Goal: Submit feedback/report problem

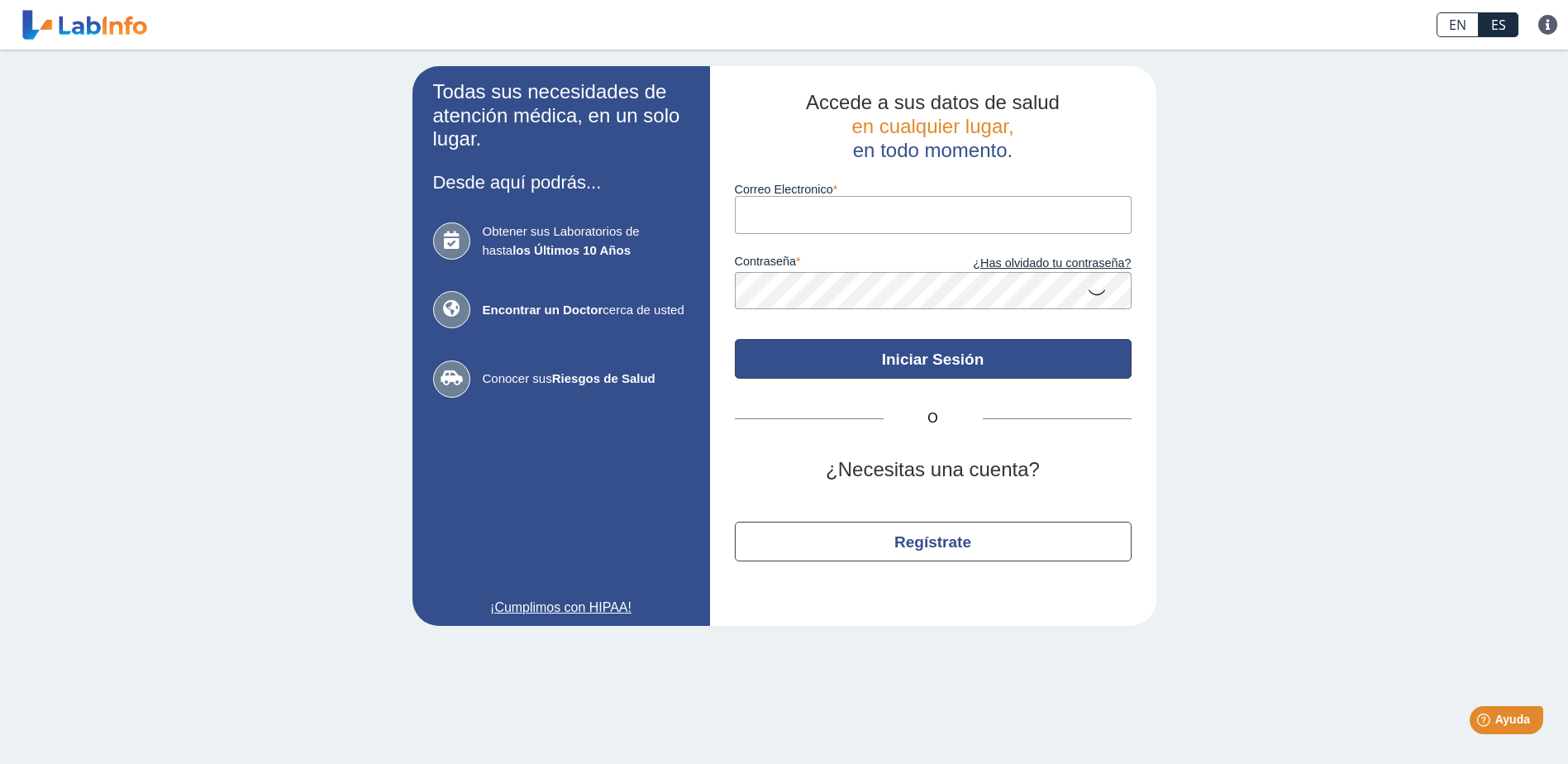
type input "[EMAIL_ADDRESS][DOMAIN_NAME]"
click at [963, 362] on button "Iniciar Sesión" at bounding box center [934, 358] width 397 height 40
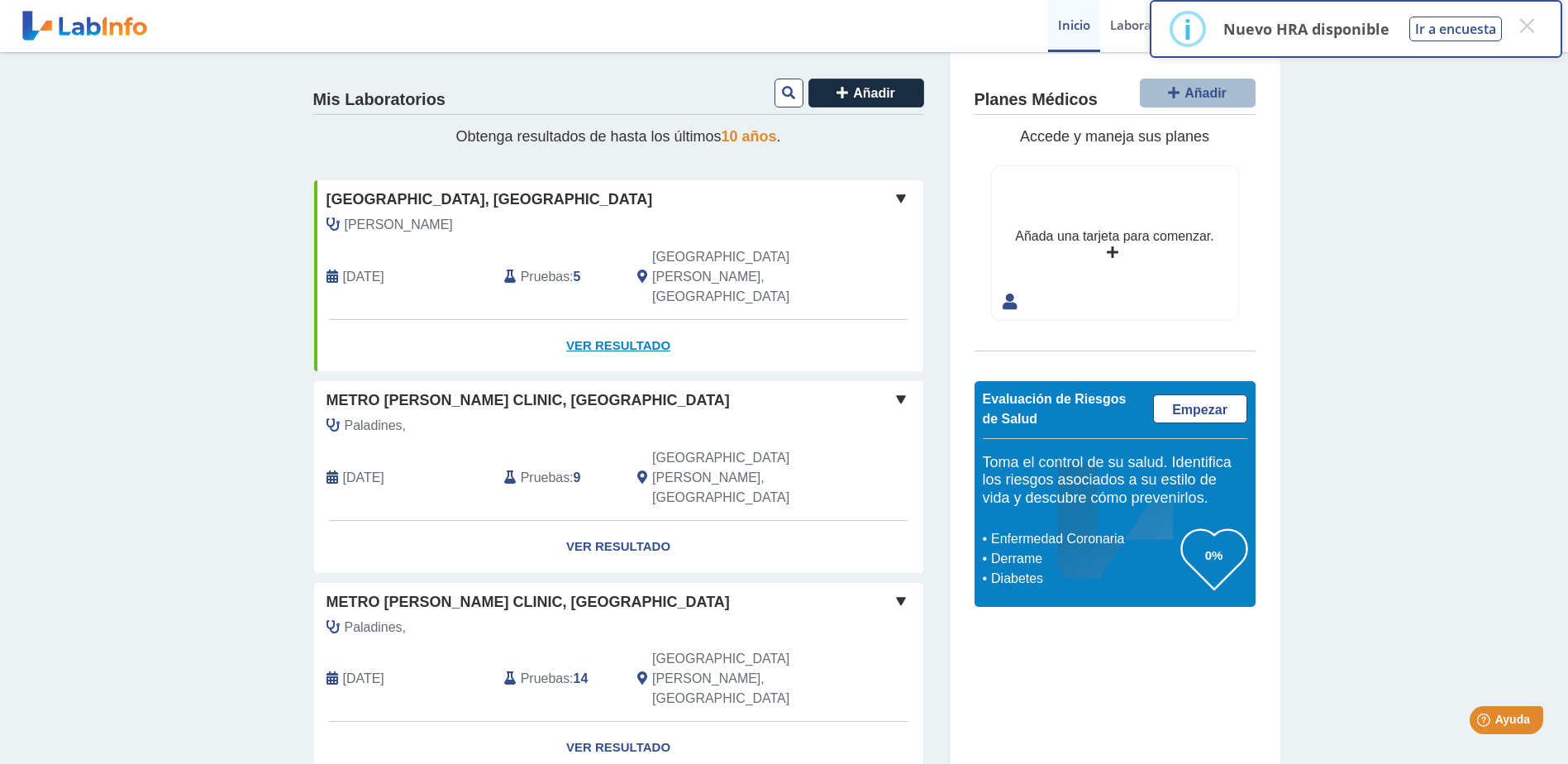
click at [626, 320] on link "Ver Resultado" at bounding box center [618, 346] width 609 height 52
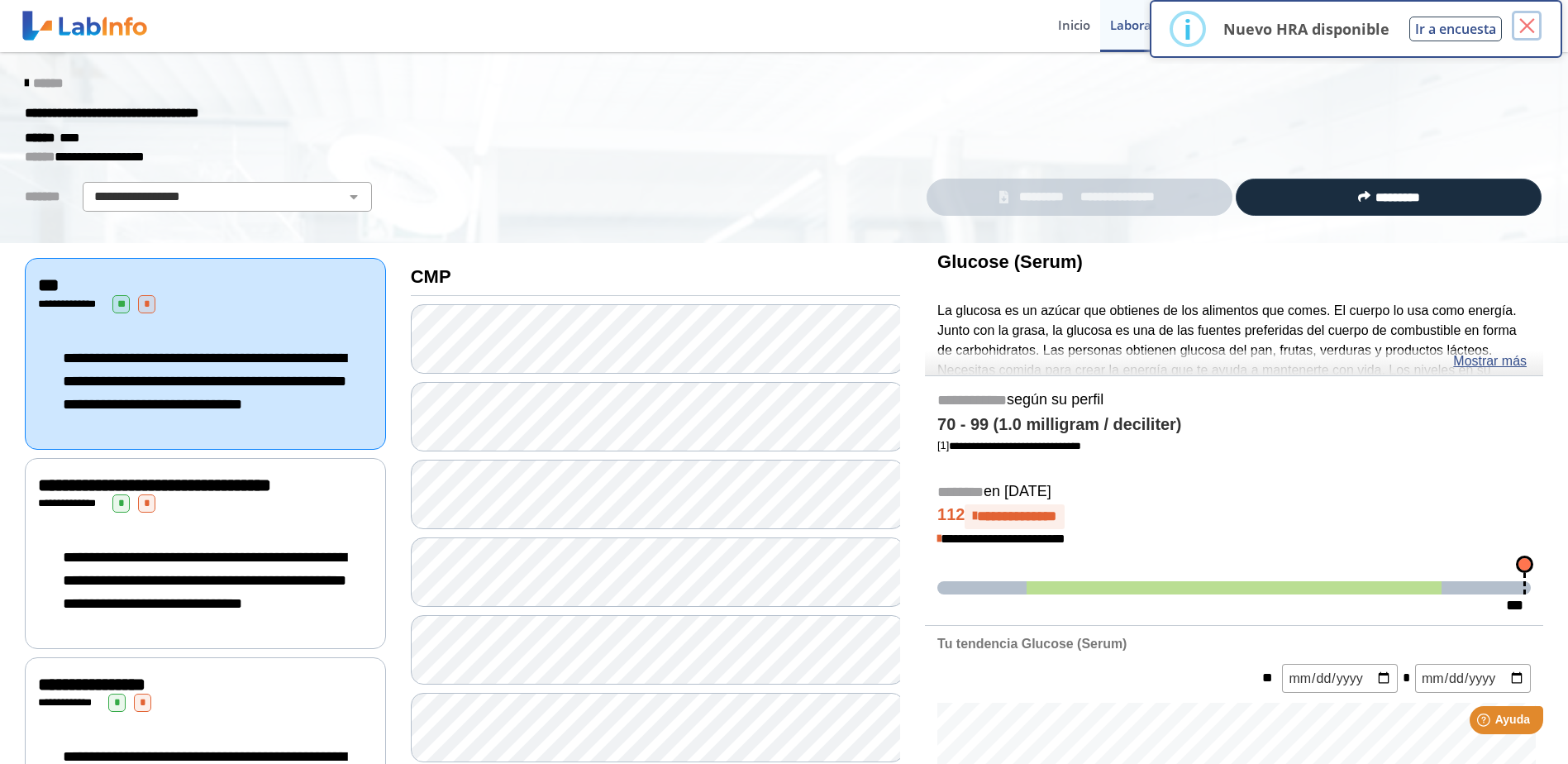
click at [1522, 24] on button "×" at bounding box center [1526, 25] width 29 height 29
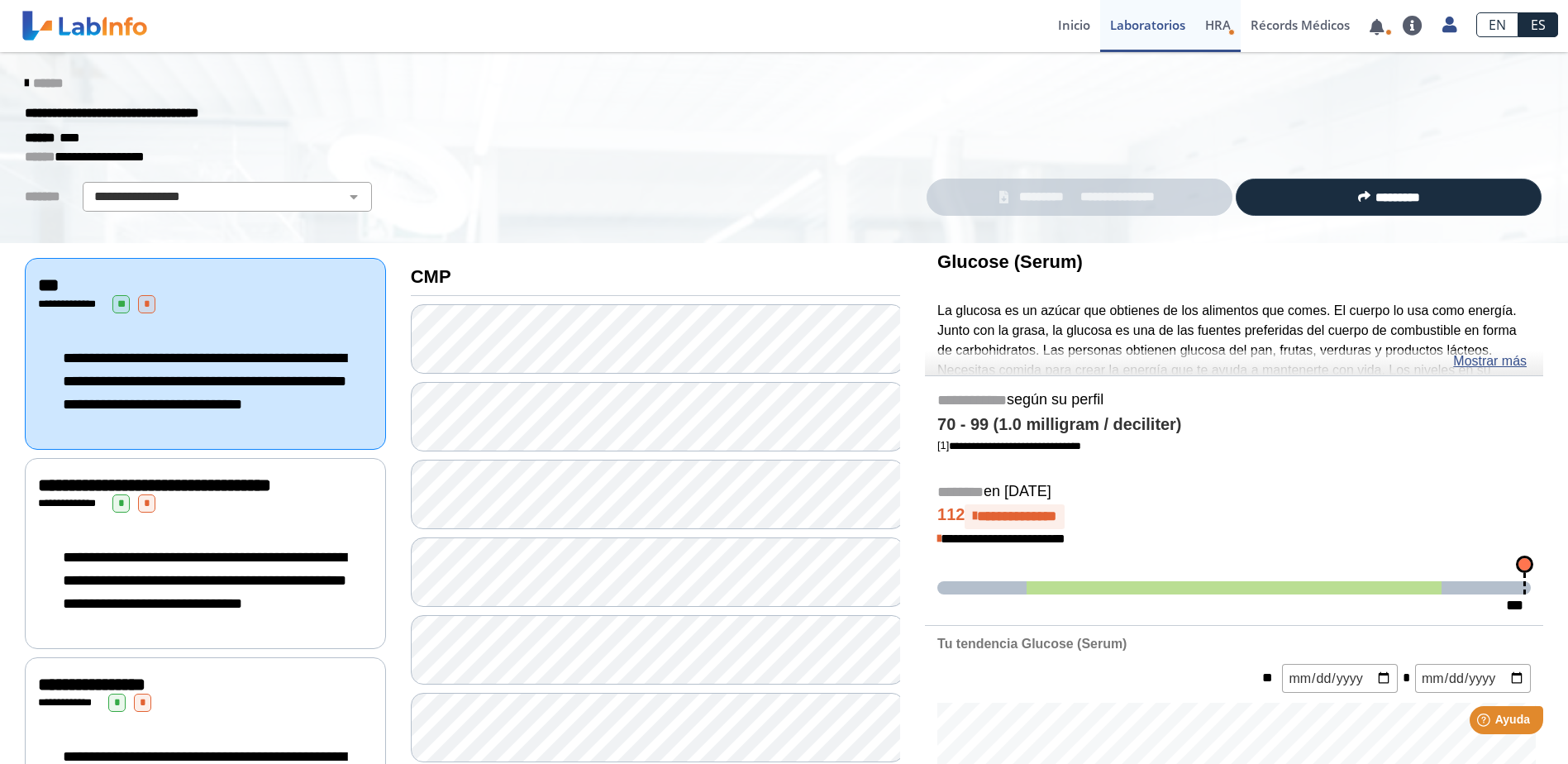
click at [1220, 25] on span "HRA" at bounding box center [1218, 25] width 25 height 17
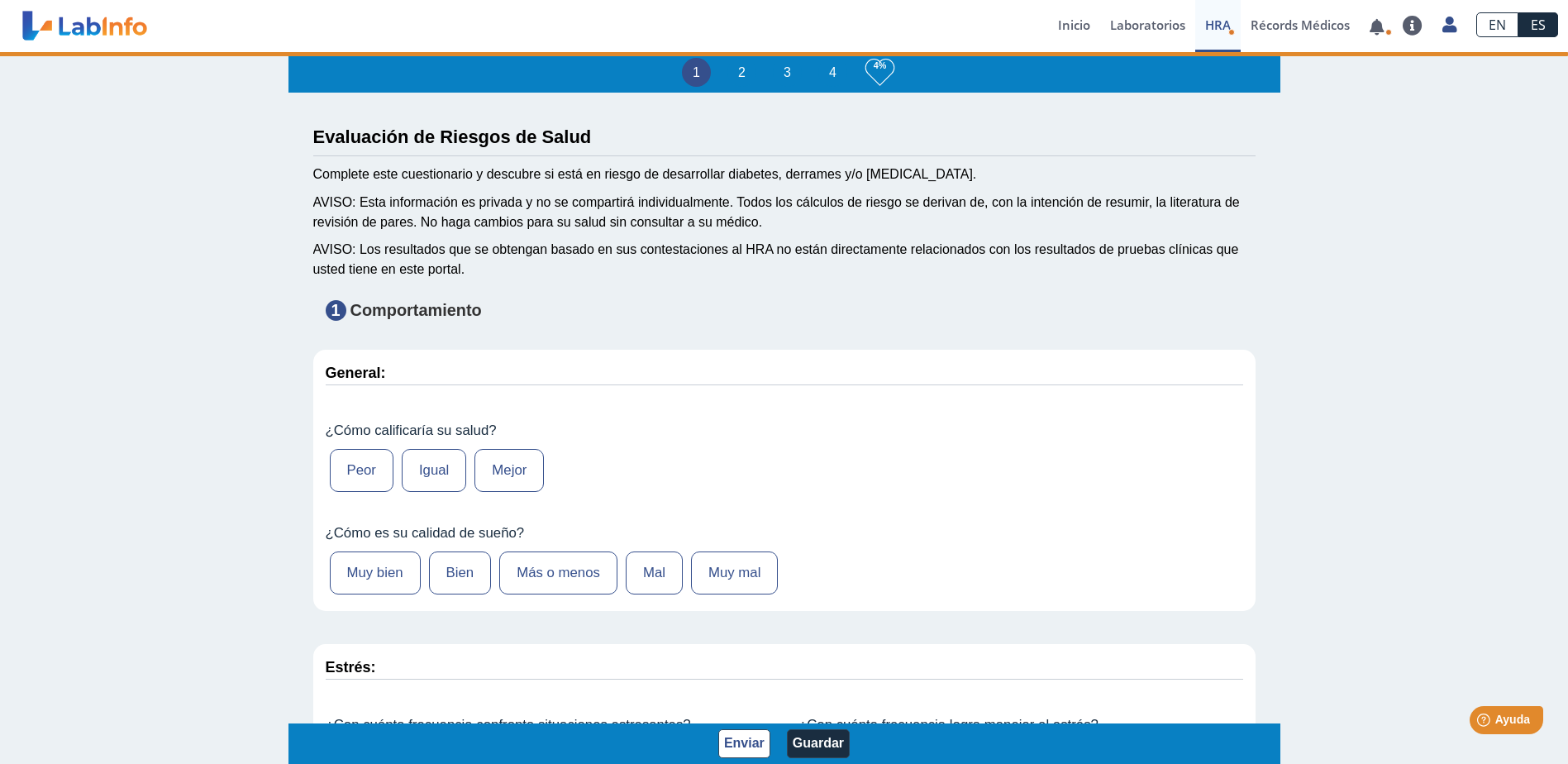
type input "[PERSON_NAME]"
type input "[DATE]"
select select
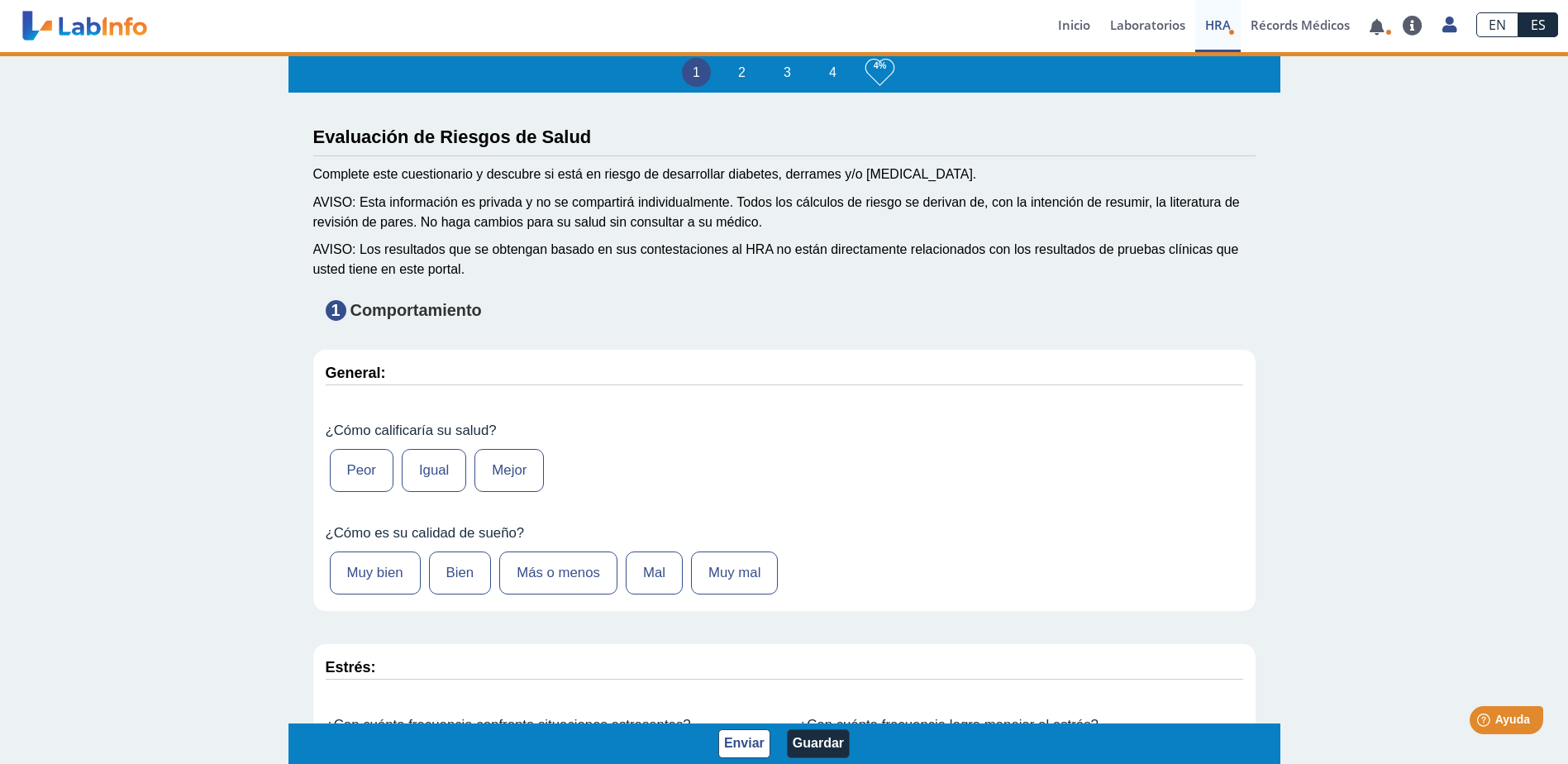
select select
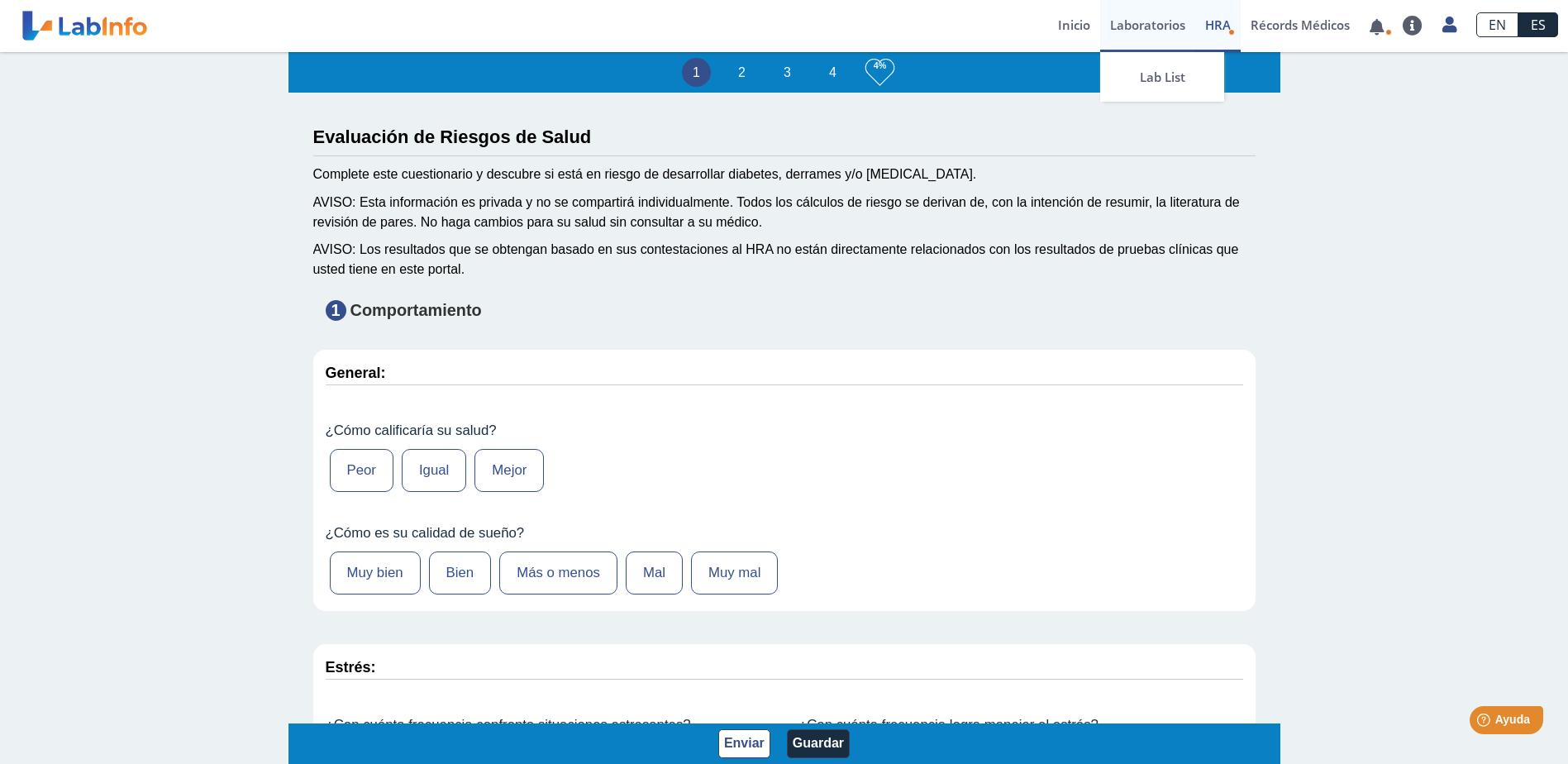
click at [1148, 26] on link "Laboratorios" at bounding box center [1147, 26] width 95 height 52
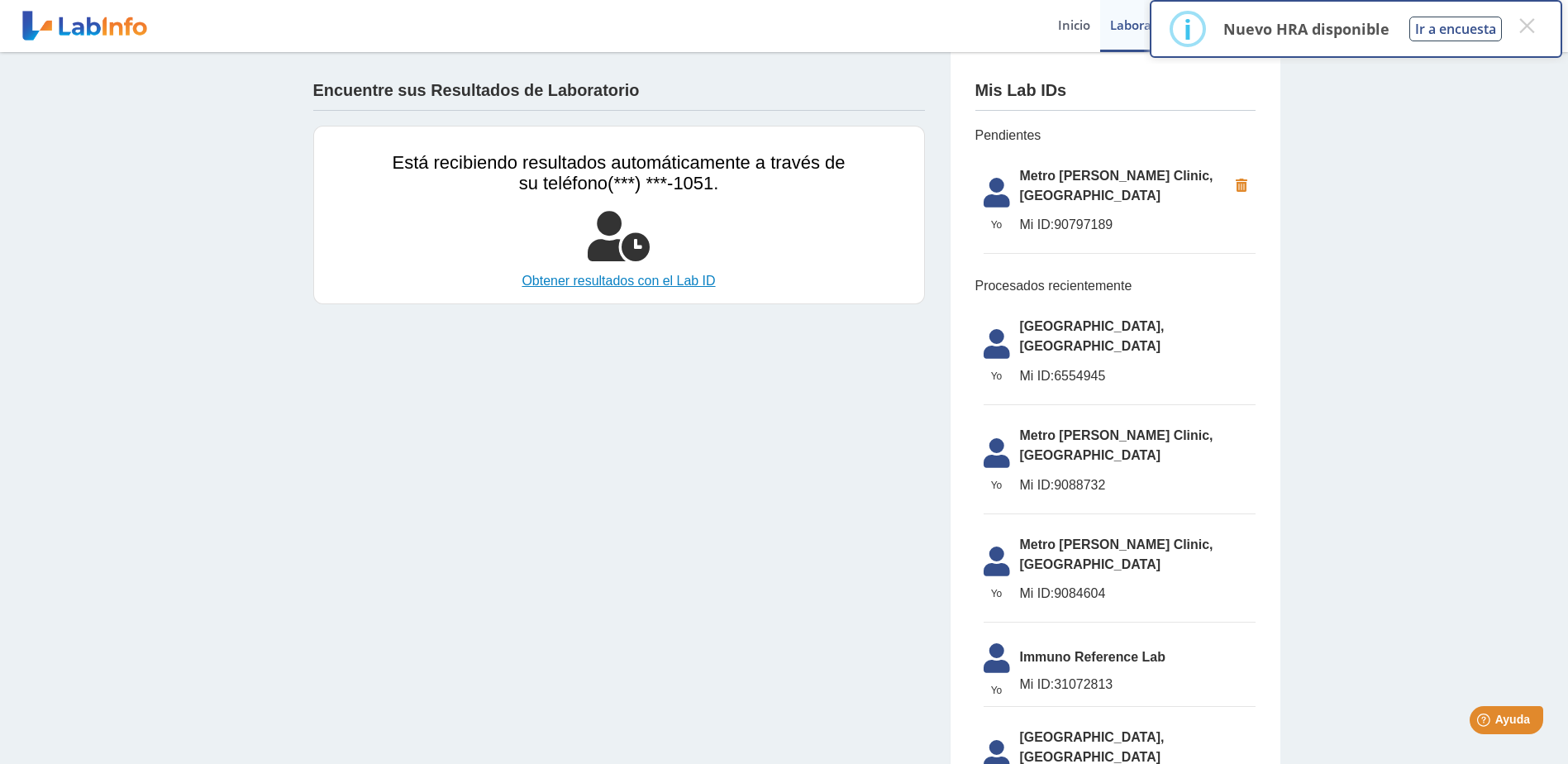
click at [676, 282] on link "Obtener resultados con el Lab ID" at bounding box center [618, 282] width 453 height 20
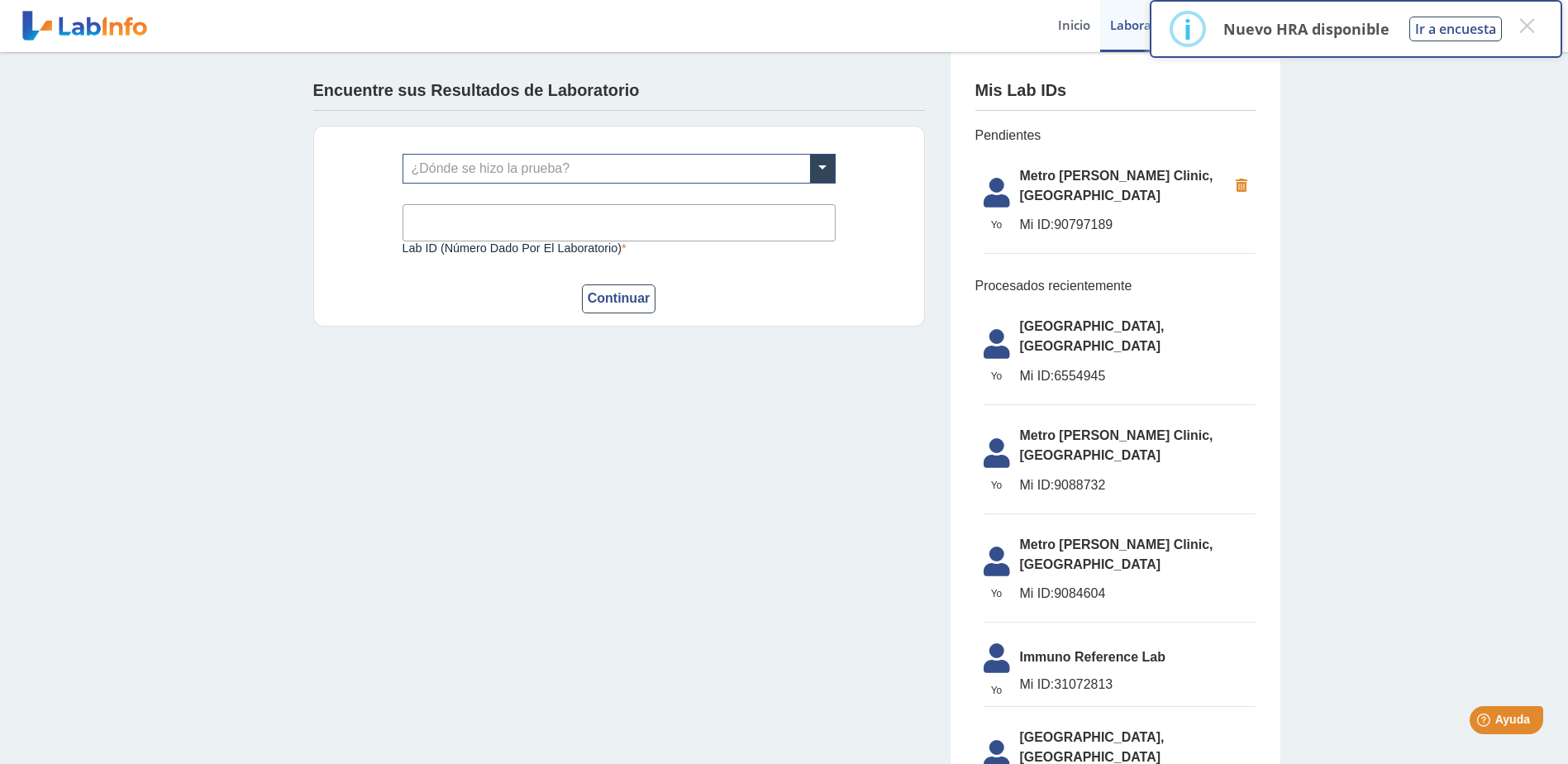
click at [1348, 127] on div "Encuentre sus Resultados de Laboratorio ¿Dónde se hizo la prueba? Lab ID (númer…" at bounding box center [784, 621] width 1568 height 1138
click at [1534, 29] on button "×" at bounding box center [1526, 25] width 29 height 29
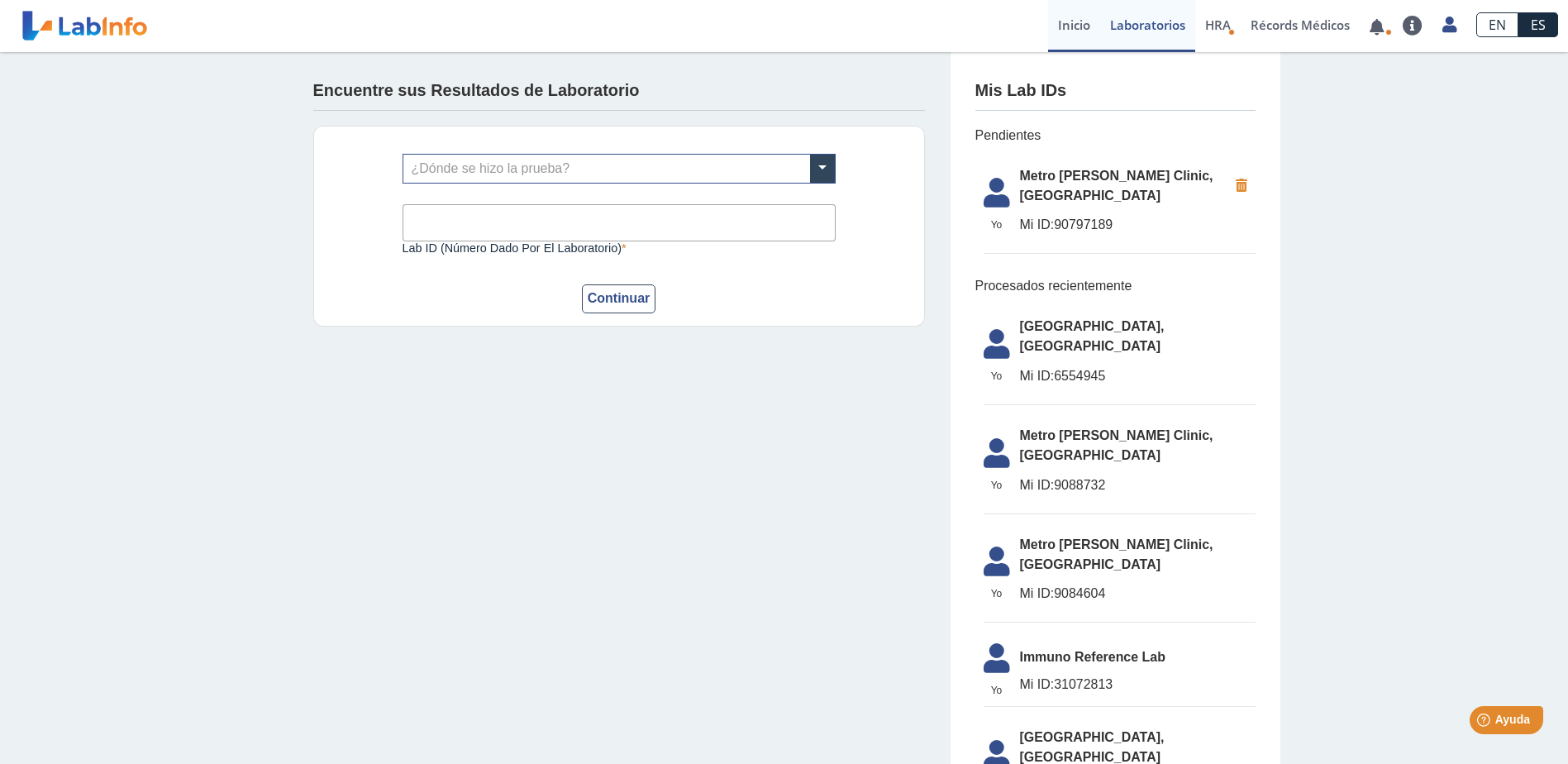
click at [1070, 23] on link "Inicio" at bounding box center [1074, 26] width 52 height 52
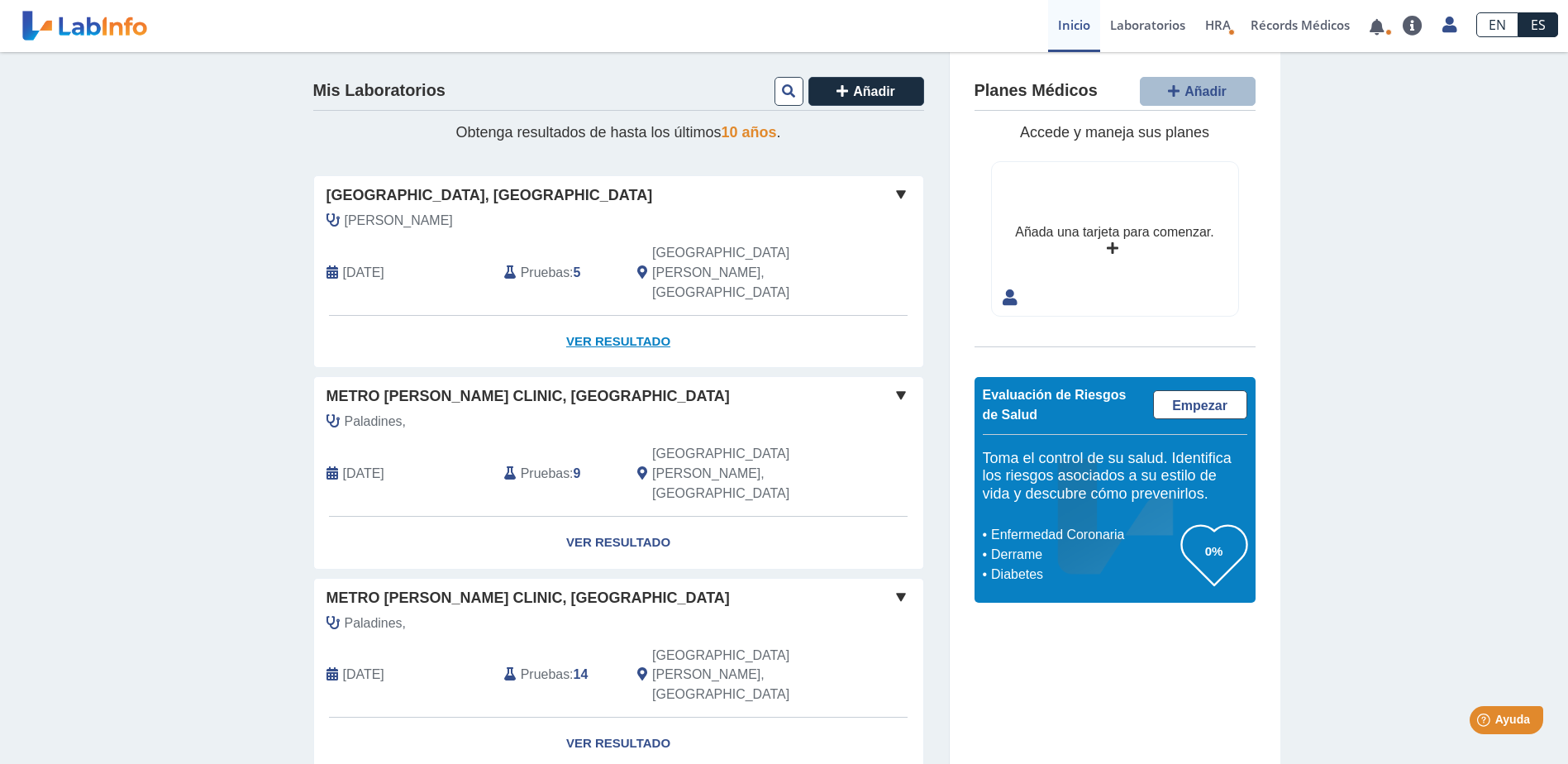
click at [602, 316] on link "Ver Resultado" at bounding box center [618, 342] width 609 height 52
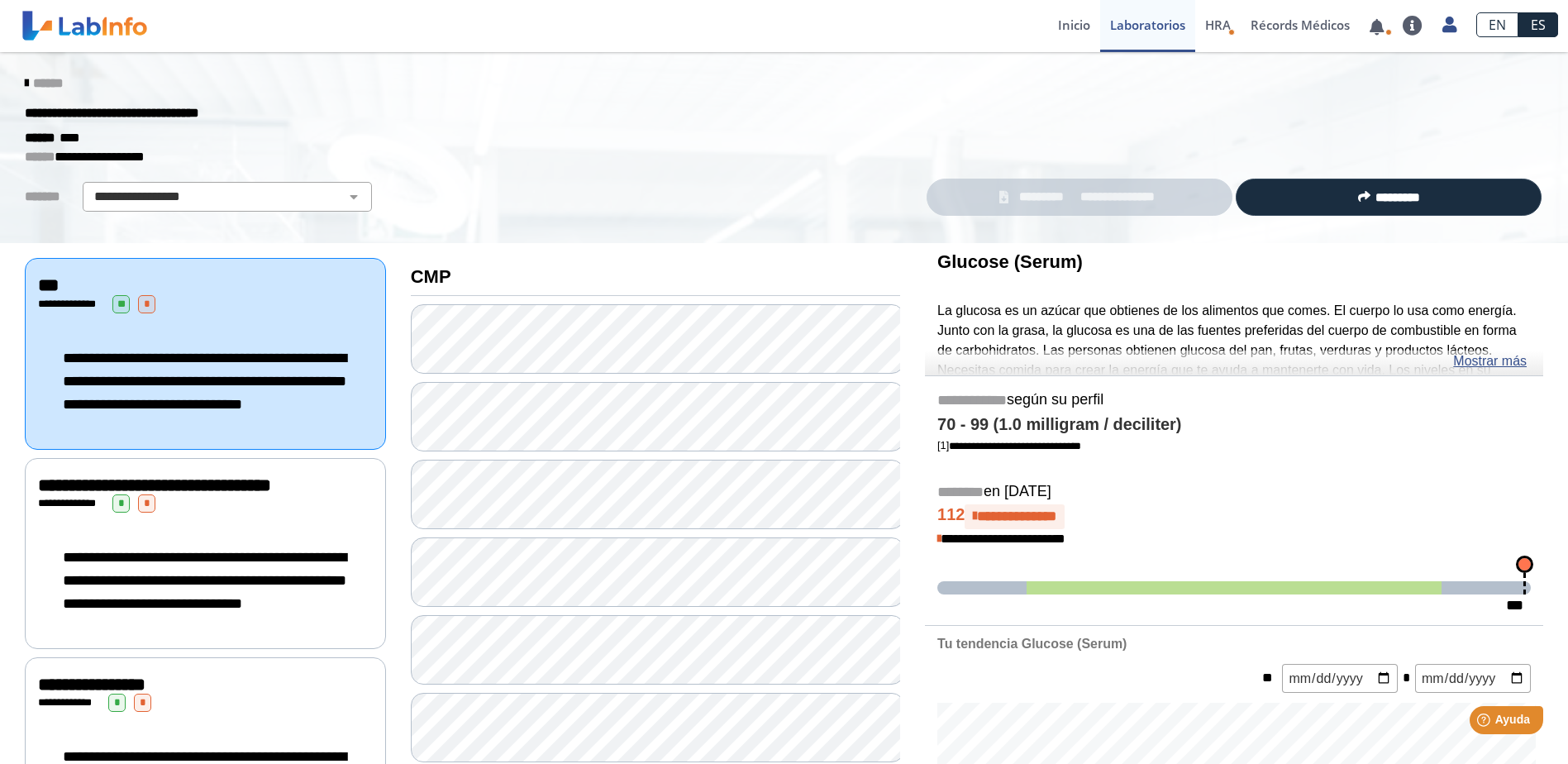
click at [1027, 205] on span "*********" at bounding box center [1042, 197] width 57 height 19
click at [345, 198] on select "**********" at bounding box center [227, 197] width 280 height 20
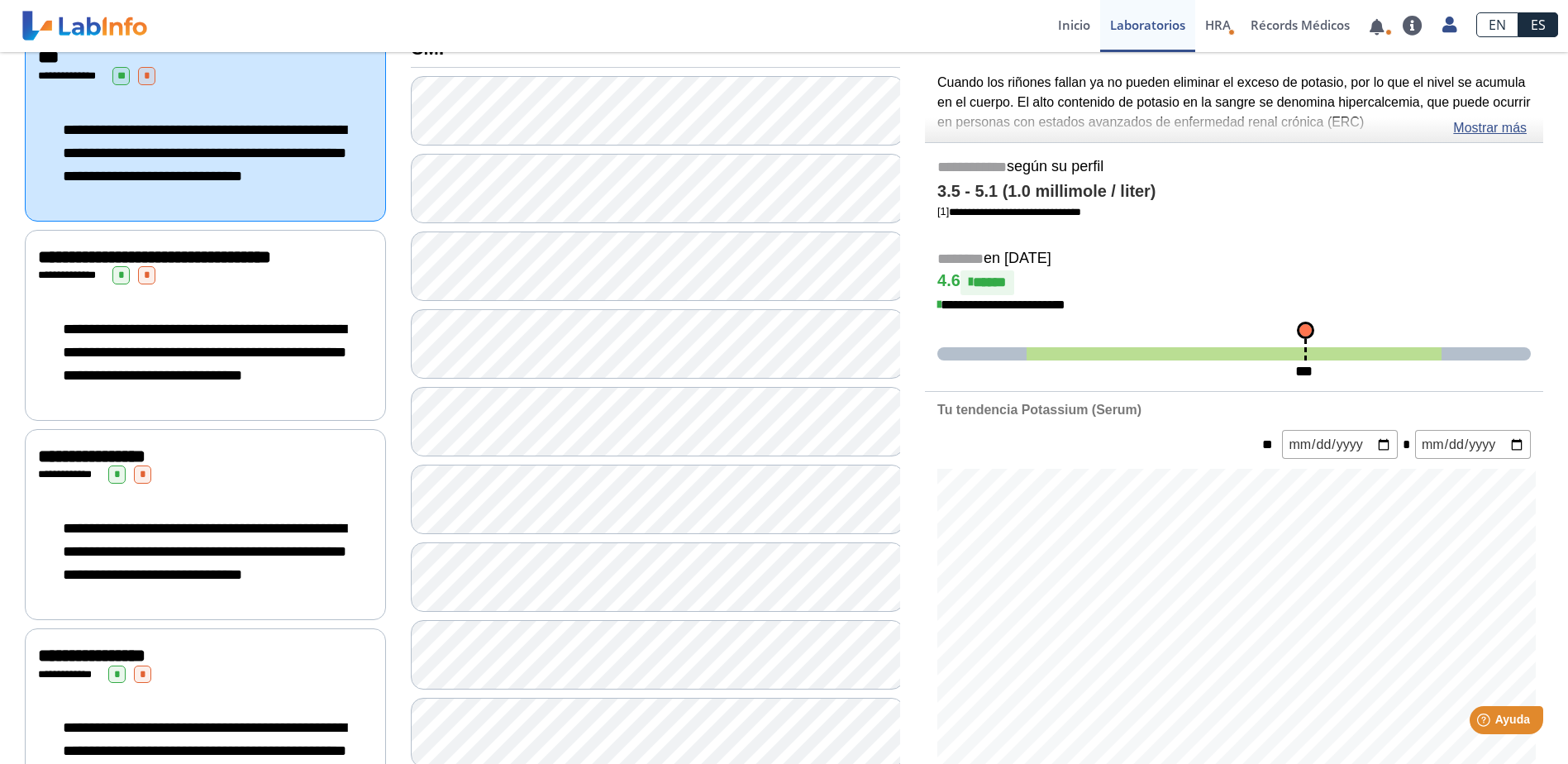
scroll to position [248, 0]
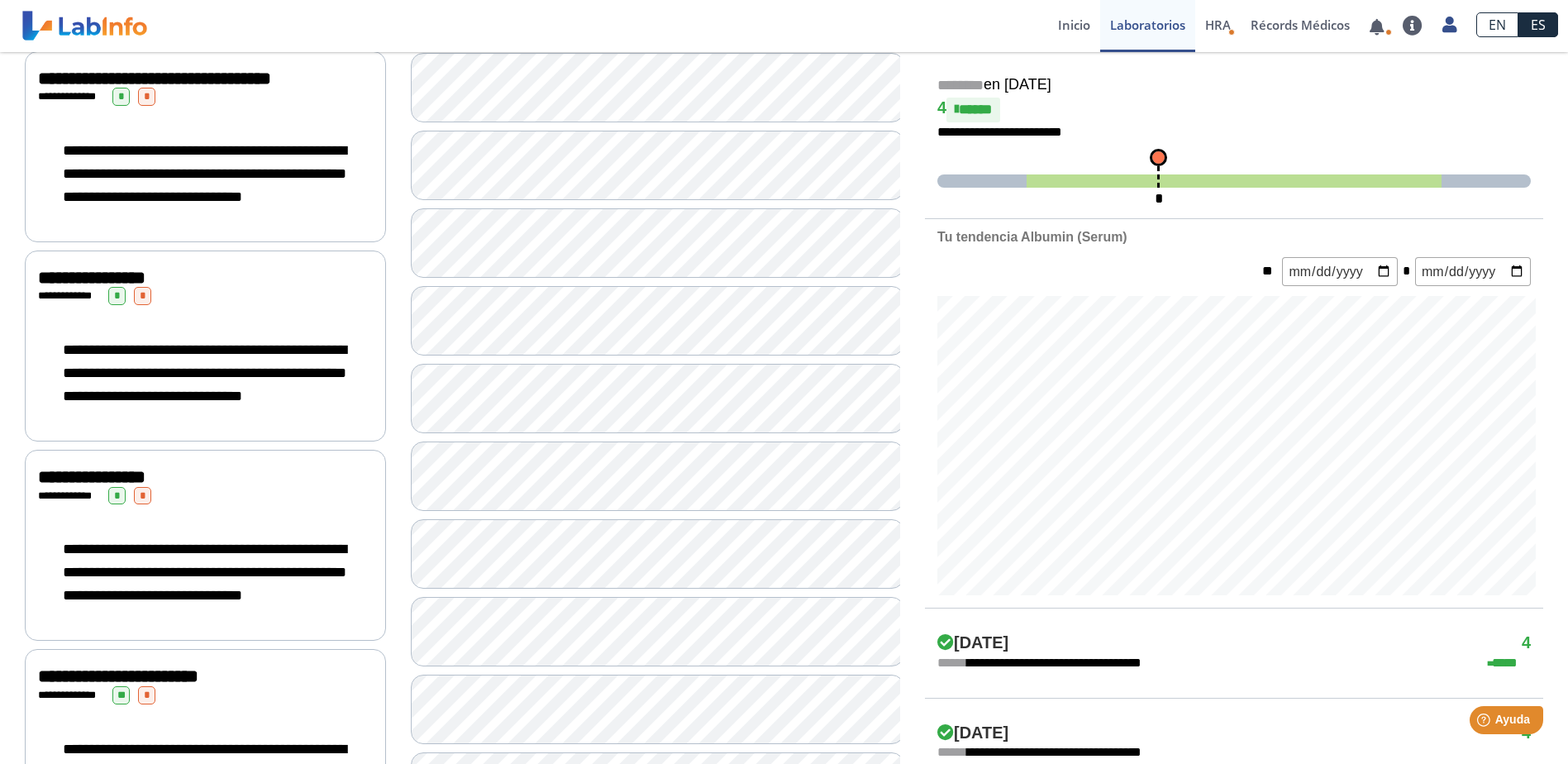
scroll to position [414, 0]
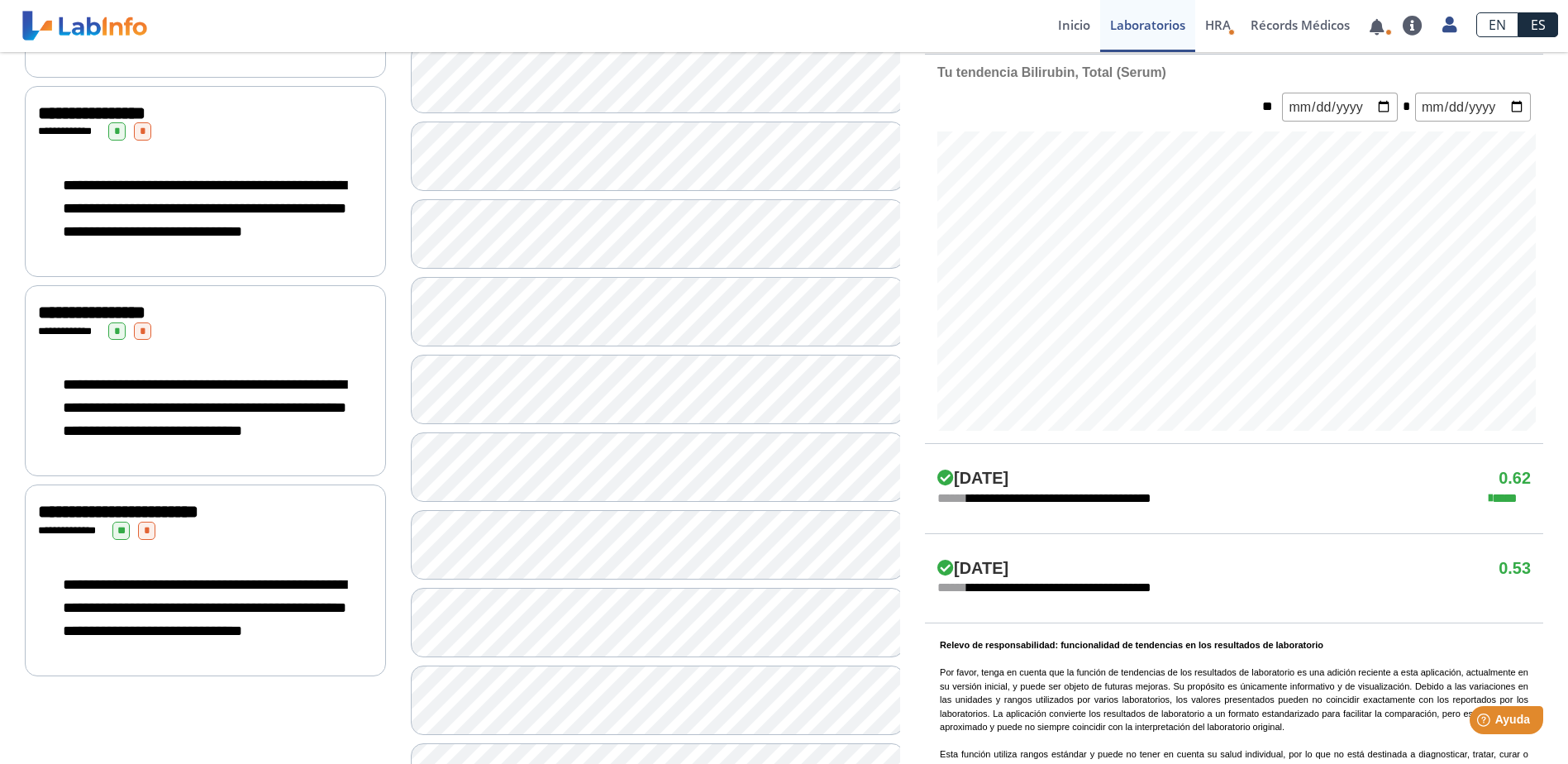
scroll to position [579, 0]
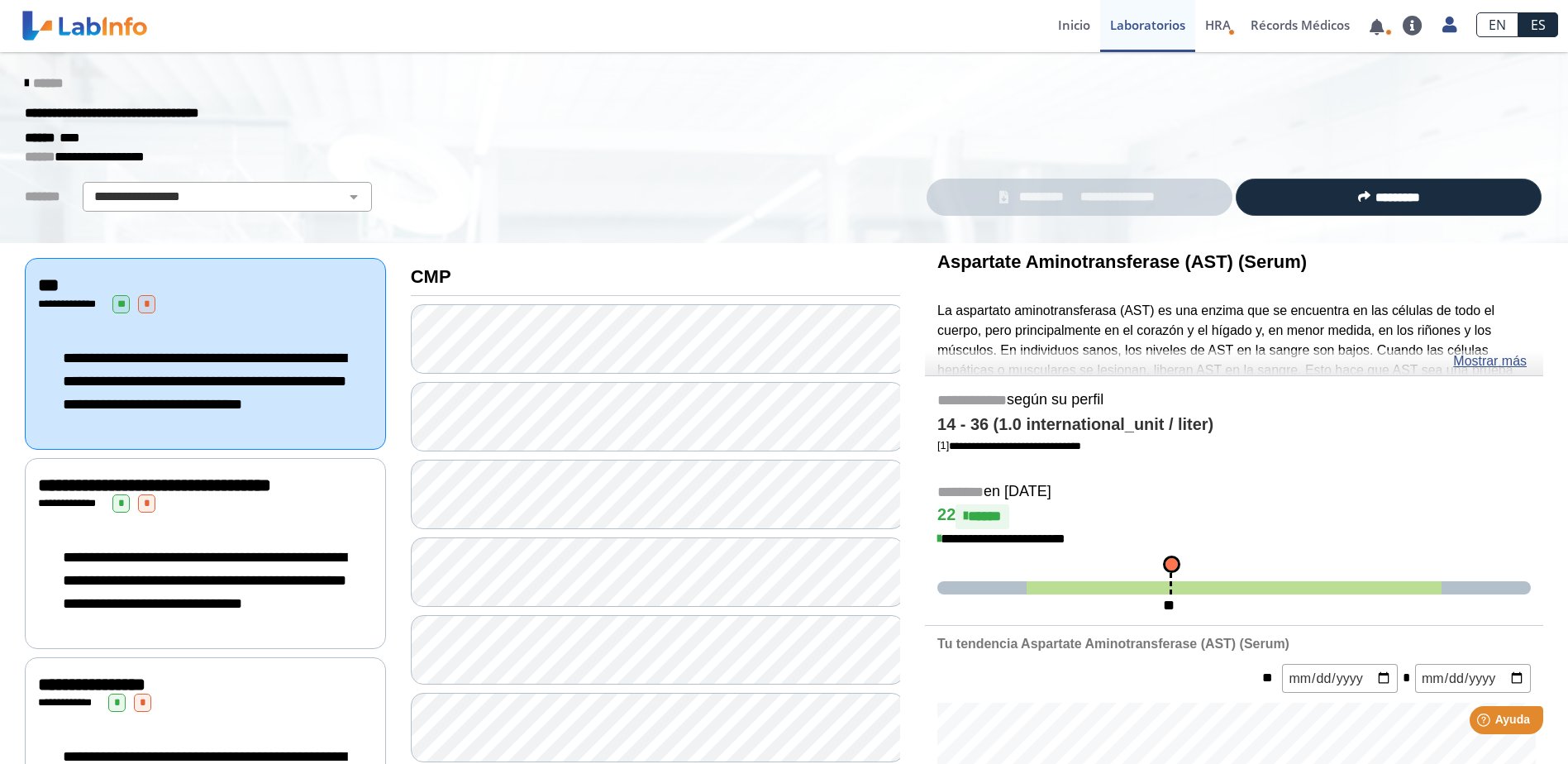
click at [153, 322] on div "**********" at bounding box center [206, 353] width 361 height 191
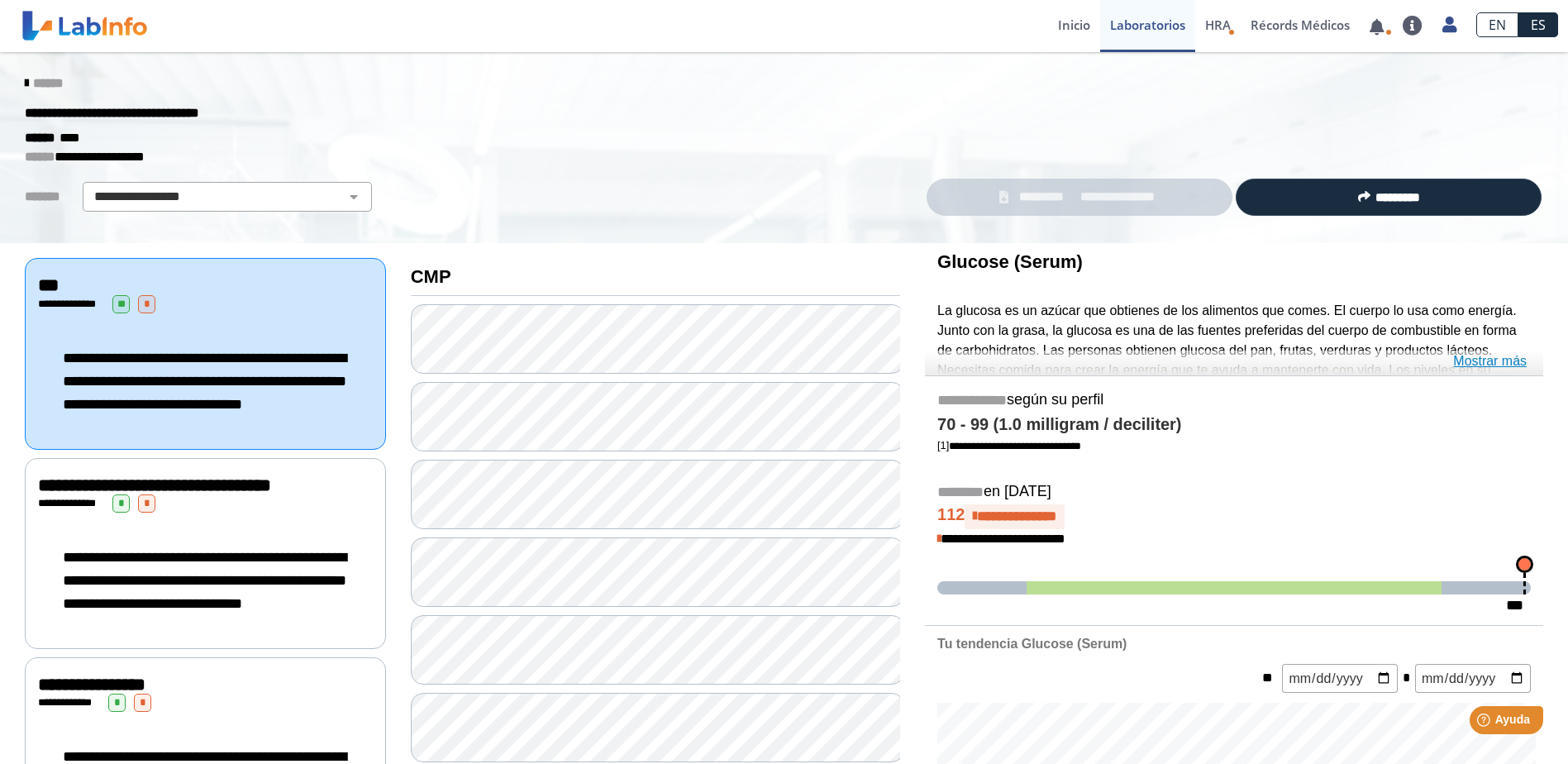
click at [1511, 365] on link "Mostrar más" at bounding box center [1491, 361] width 74 height 20
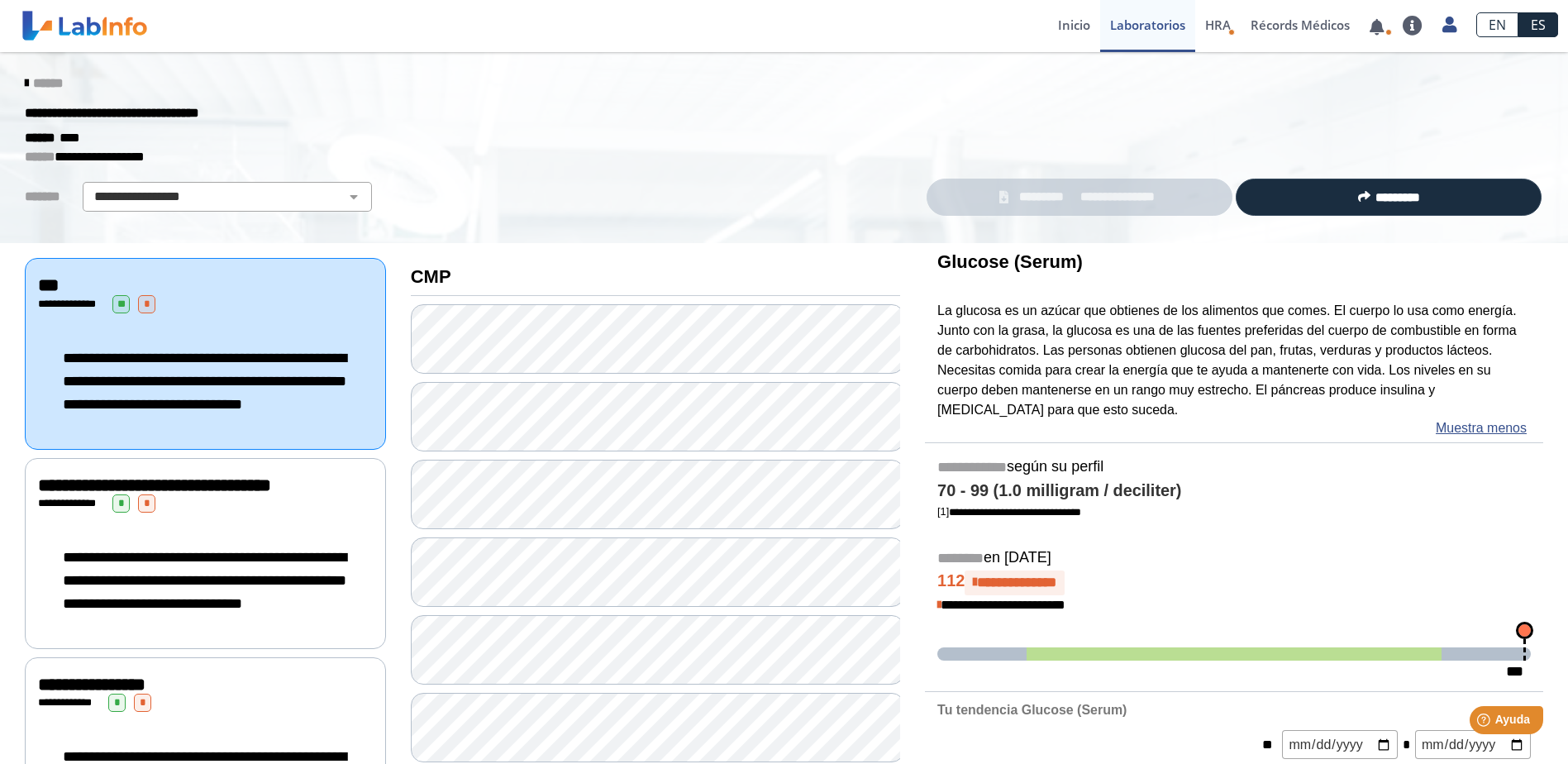
click at [1080, 208] on link "**********" at bounding box center [1080, 197] width 306 height 37
click at [1073, 207] on link "**********" at bounding box center [1080, 197] width 306 height 37
click at [255, 386] on span "**********" at bounding box center [204, 381] width 283 height 61
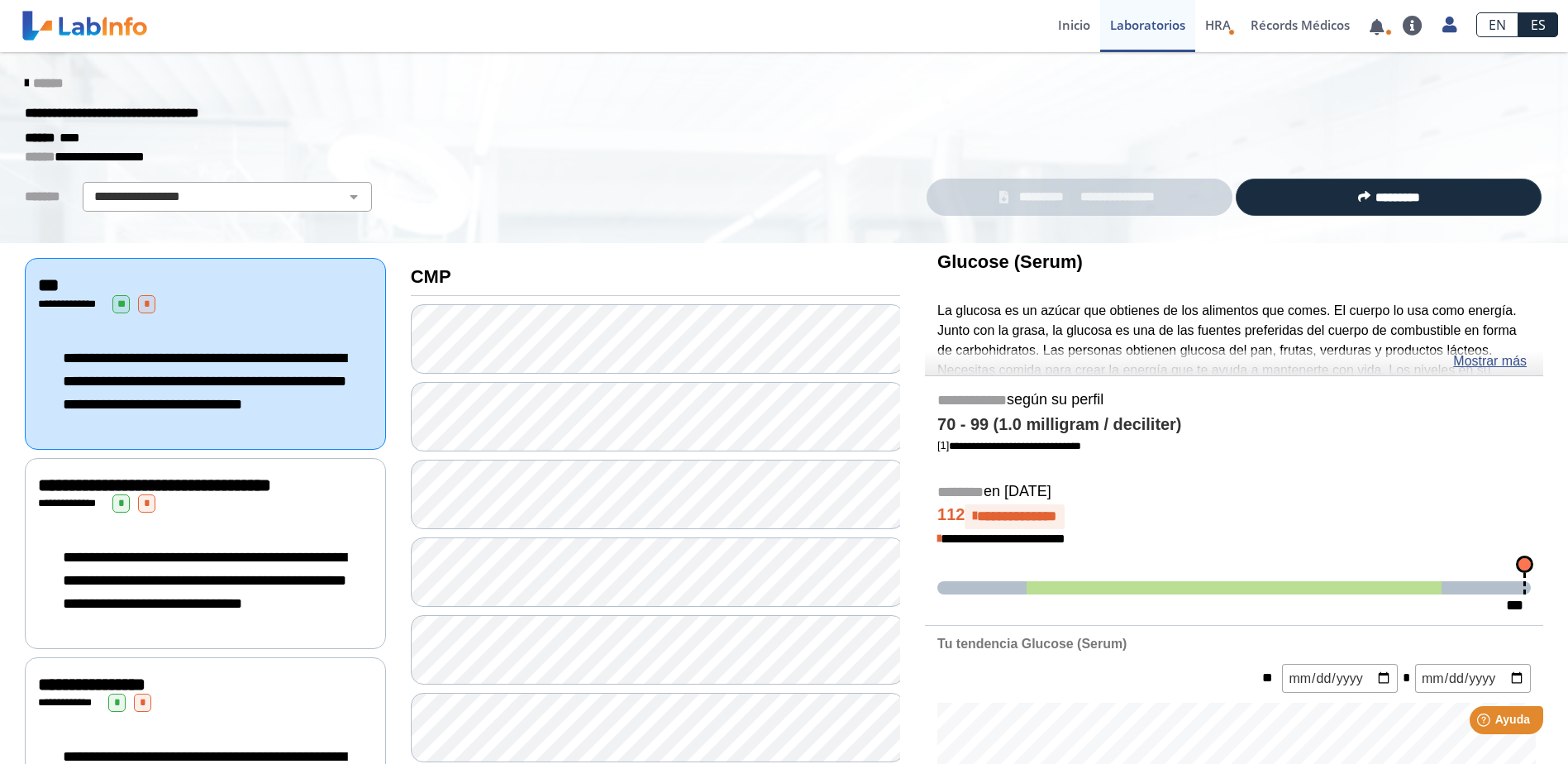
click at [1084, 195] on span "**********" at bounding box center [1117, 197] width 85 height 19
click at [1222, 32] on span "HRA" at bounding box center [1218, 25] width 25 height 17
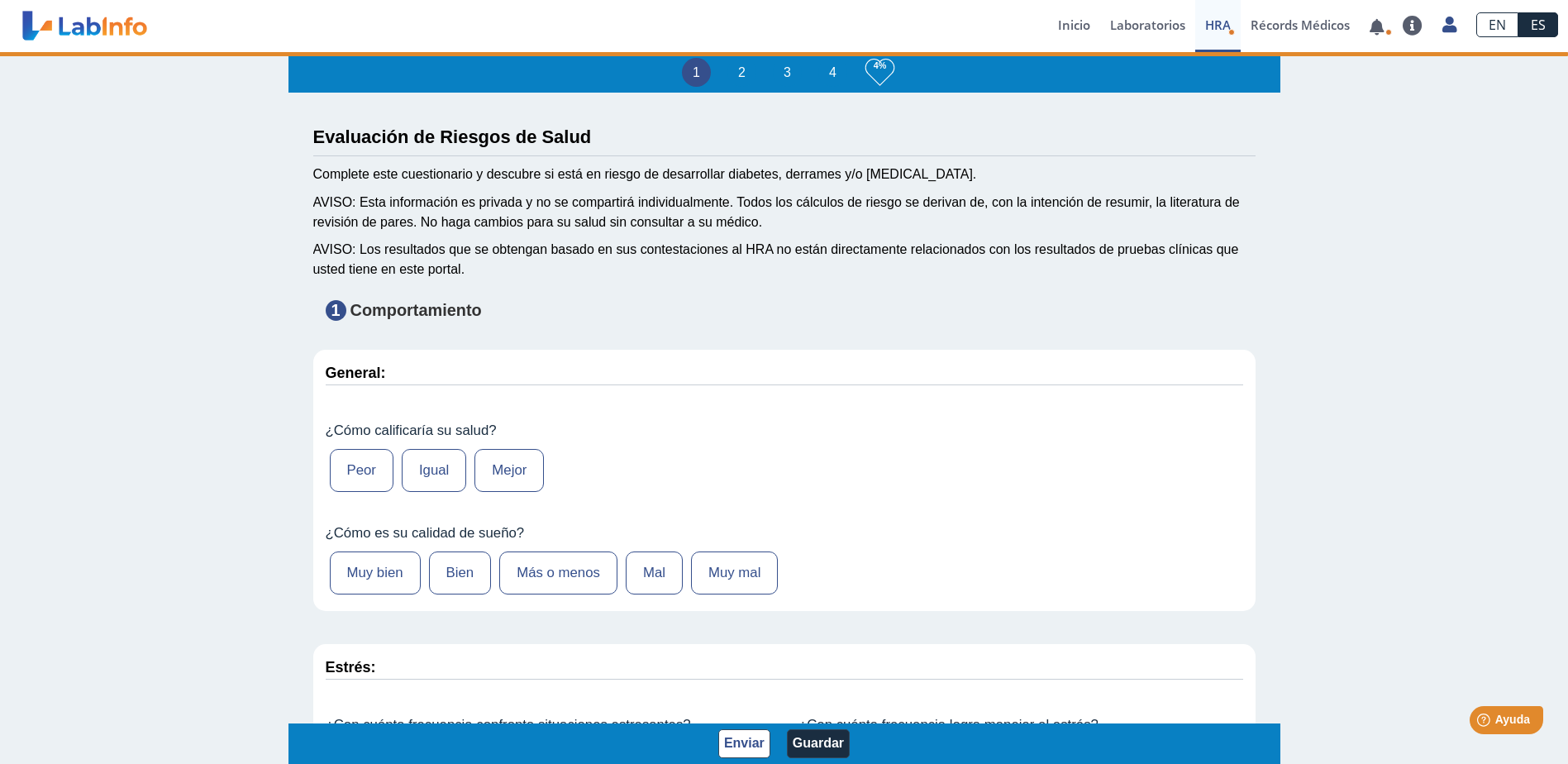
type input "[PERSON_NAME]"
type input "[DATE]"
select select
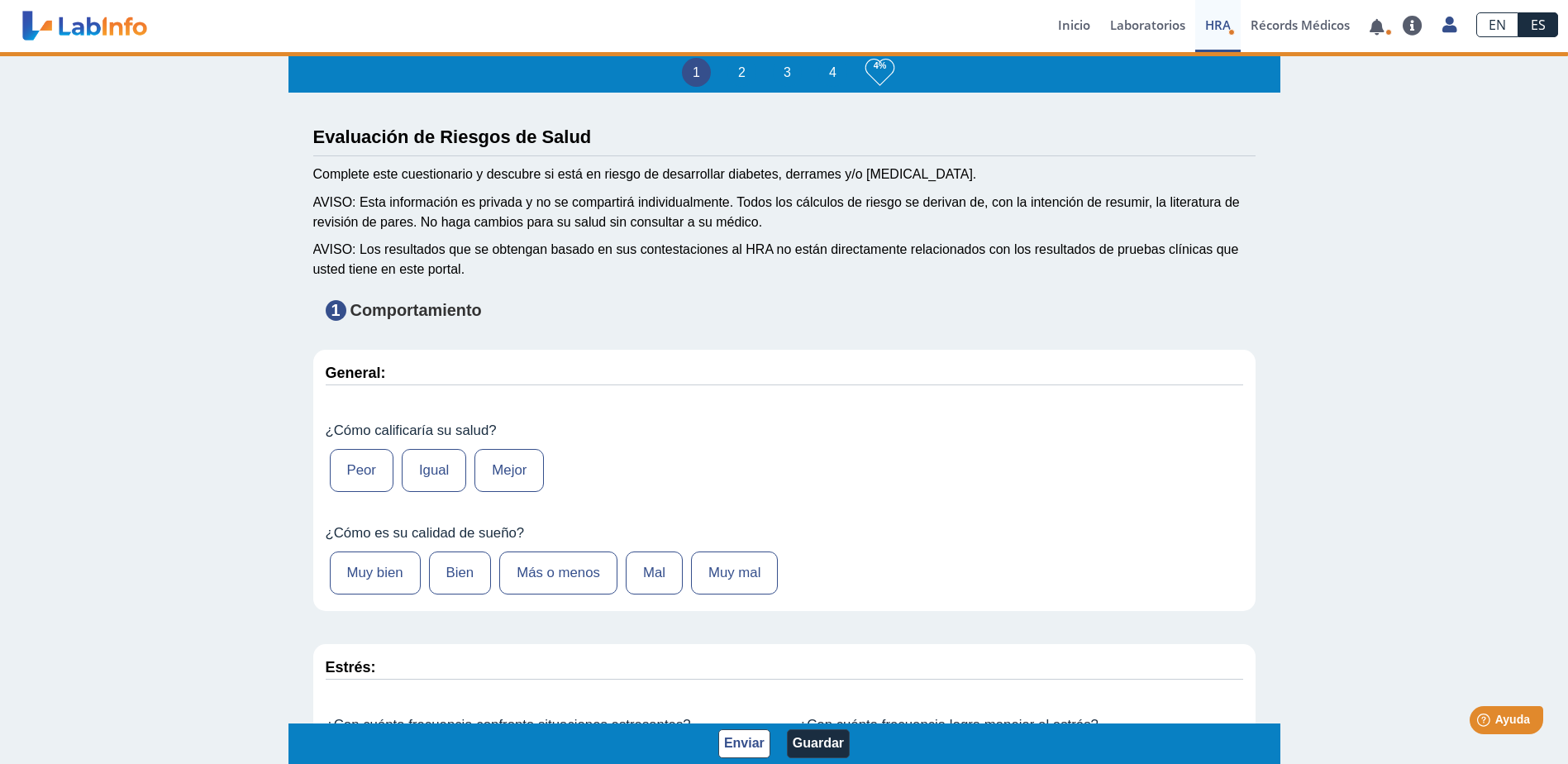
select select
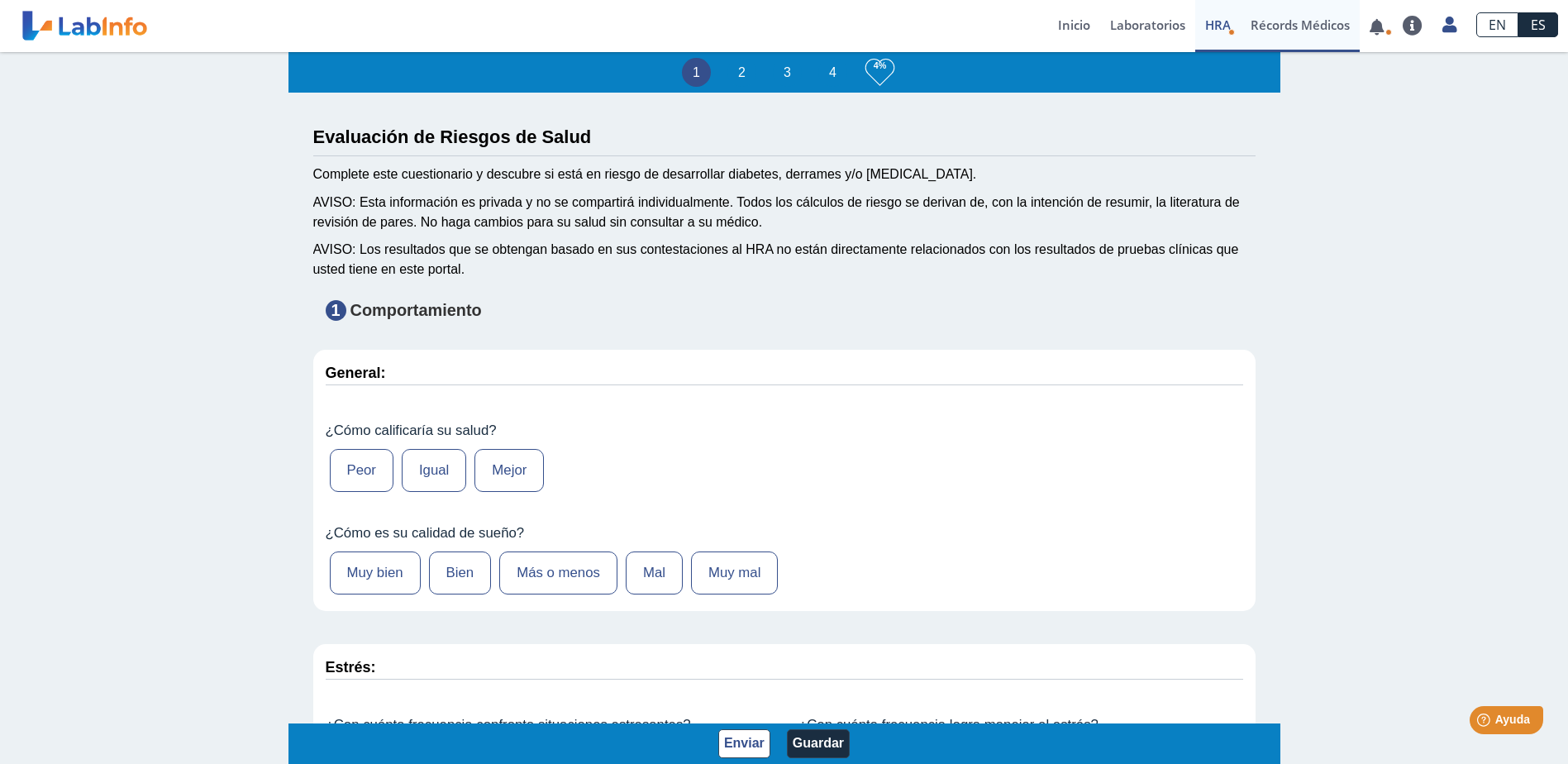
click at [1302, 32] on link "Récords Médicos" at bounding box center [1301, 26] width 119 height 52
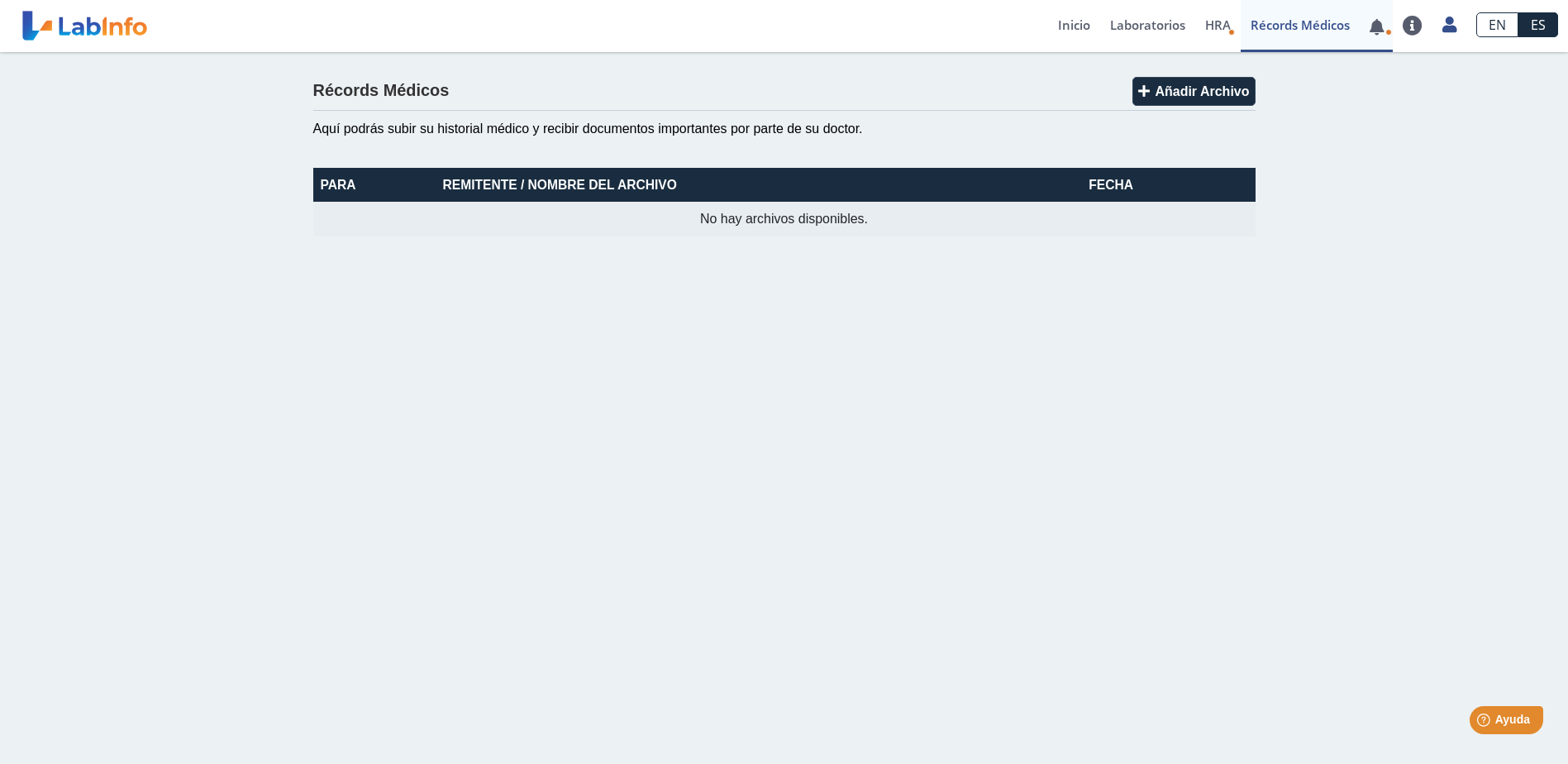
click at [1384, 30] on link at bounding box center [1376, 27] width 34 height 13
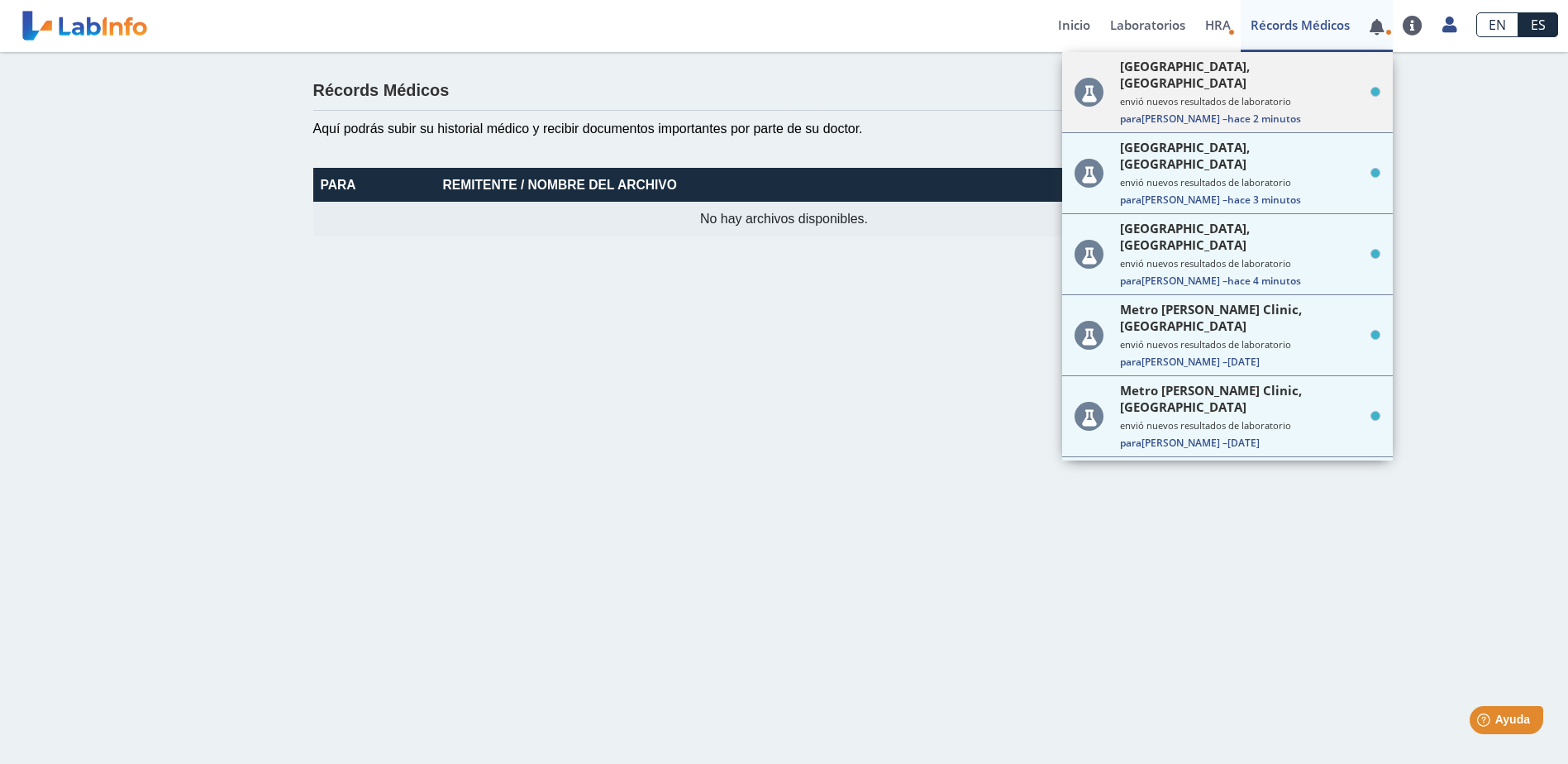
click at [1255, 95] on small "envió nuevos resultados de laboratorio" at bounding box center [1250, 101] width 260 height 13
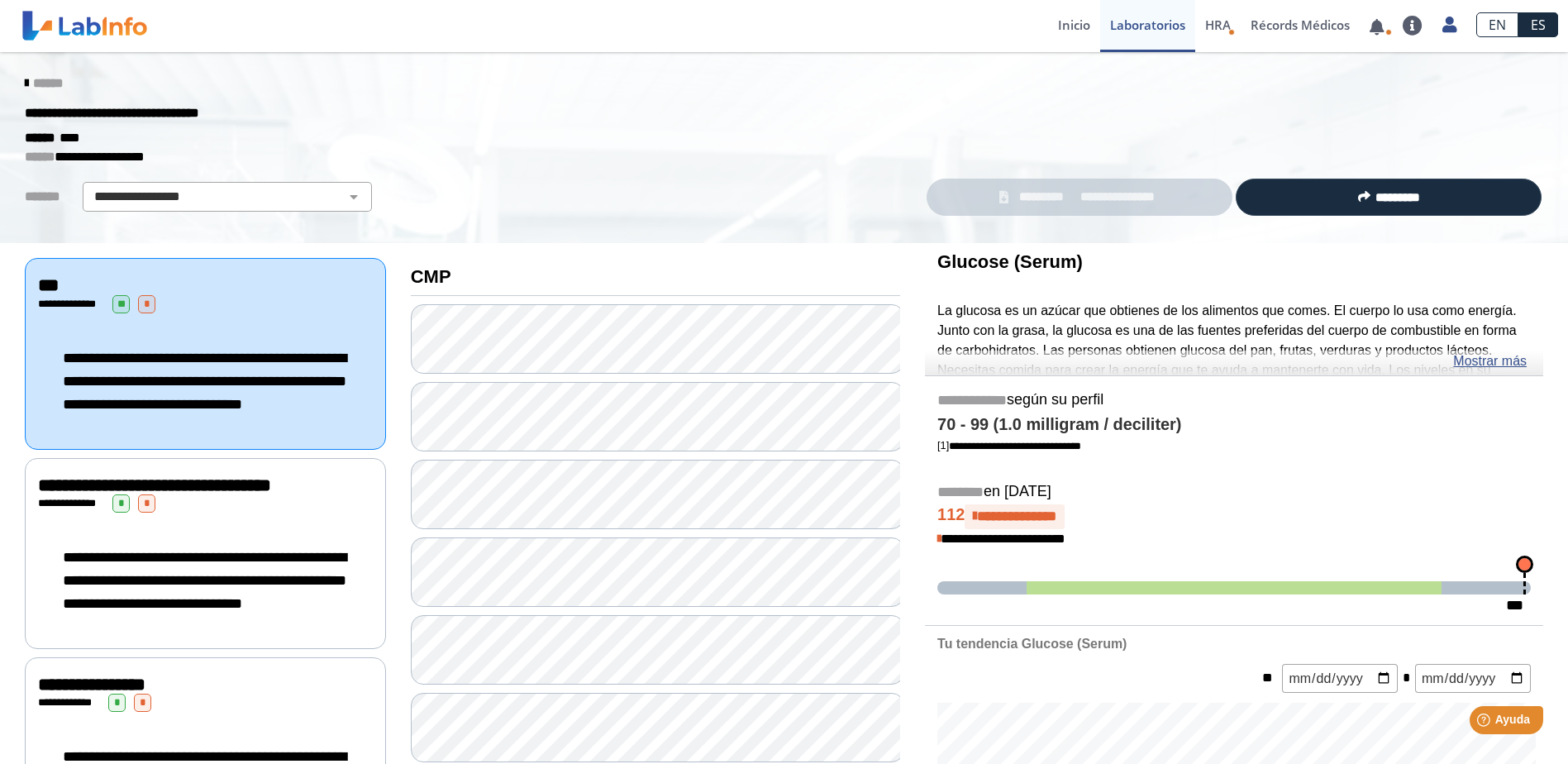
click at [1153, 186] on link "**********" at bounding box center [1080, 197] width 306 height 37
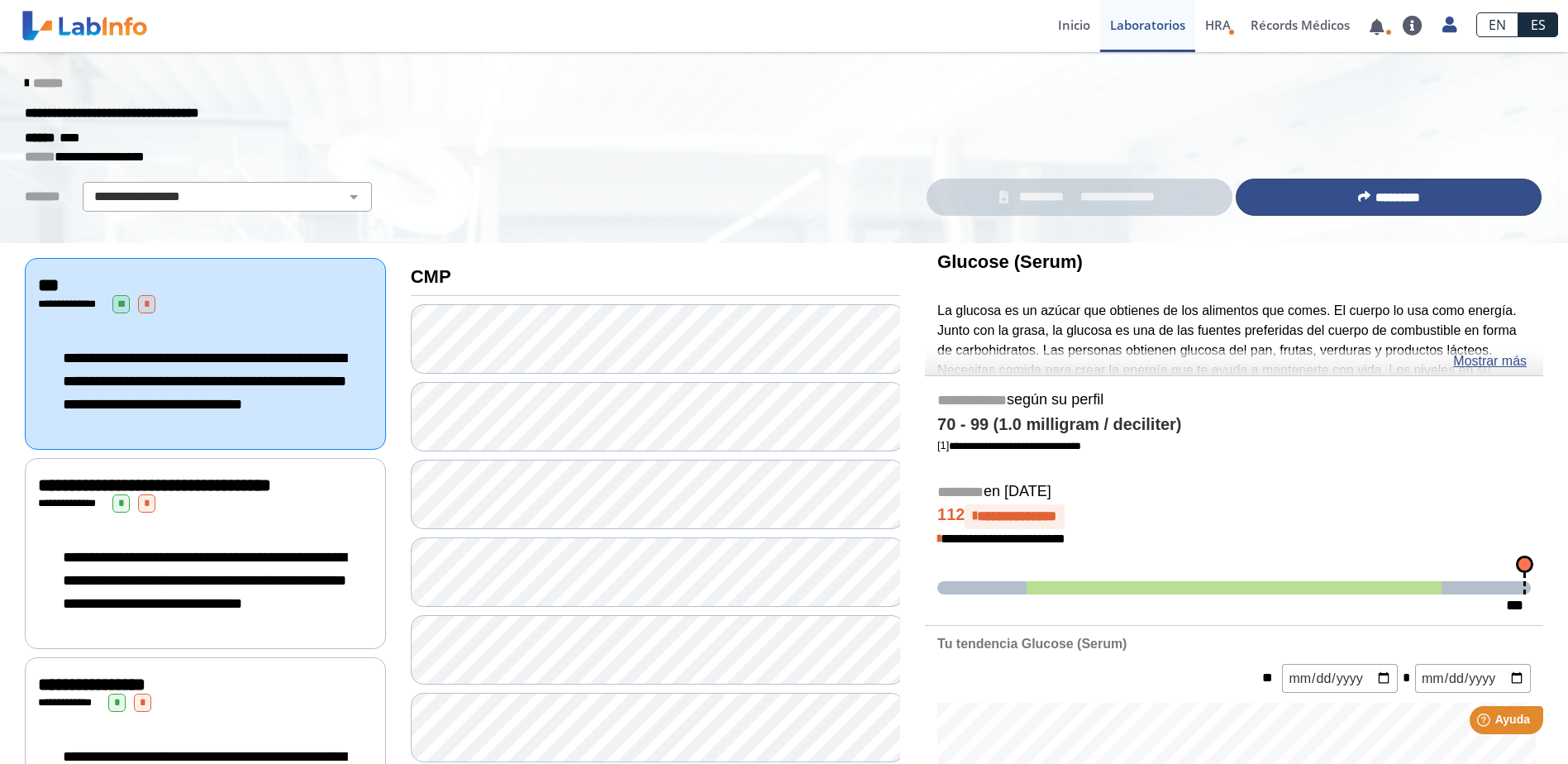
click at [1274, 192] on button "*********" at bounding box center [1389, 197] width 306 height 37
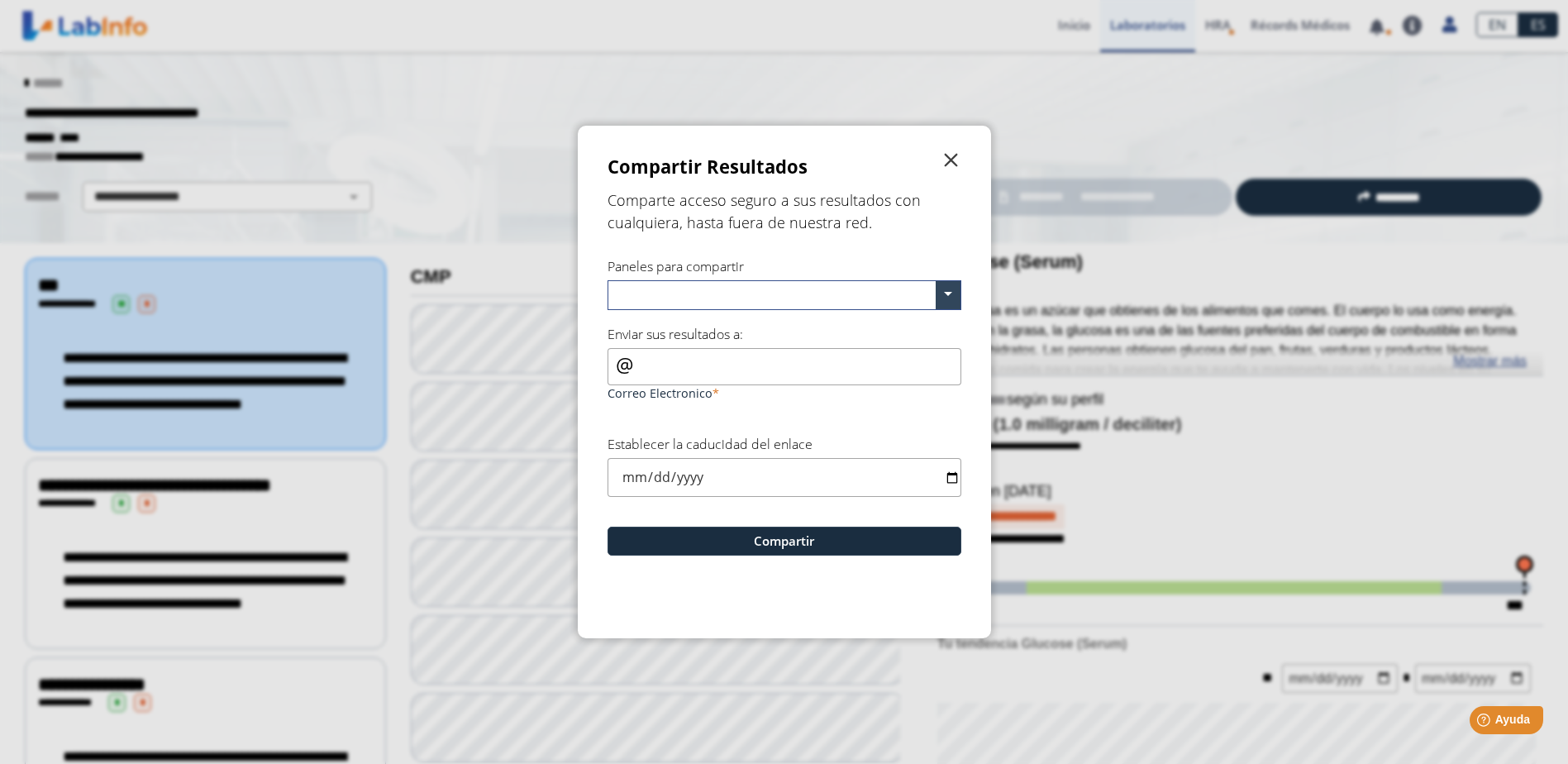
click at [950, 161] on span "" at bounding box center [952, 161] width 20 height 20
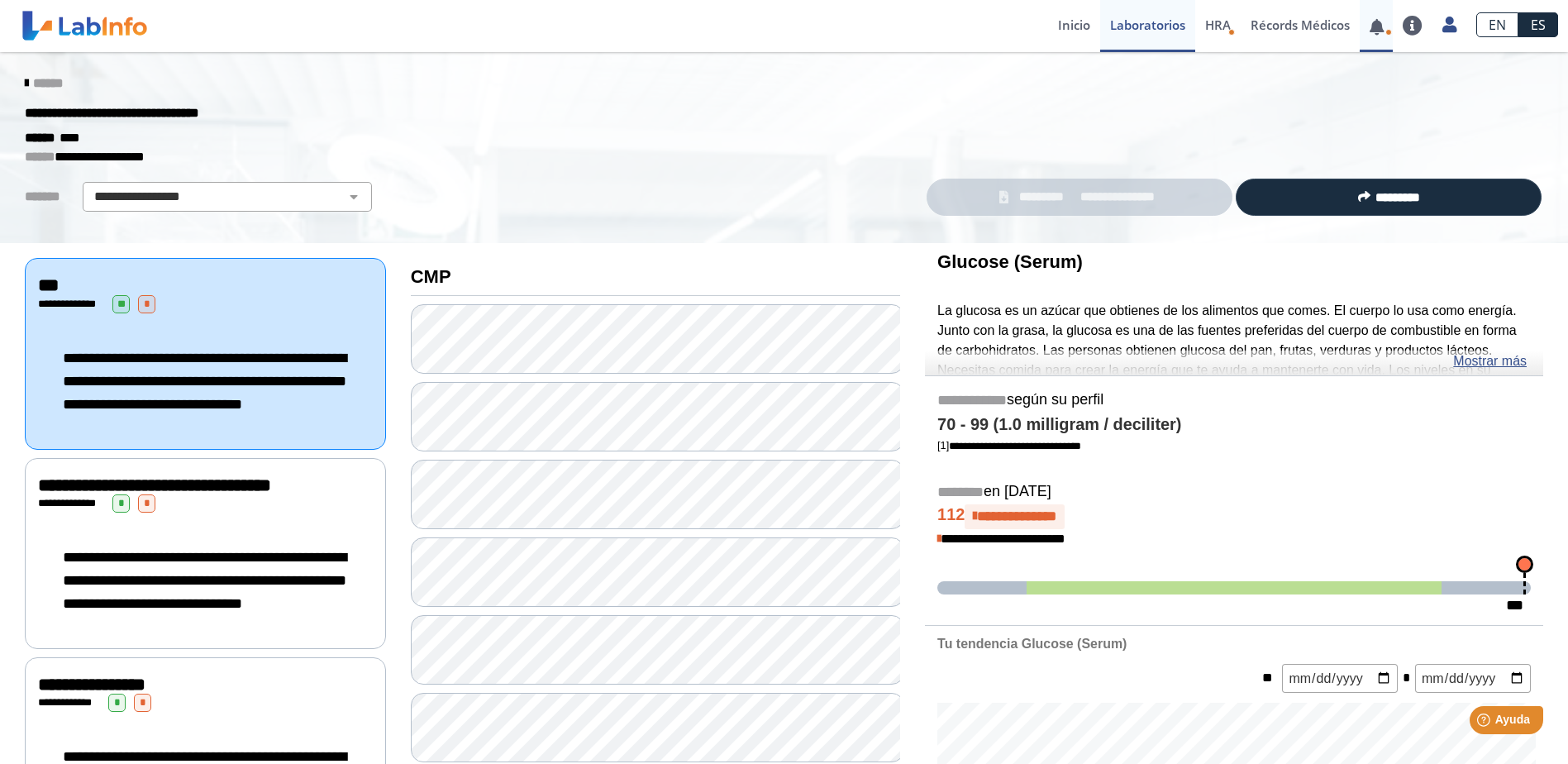
click at [1386, 30] on icon at bounding box center [1389, 32] width 7 height 7
click at [271, 513] on div "**********" at bounding box center [205, 503] width 334 height 18
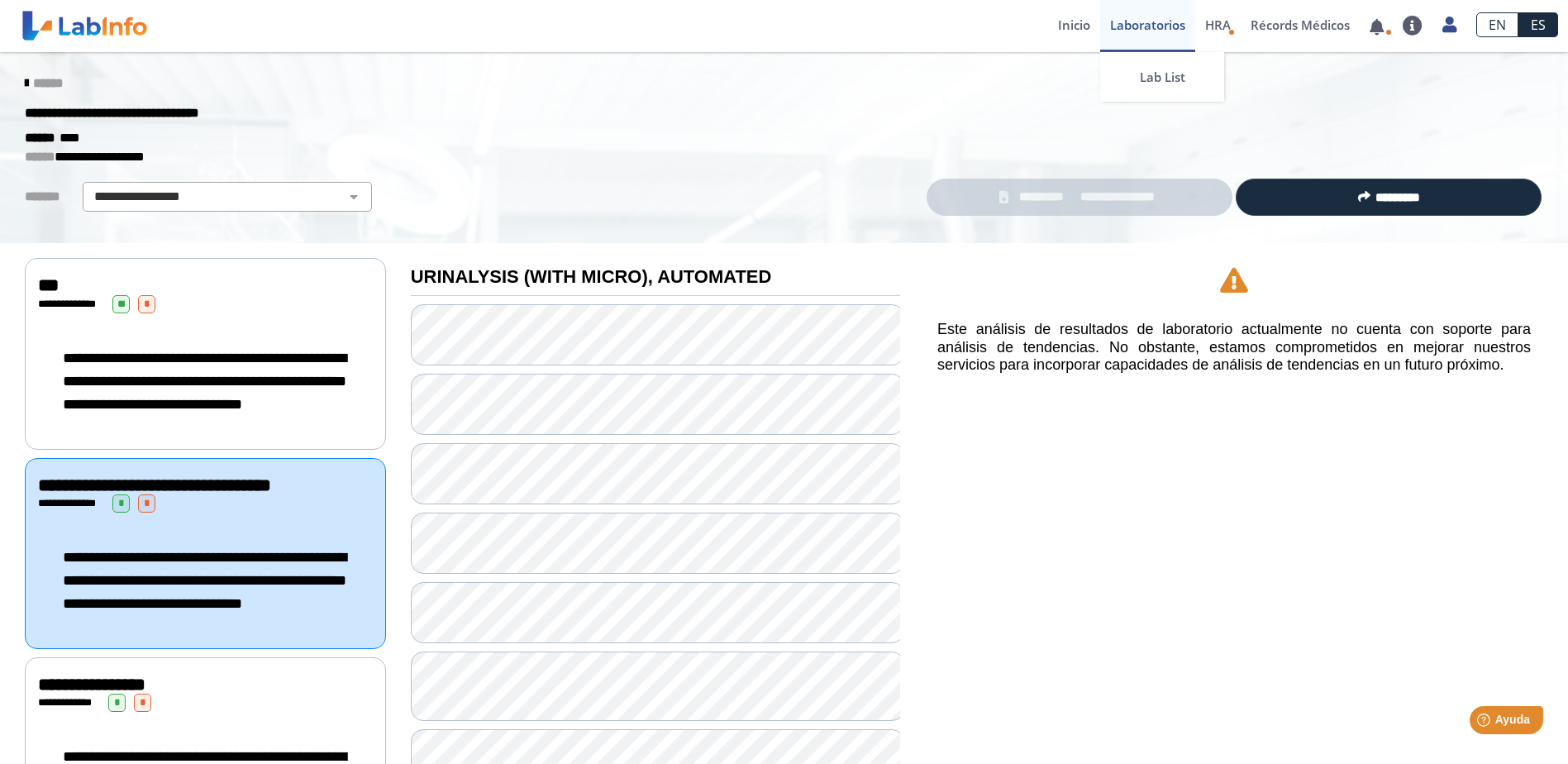
click at [1135, 21] on link "Laboratorios" at bounding box center [1147, 26] width 95 height 52
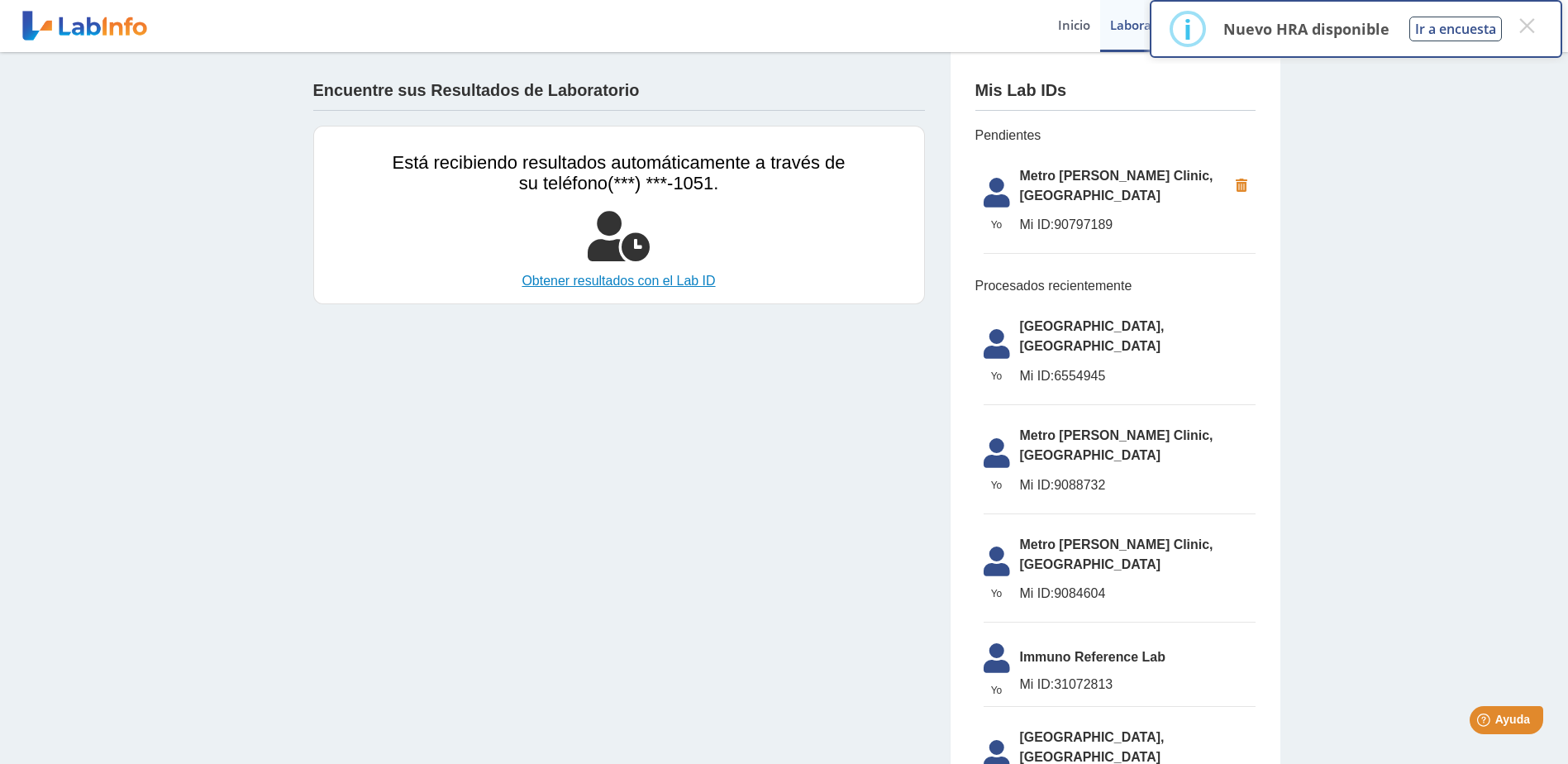
click at [677, 282] on link "Obtener resultados con el Lab ID" at bounding box center [618, 282] width 453 height 20
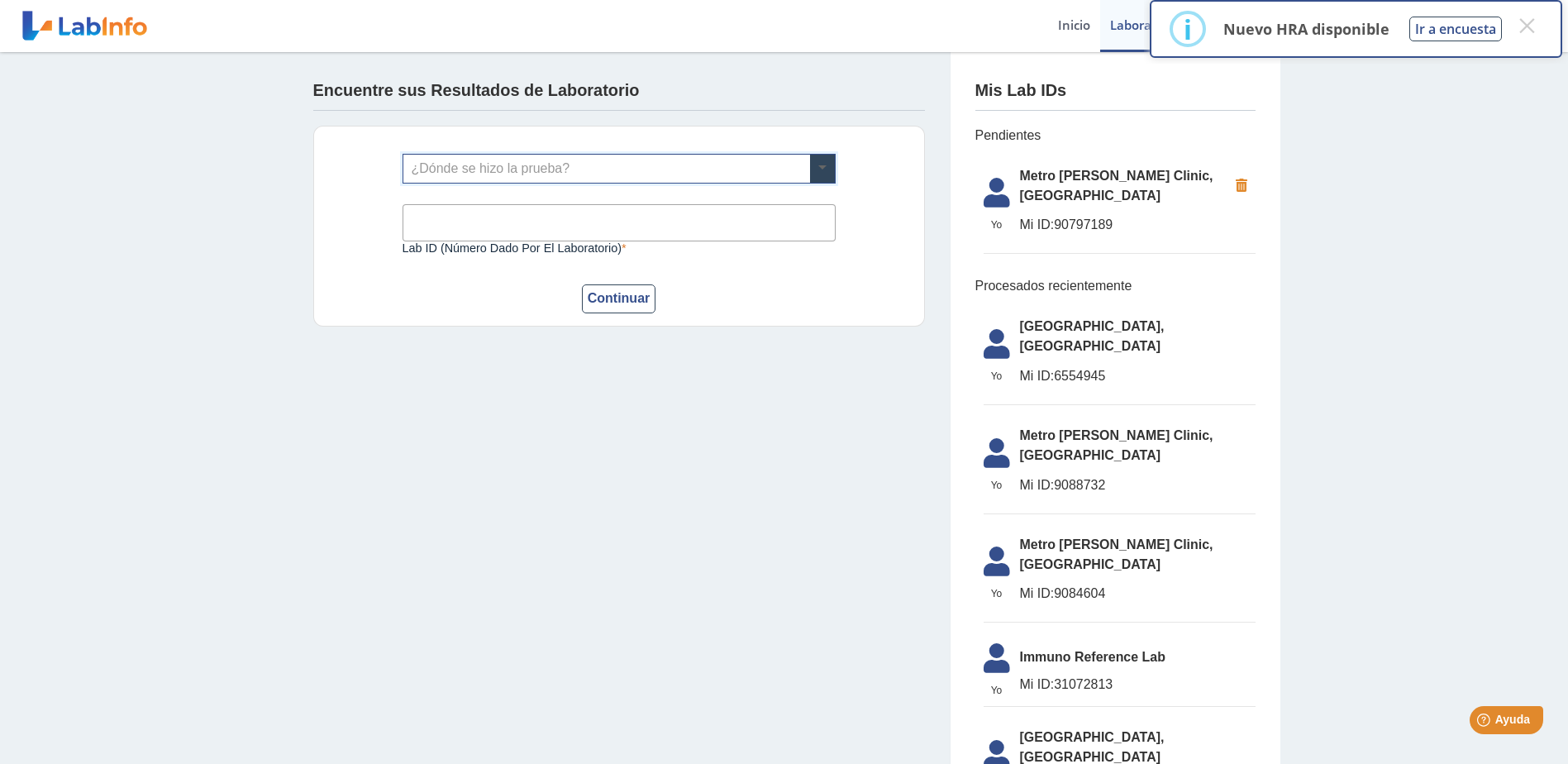
click at [825, 171] on span at bounding box center [823, 168] width 25 height 28
click at [1524, 25] on button "×" at bounding box center [1526, 25] width 29 height 29
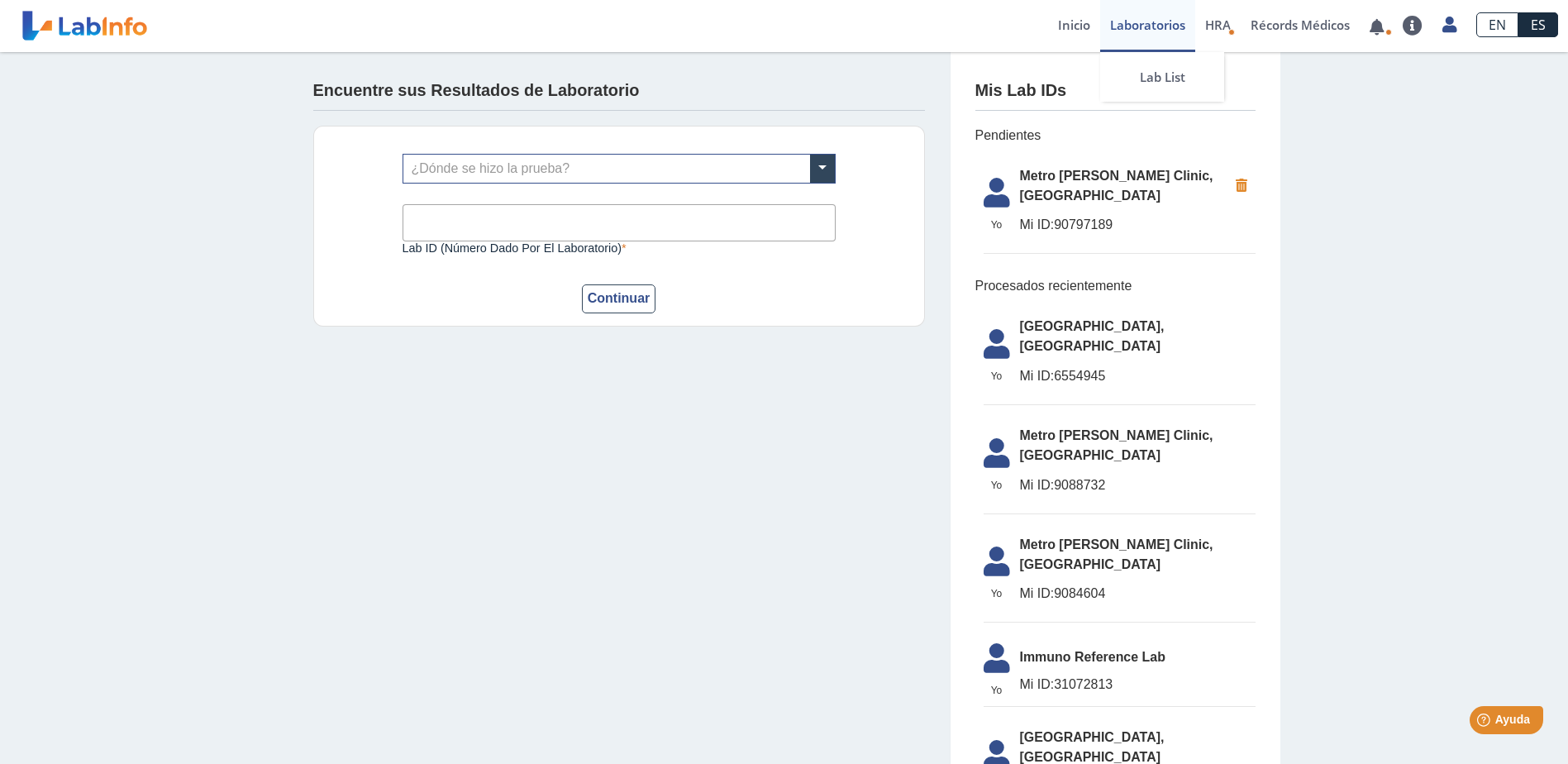
click at [1120, 21] on link "Laboratorios" at bounding box center [1147, 26] width 95 height 52
click at [1136, 27] on link "Laboratorios" at bounding box center [1147, 26] width 95 height 52
click at [1222, 27] on span "HRA" at bounding box center [1218, 25] width 25 height 17
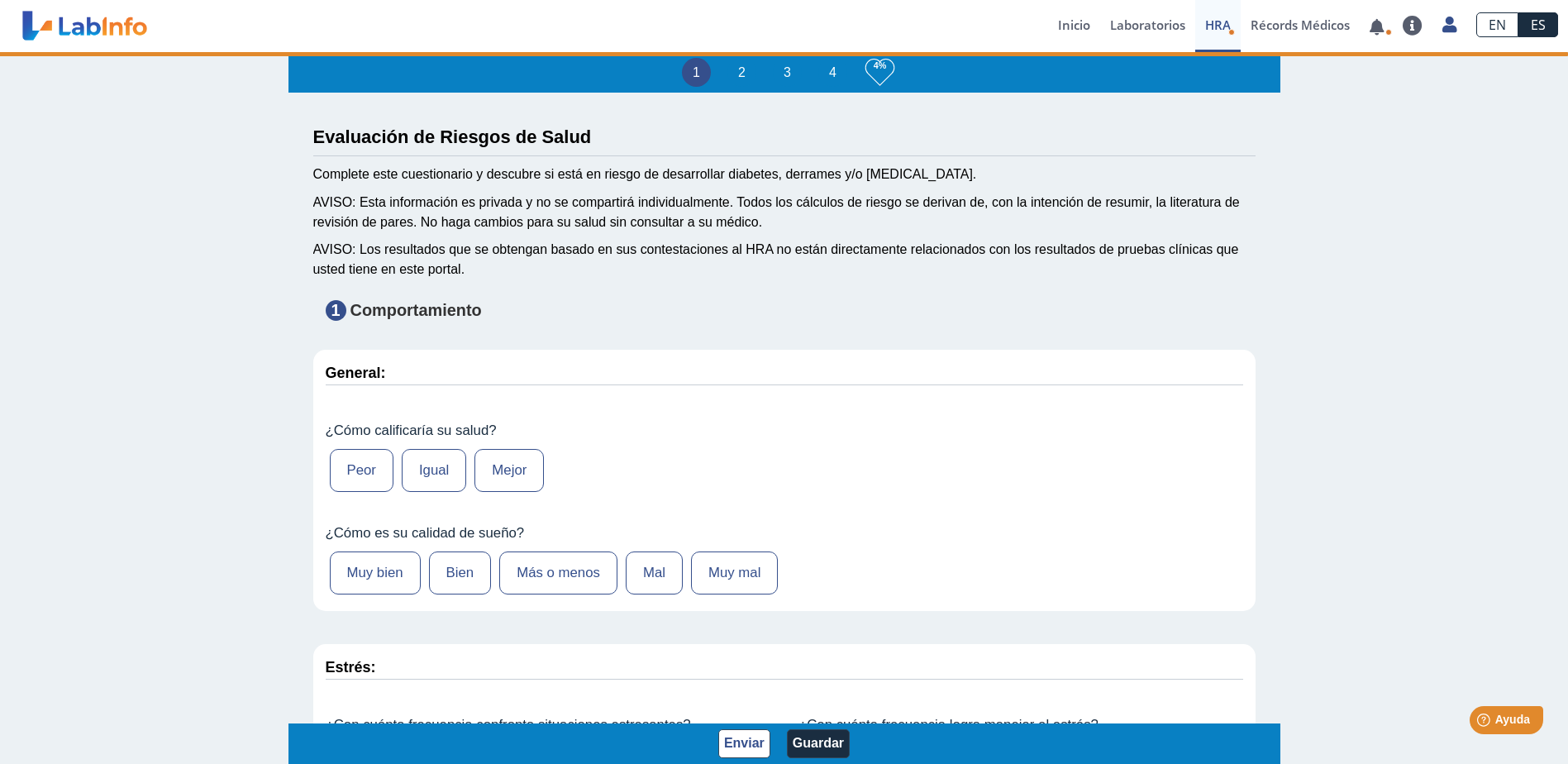
type input "[PERSON_NAME]"
type input "[DATE]"
select select
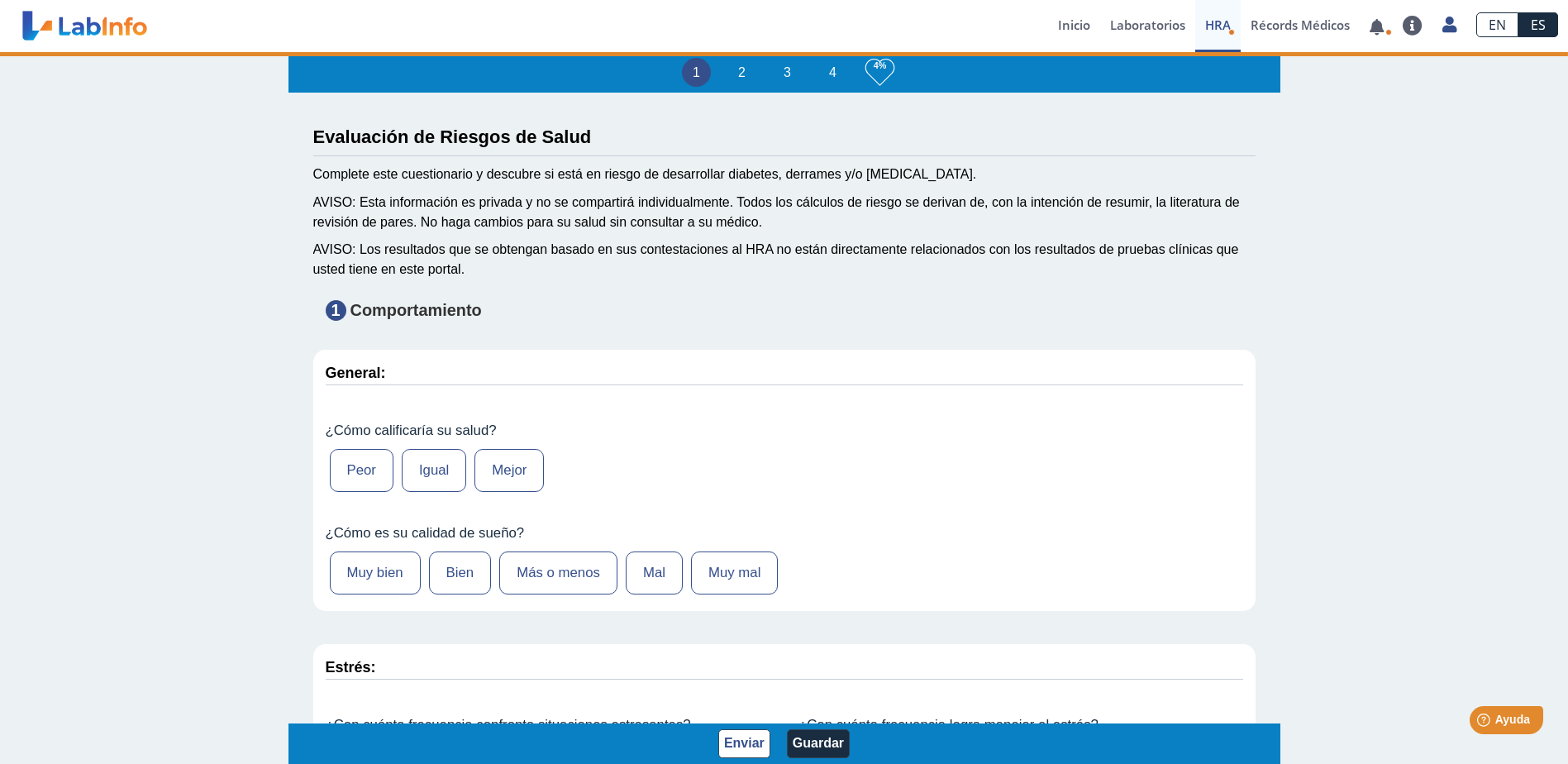
select select
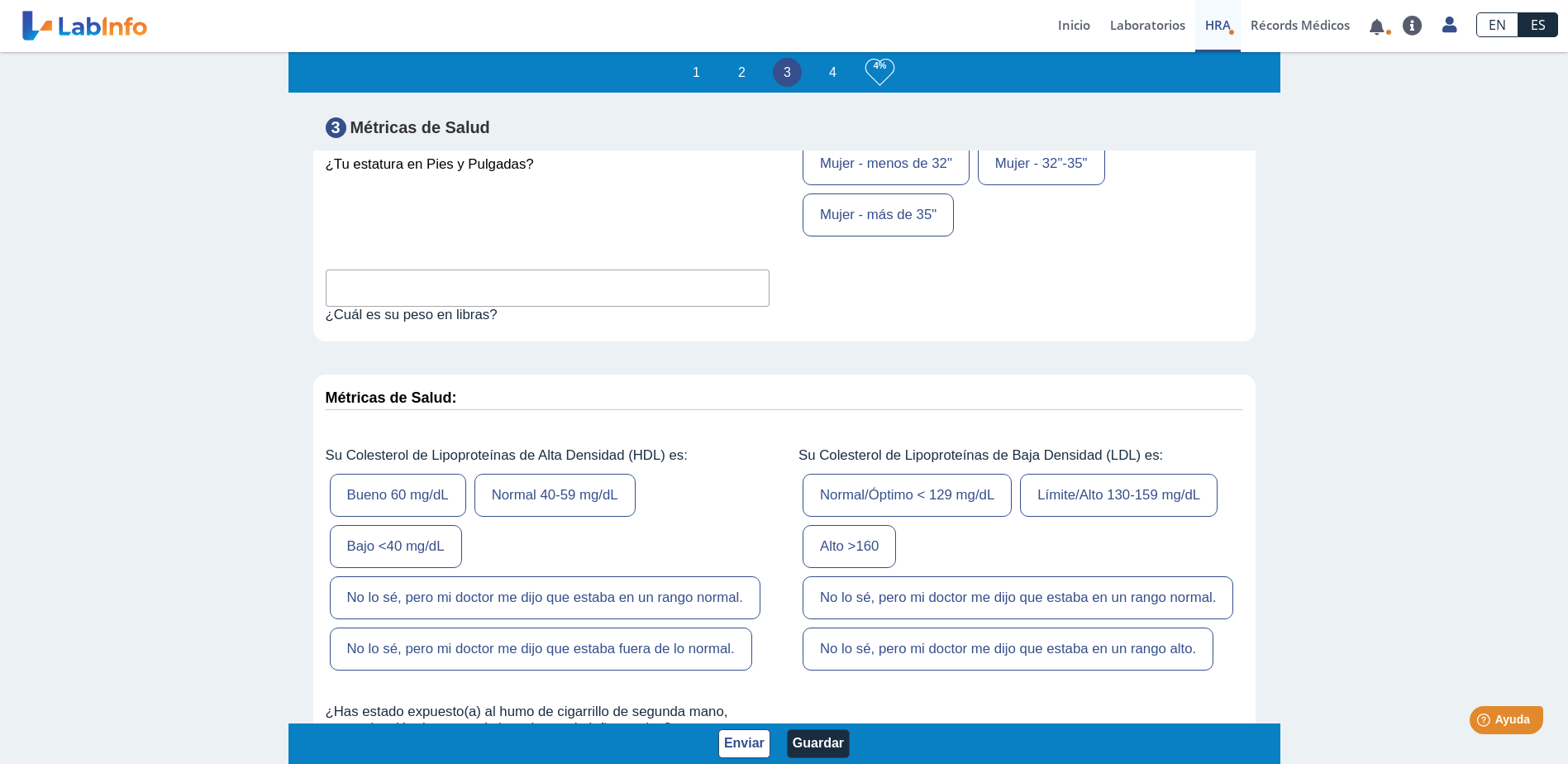
scroll to position [5292, 0]
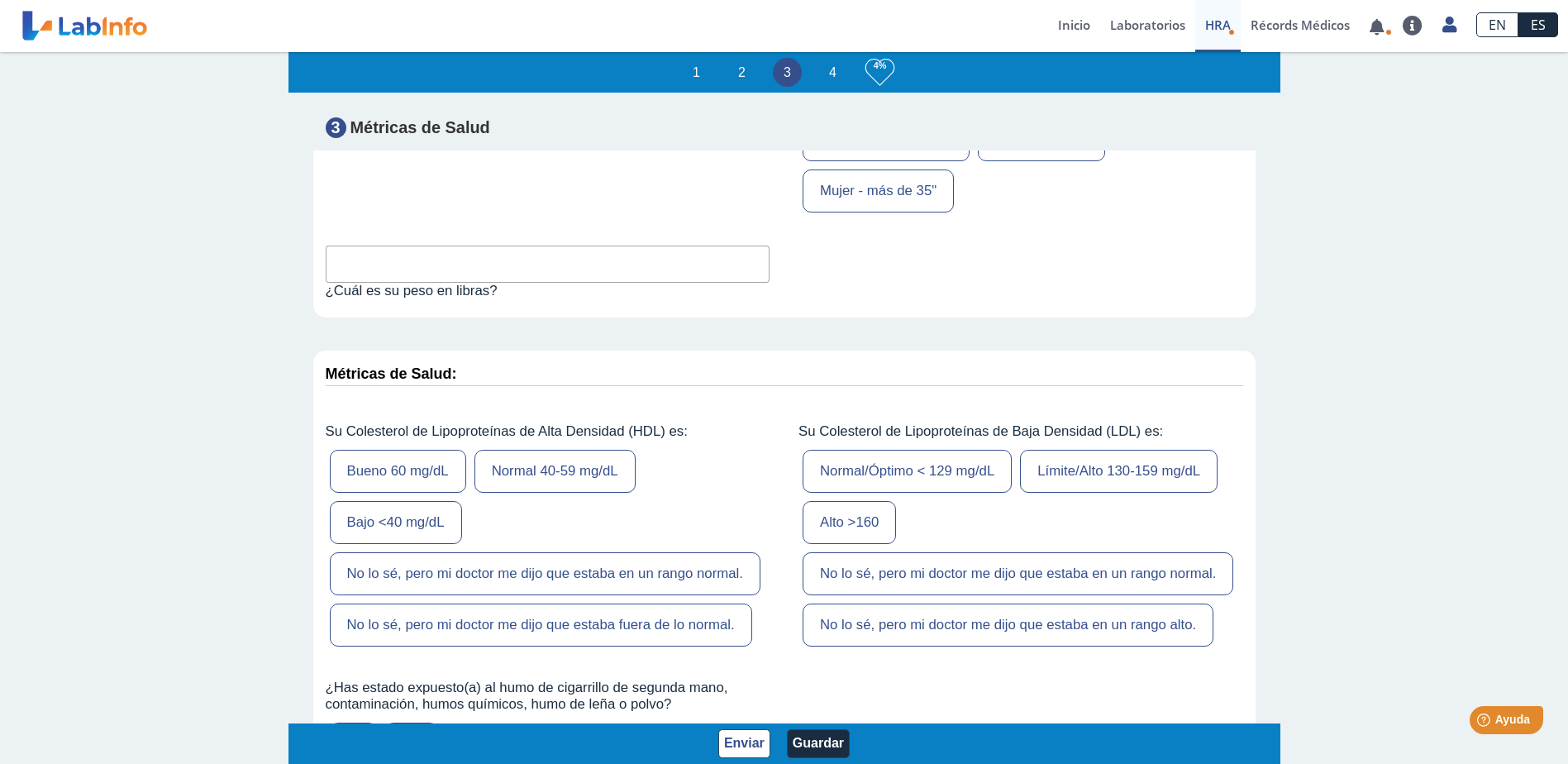
click at [1538, 29] on link "ES" at bounding box center [1538, 25] width 39 height 25
click at [1492, 24] on link "EN" at bounding box center [1497, 25] width 42 height 25
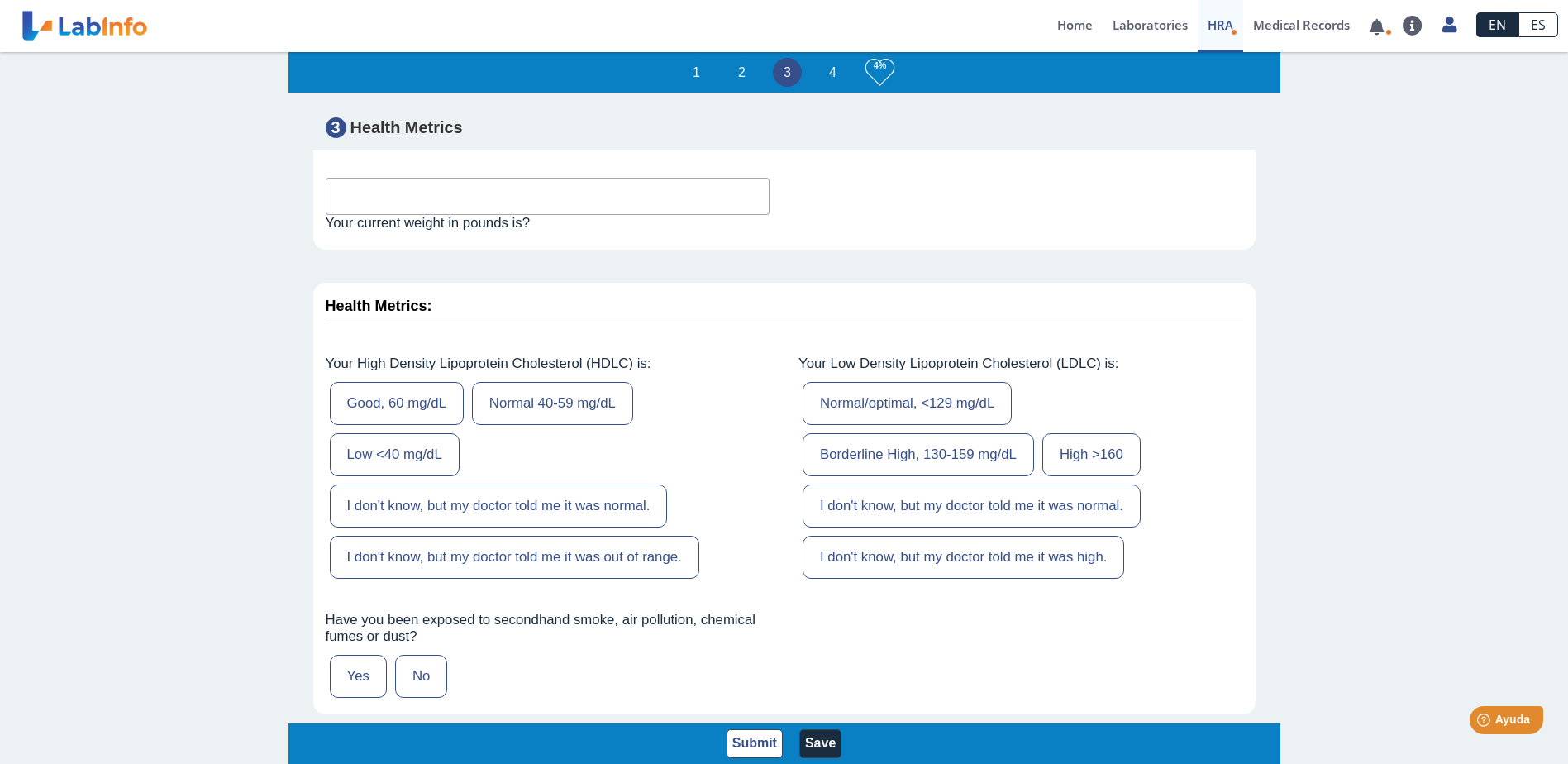
click at [1545, 25] on link "ES" at bounding box center [1538, 25] width 39 height 25
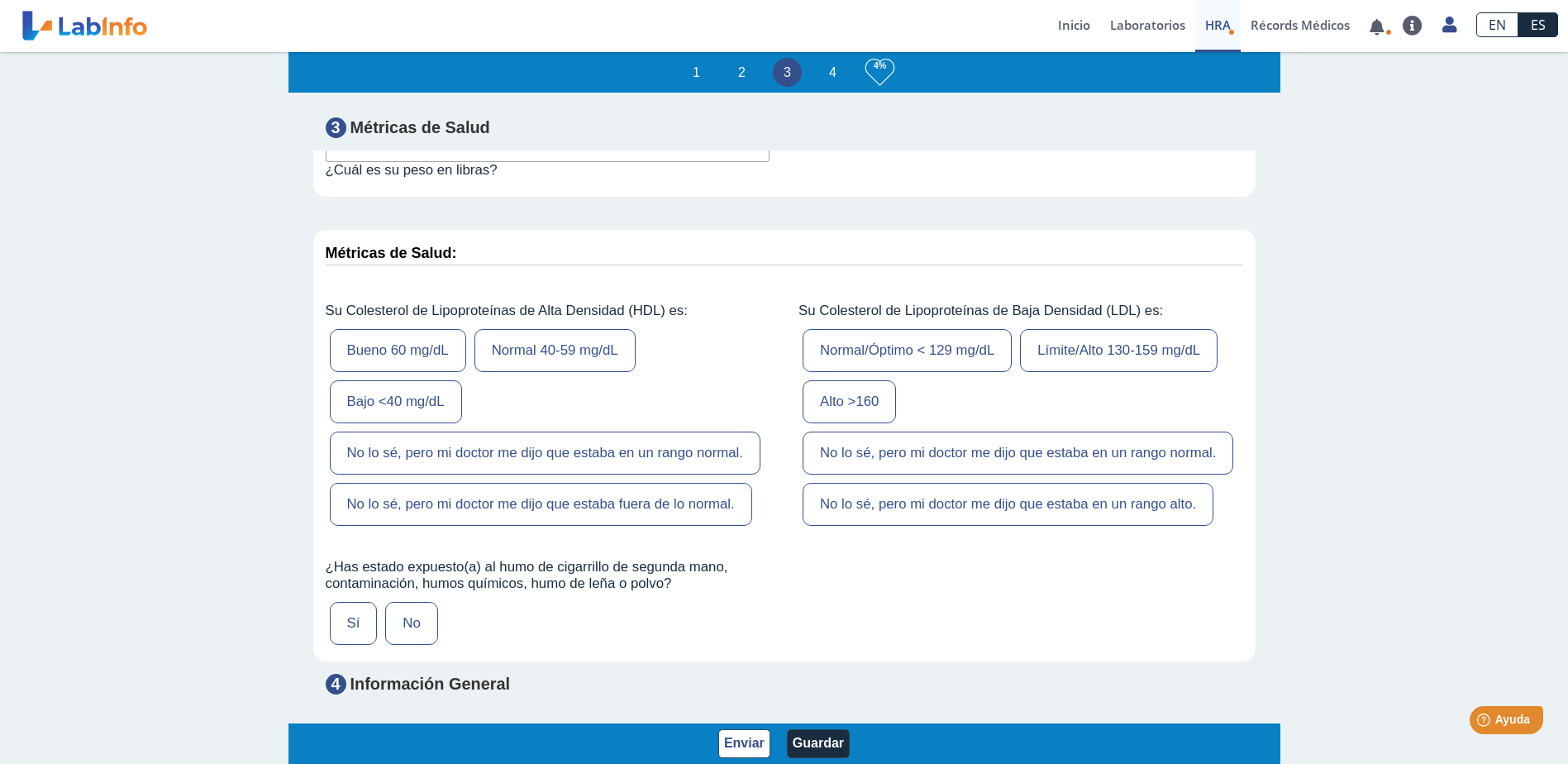
scroll to position [5292, 0]
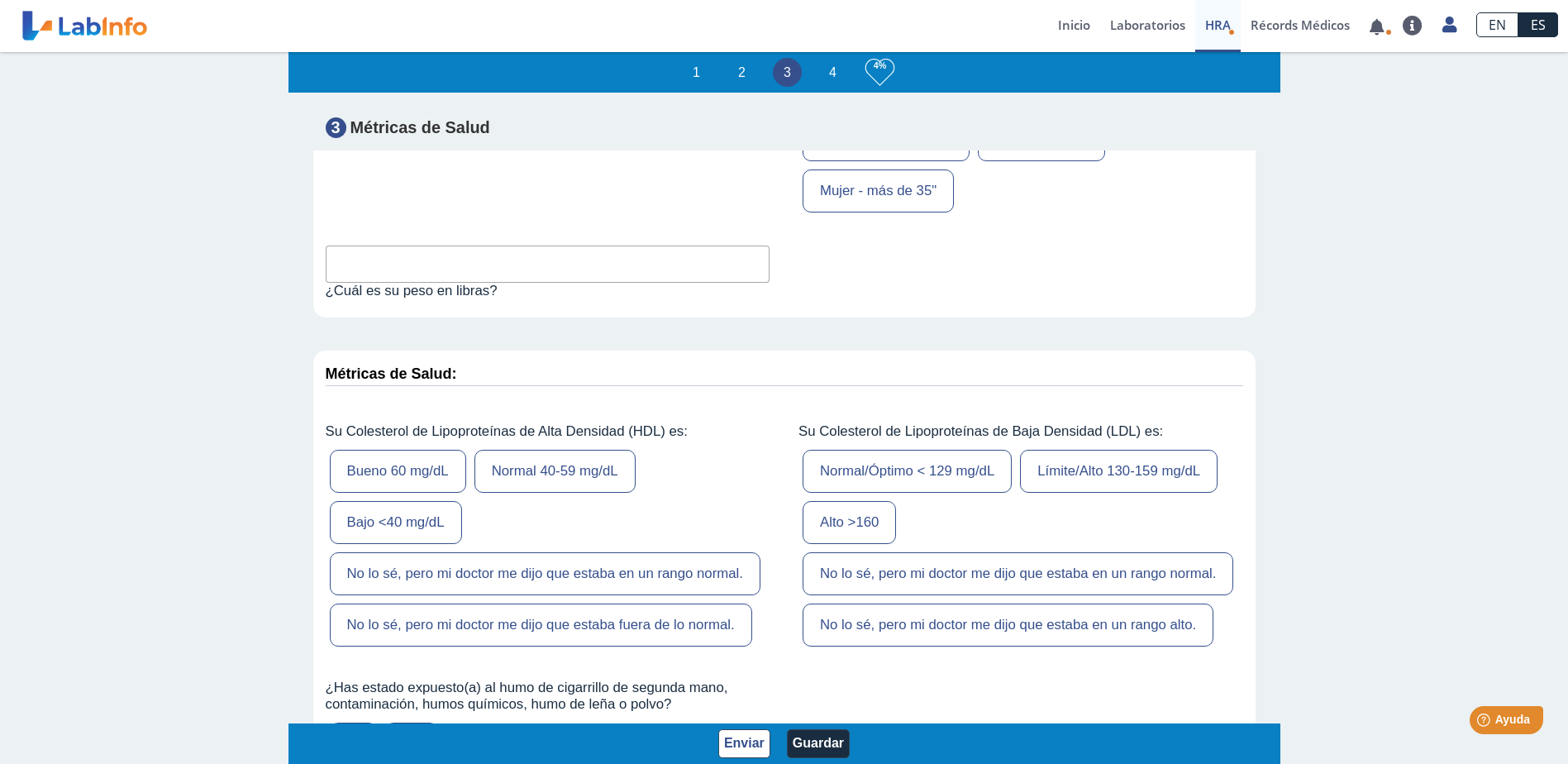
click at [105, 23] on link at bounding box center [85, 25] width 136 height 41
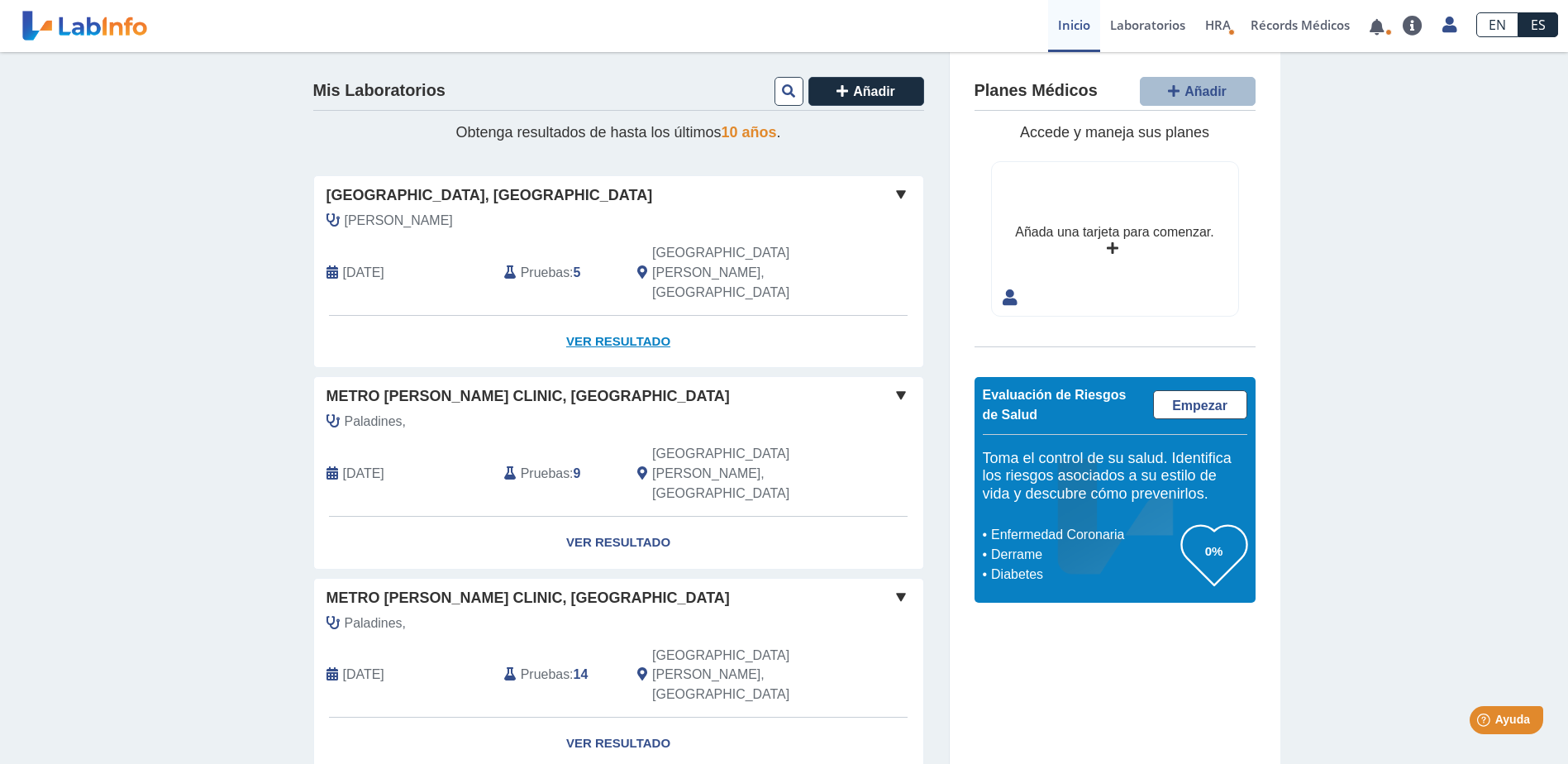
click at [637, 316] on link "Ver Resultado" at bounding box center [618, 342] width 609 height 52
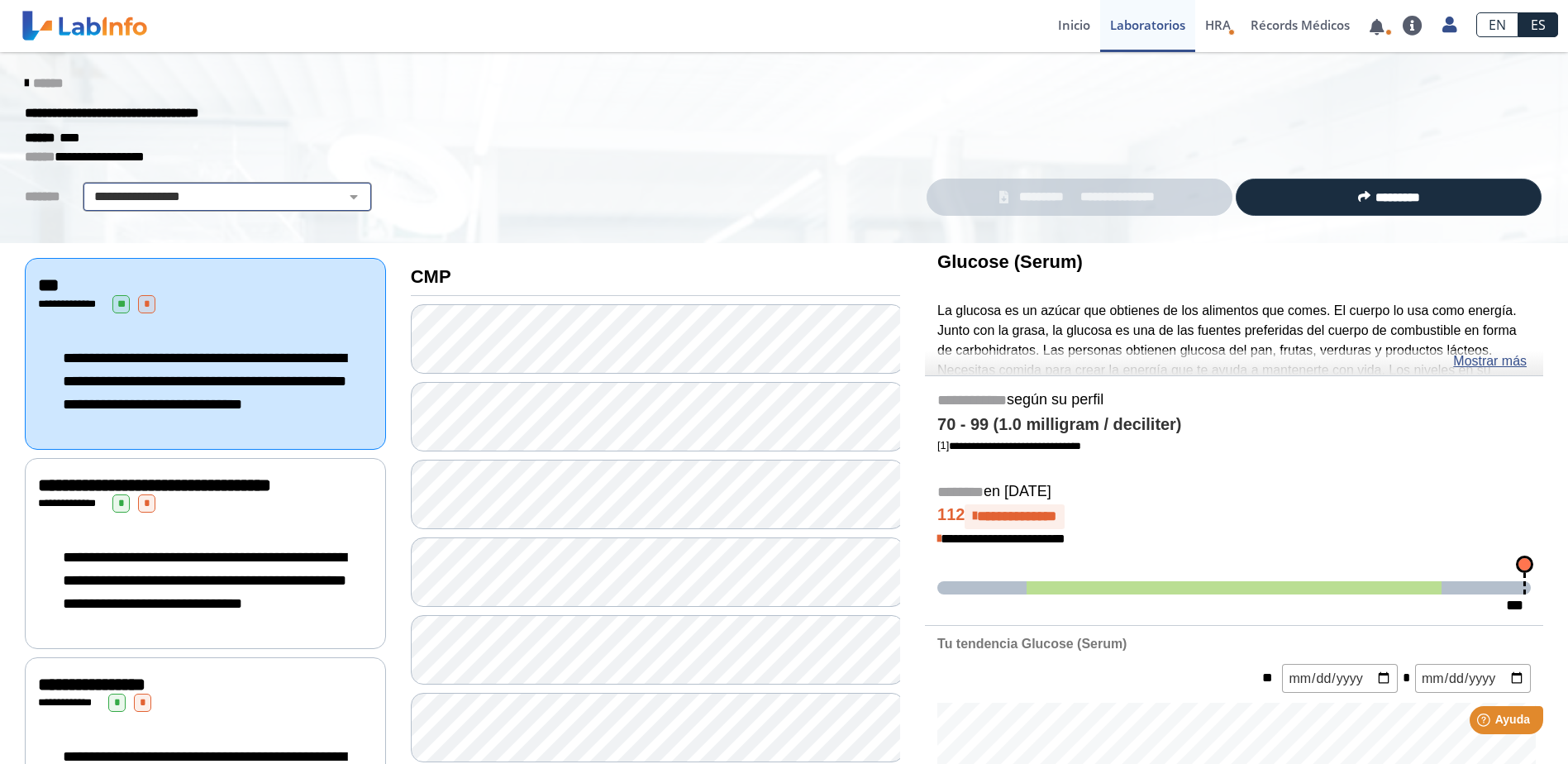
click at [341, 198] on select "**********" at bounding box center [227, 197] width 280 height 20
select select "***"
click at [87, 187] on select "**********" at bounding box center [227, 197] width 280 height 20
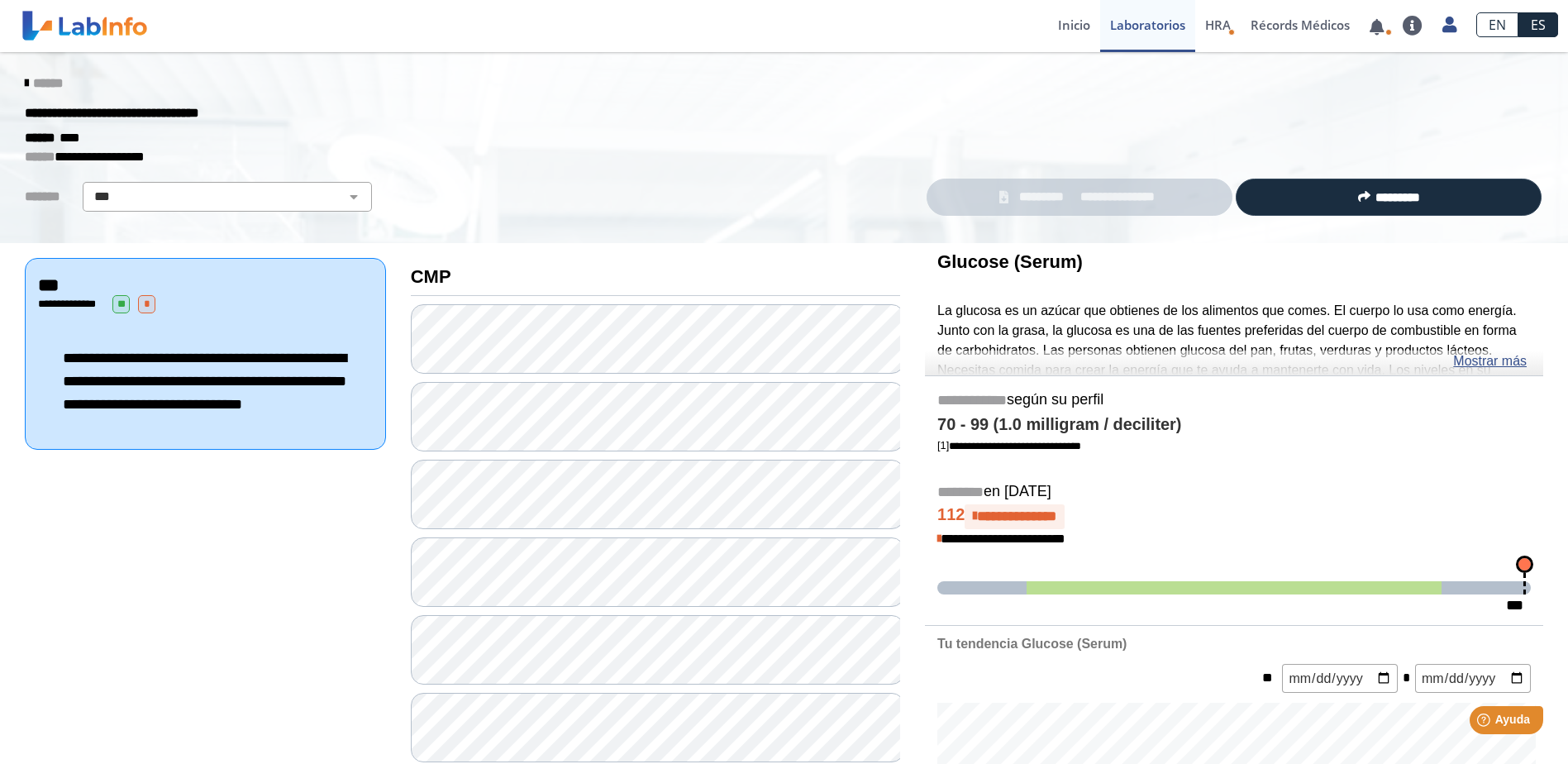
click at [174, 372] on span "**********" at bounding box center [204, 381] width 283 height 61
click at [340, 198] on select "**********" at bounding box center [227, 197] width 280 height 20
select select
click at [87, 187] on select "**********" at bounding box center [227, 197] width 280 height 20
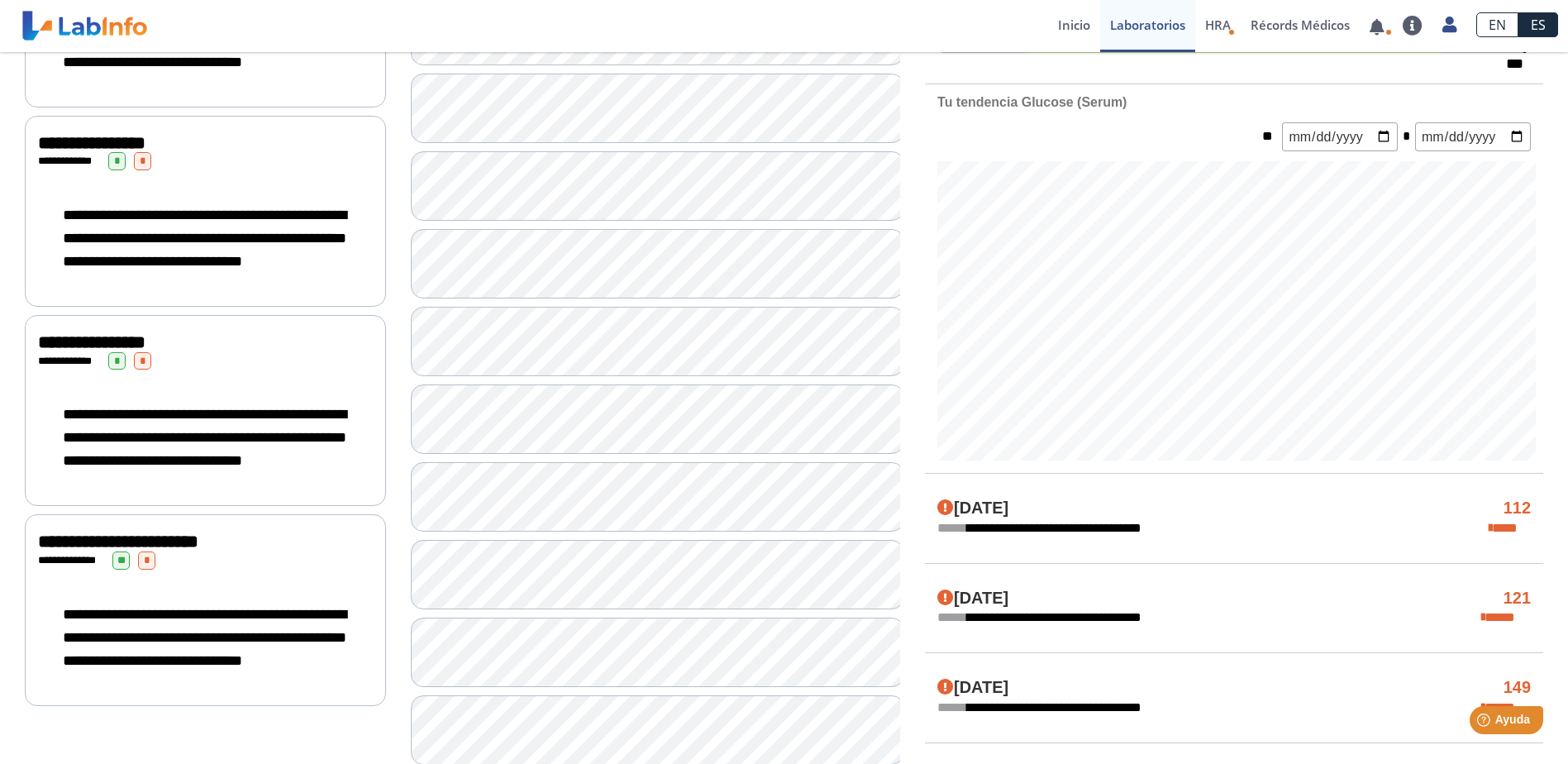
scroll to position [827, 0]
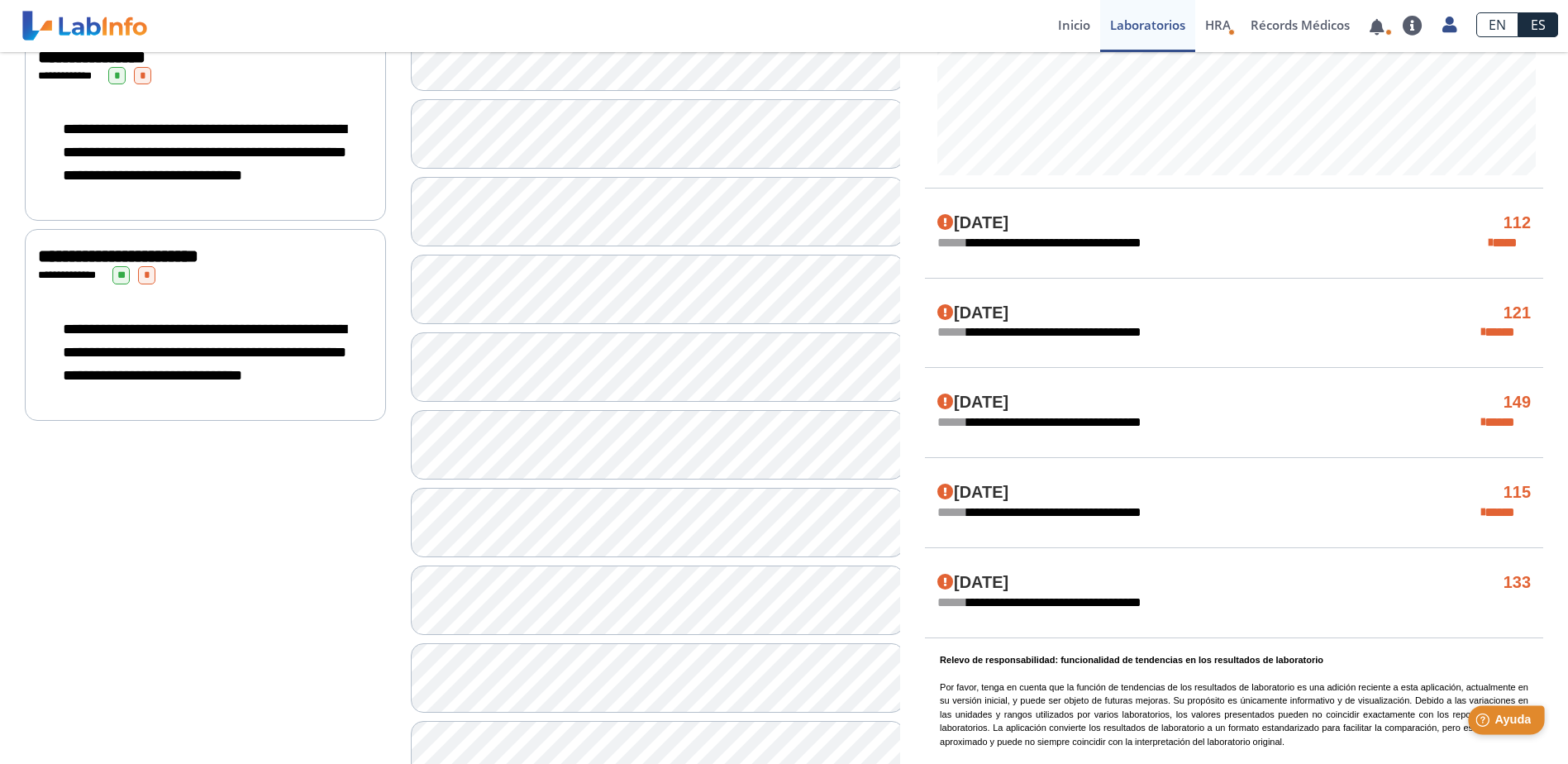
click at [1503, 718] on span "Ayuda" at bounding box center [1513, 719] width 36 height 14
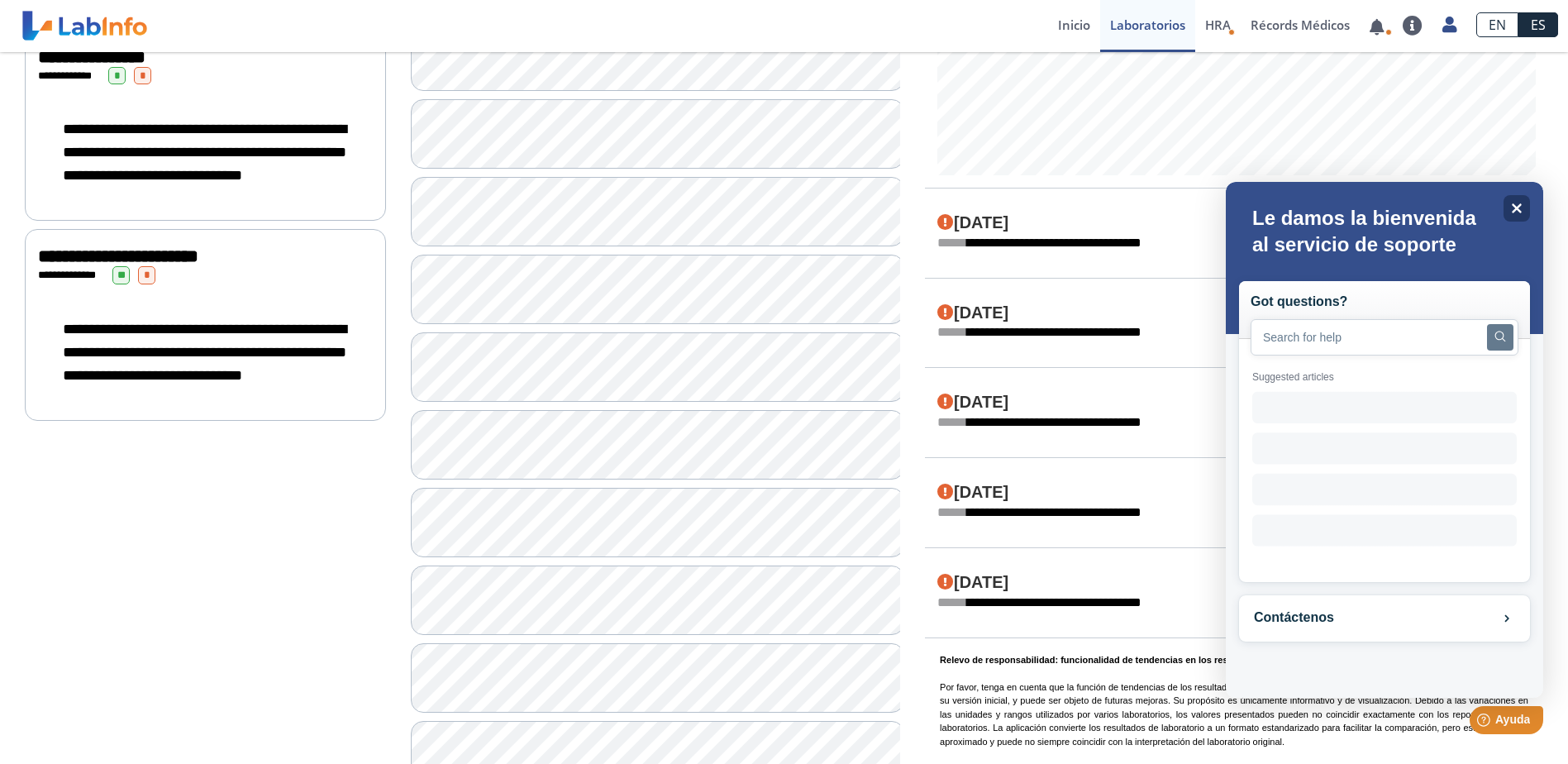
scroll to position [0, 0]
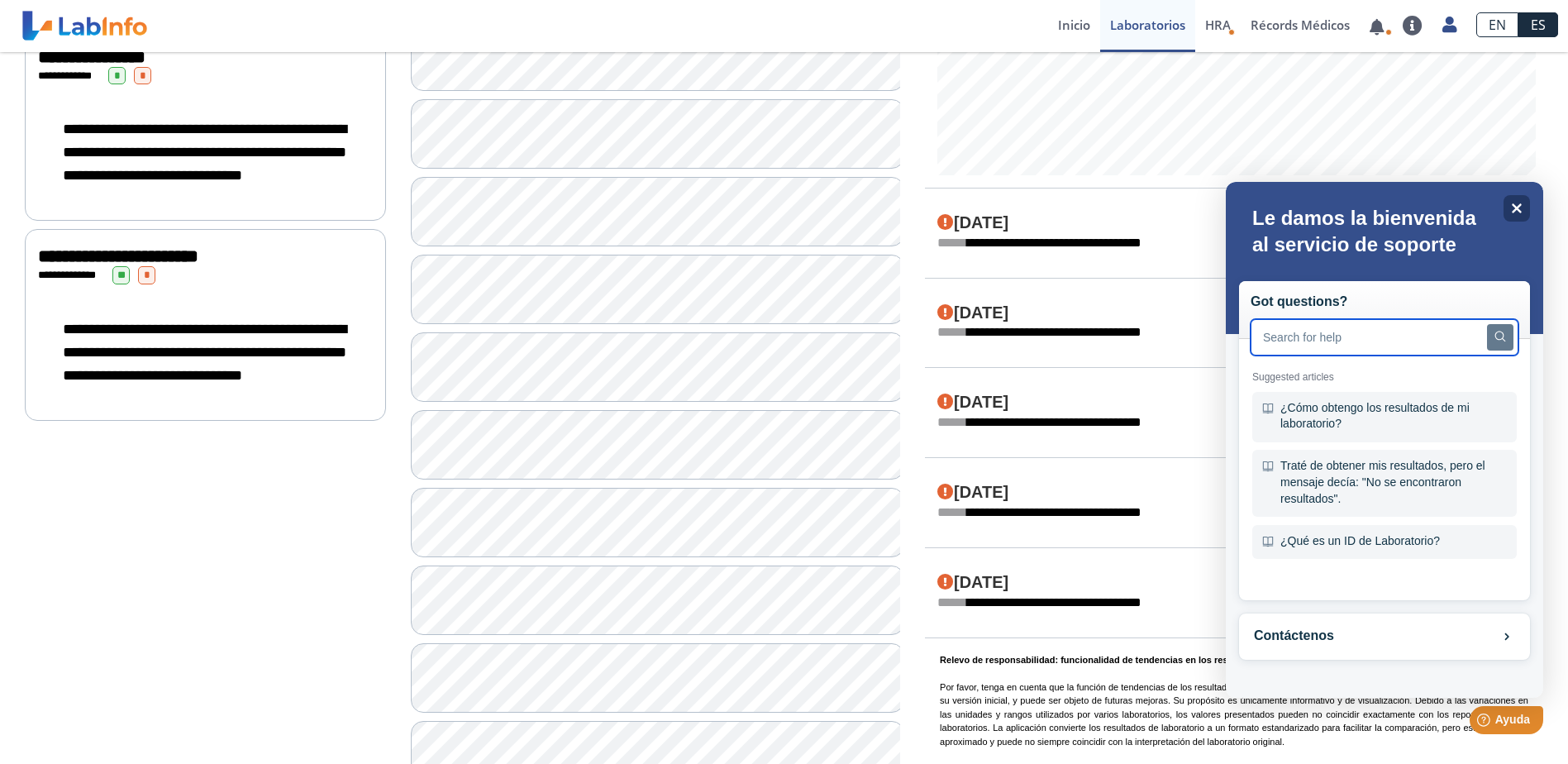
click at [1408, 343] on input "text" at bounding box center [1384, 337] width 268 height 36
type input "d"
type input "no puedo descargar en pdf"
click at [1504, 336] on icon "Search" at bounding box center [1501, 336] width 11 height 11
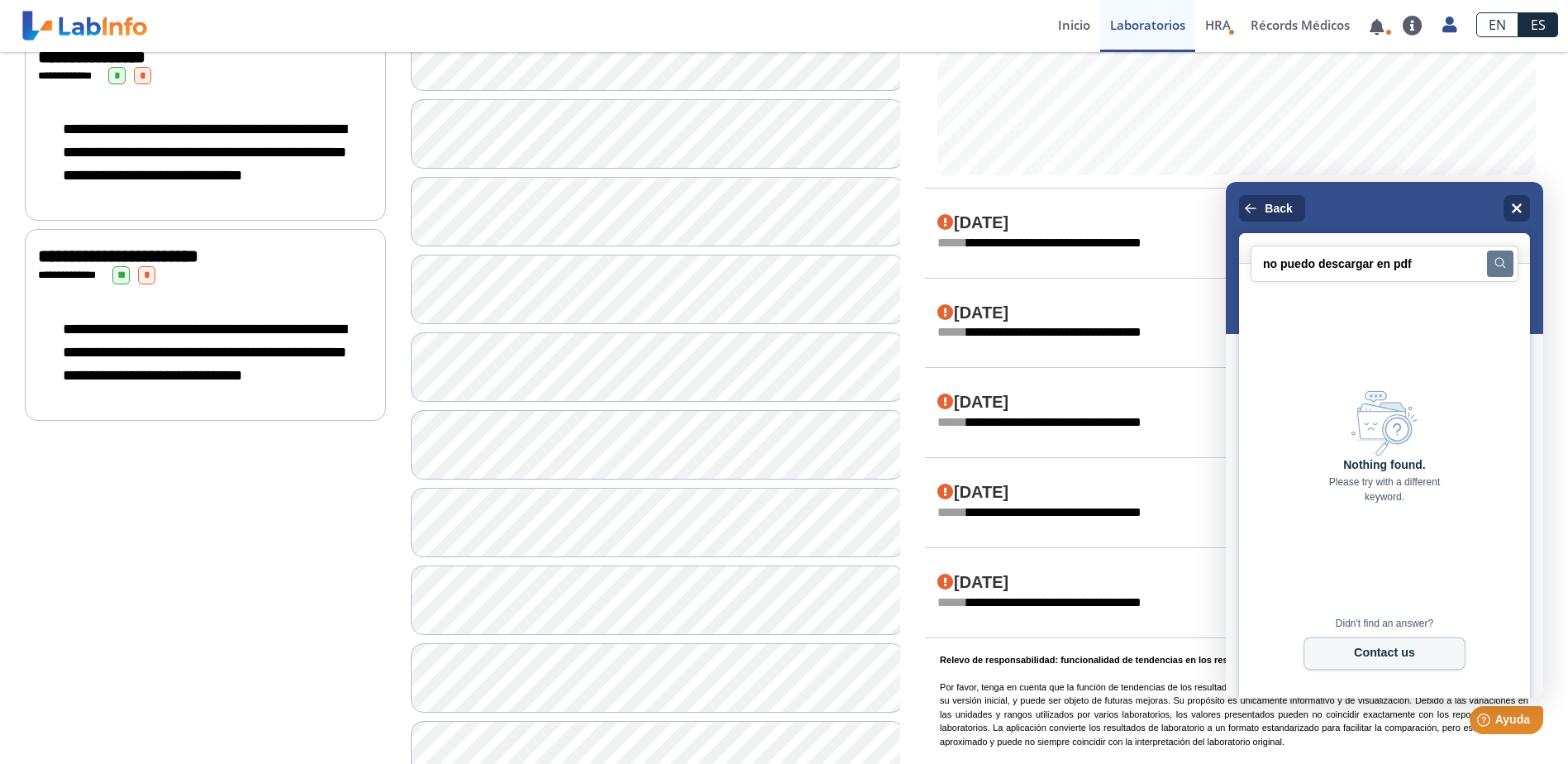
click at [1415, 660] on button "Contact us" at bounding box center [1384, 654] width 162 height 33
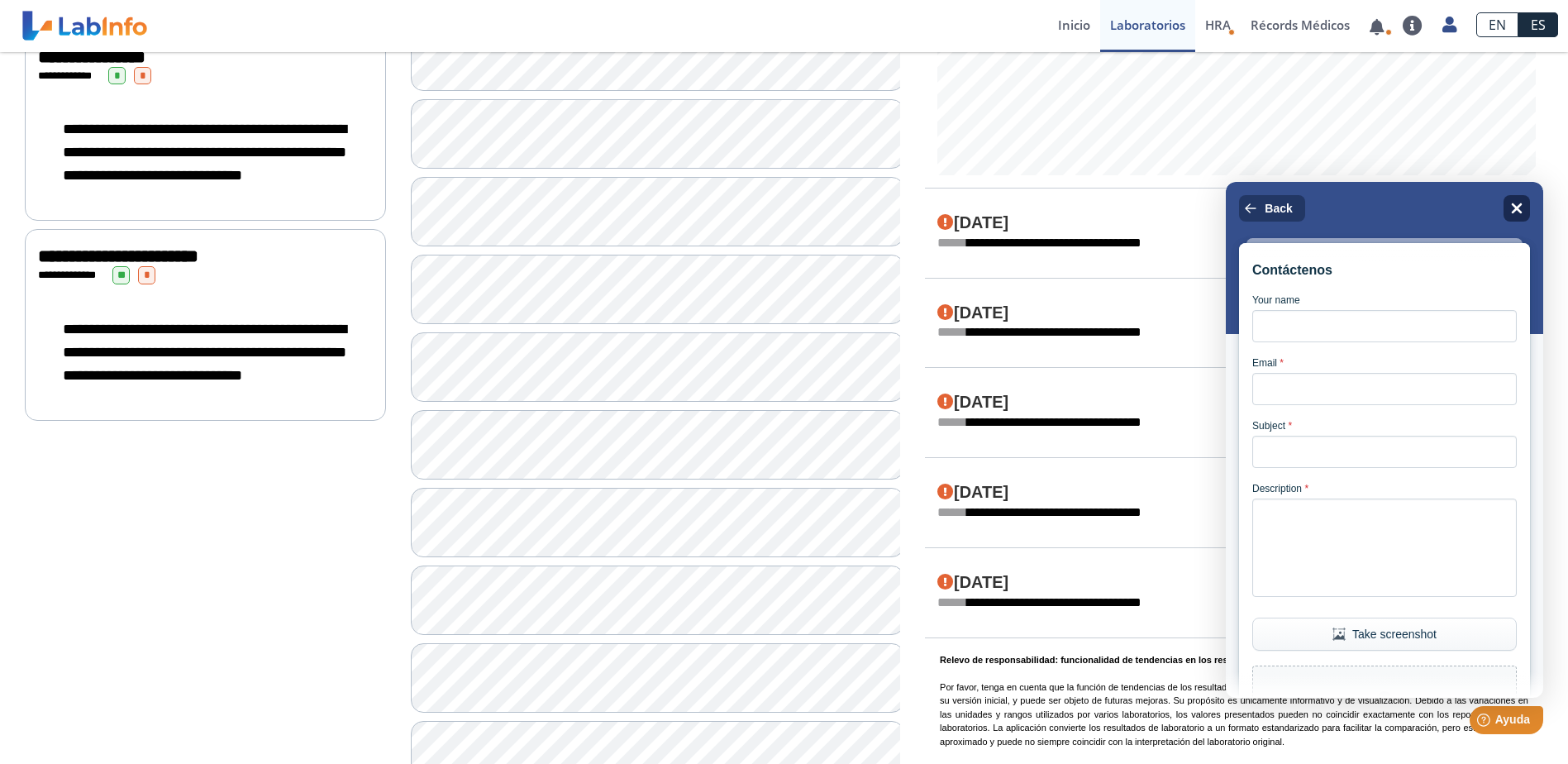
click at [1518, 210] on icon "Close" at bounding box center [1517, 208] width 11 height 11
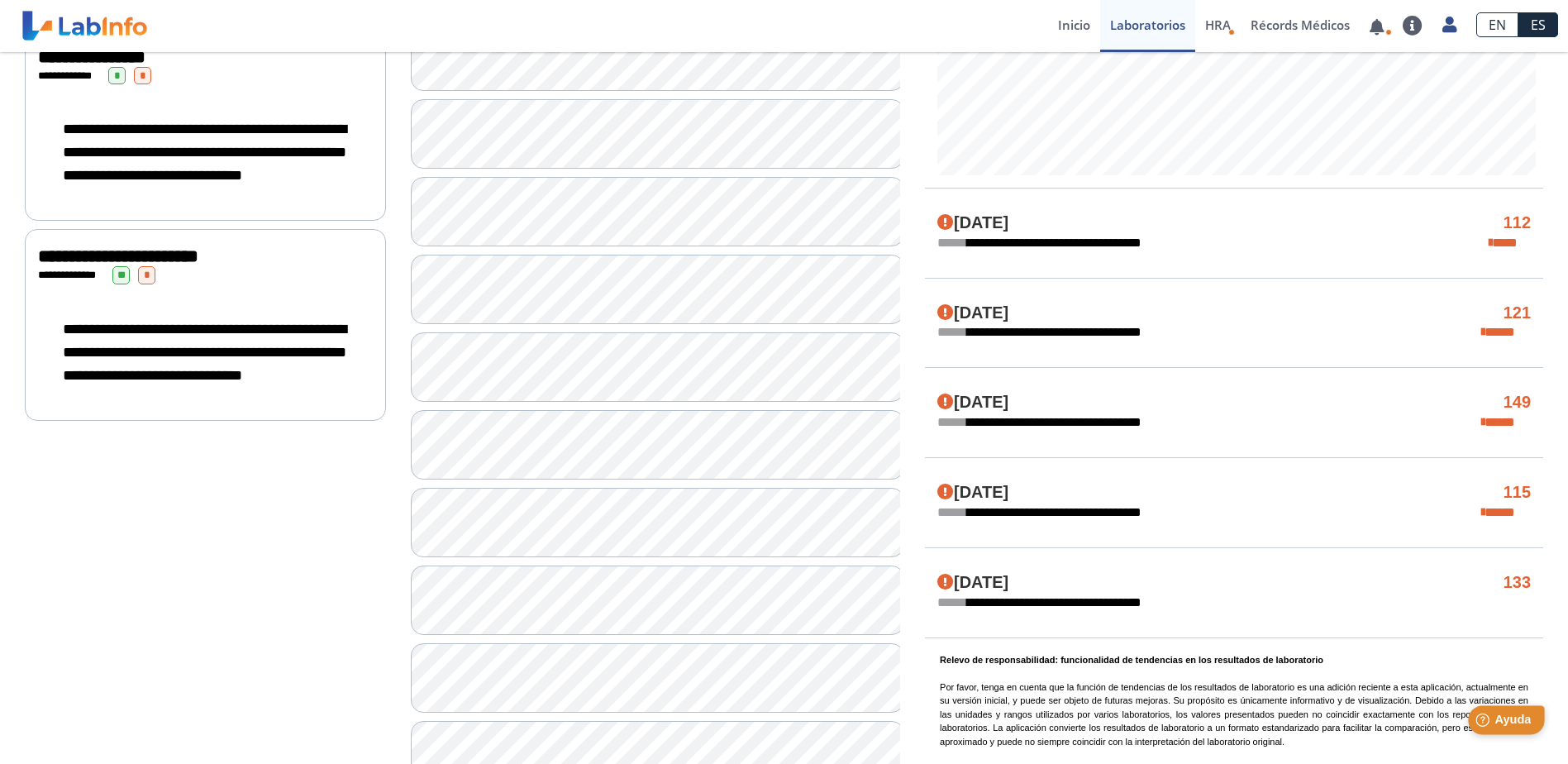
click at [1517, 716] on span "Ayuda" at bounding box center [1513, 719] width 36 height 14
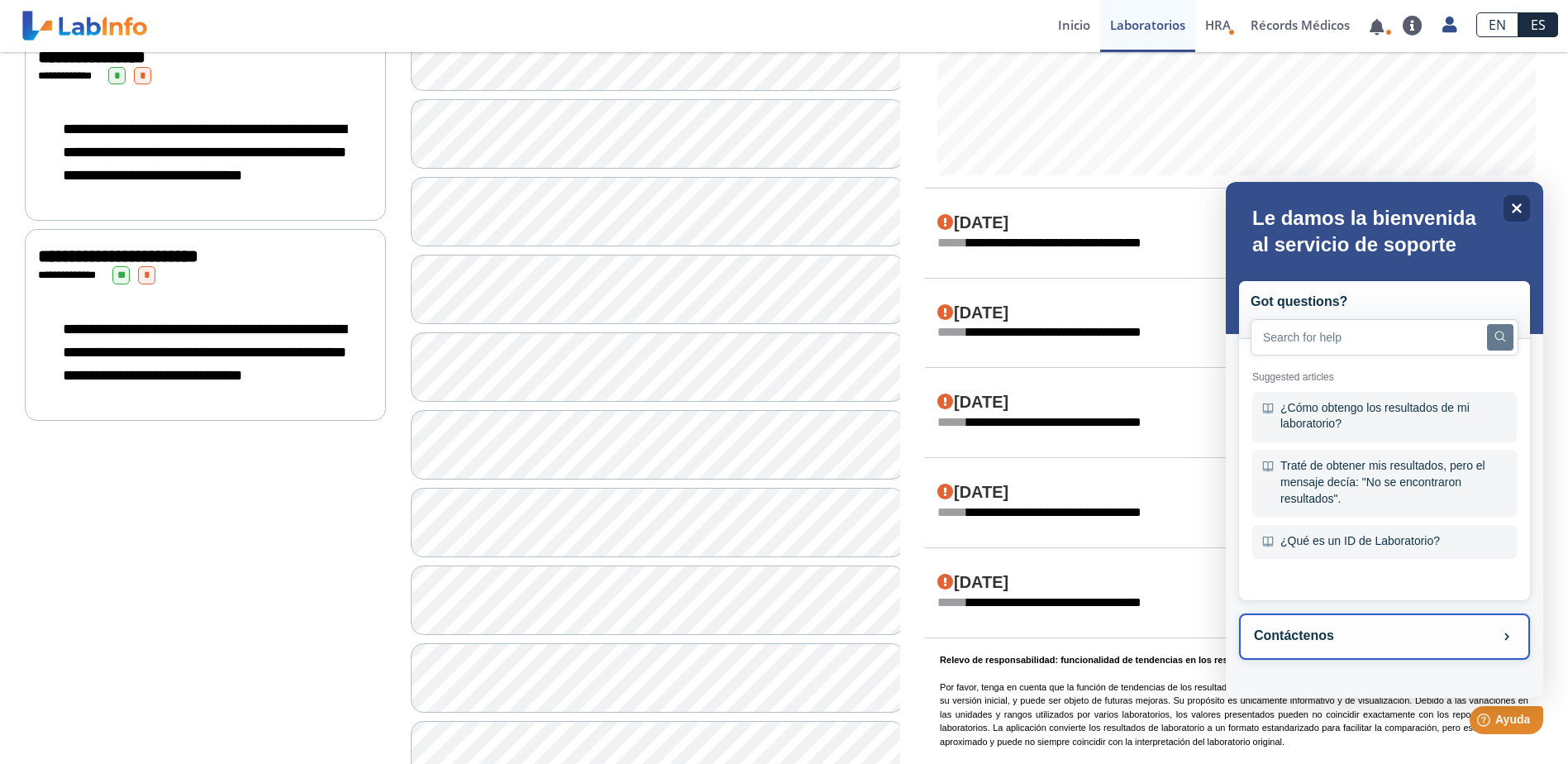
click at [1324, 630] on button "Contáctenos" at bounding box center [1385, 636] width 291 height 46
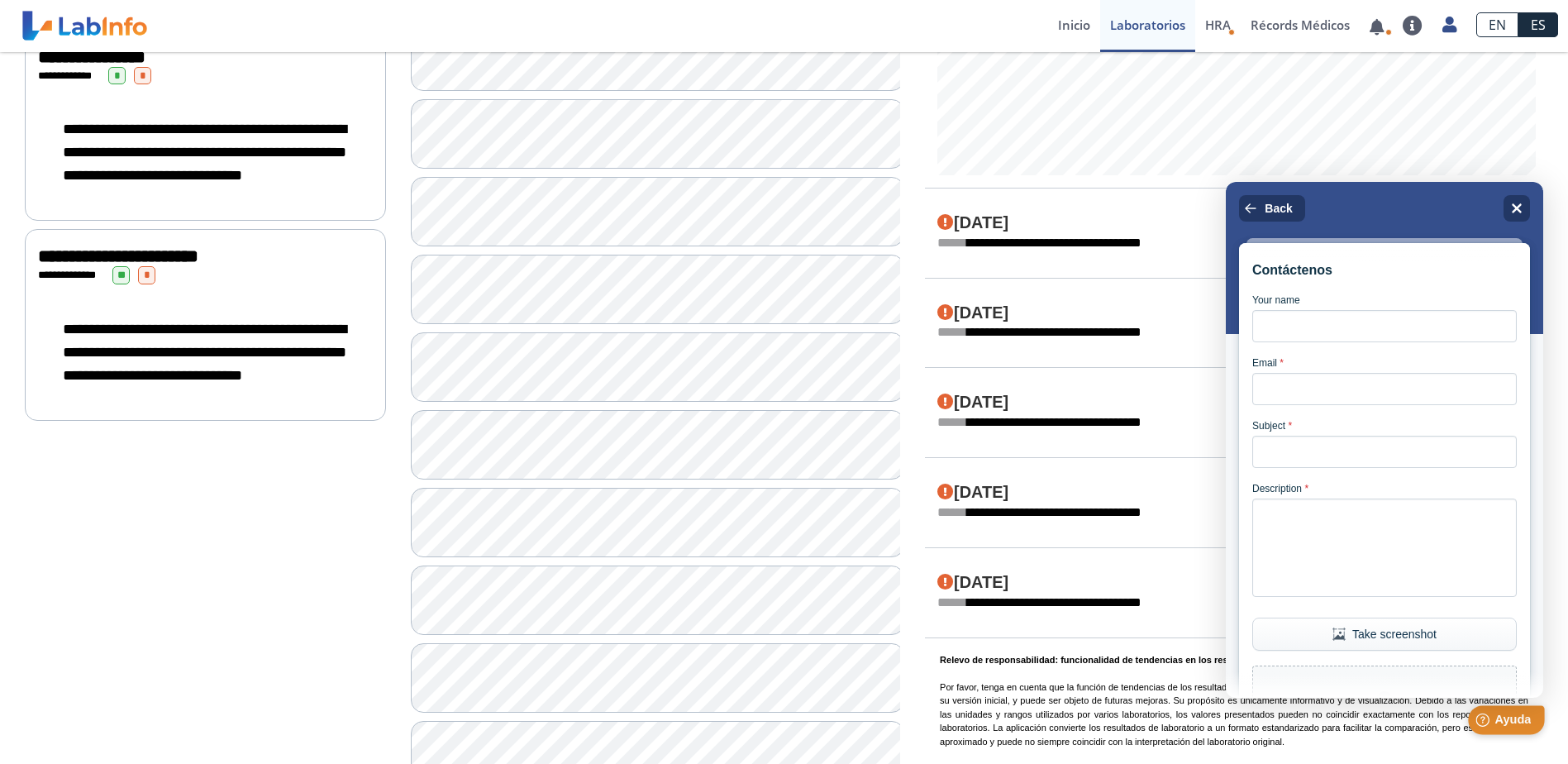
click at [1526, 722] on span "Ayuda" at bounding box center [1513, 719] width 36 height 14
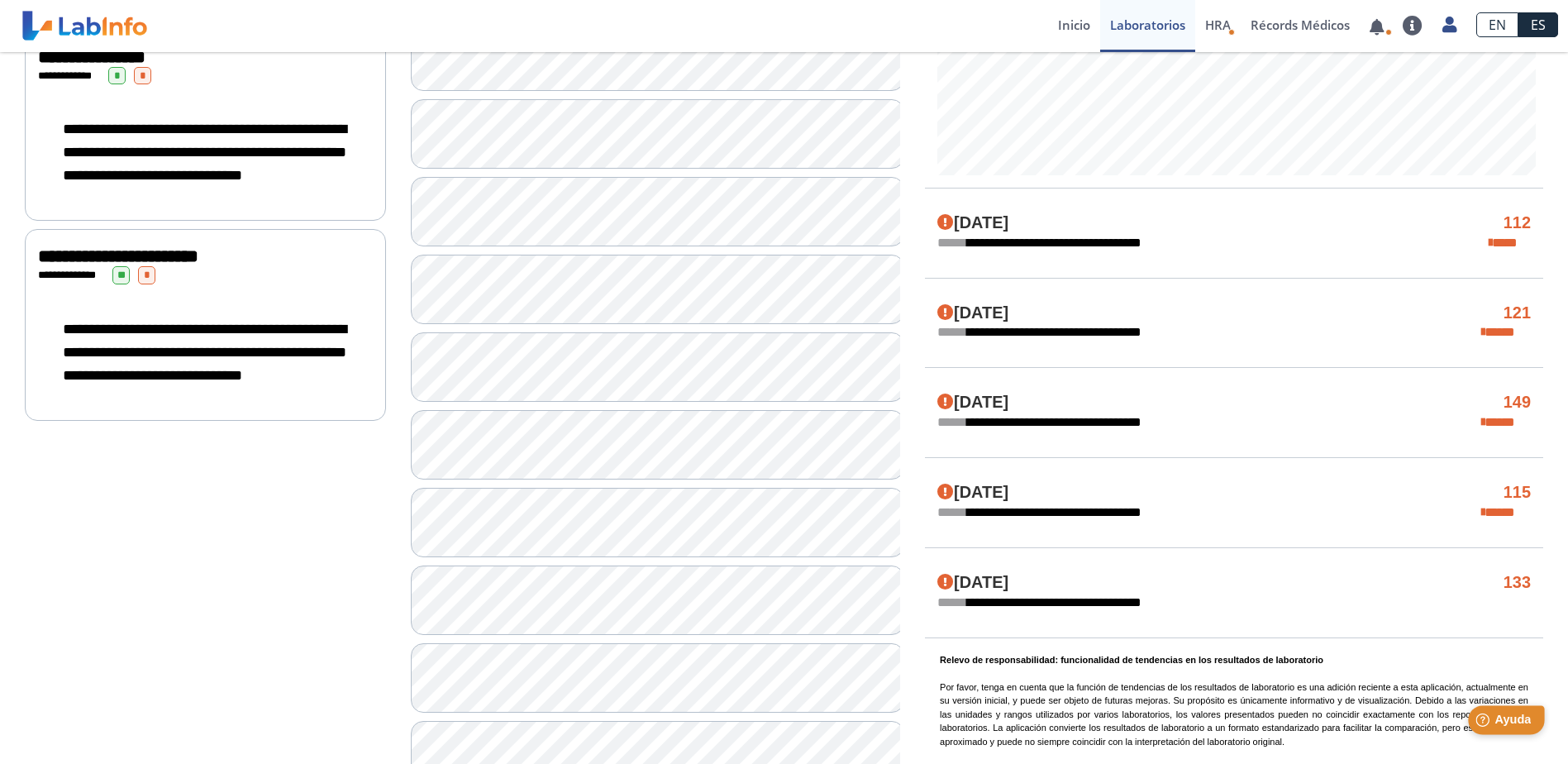
click at [1525, 720] on span "Ayuda" at bounding box center [1513, 719] width 36 height 14
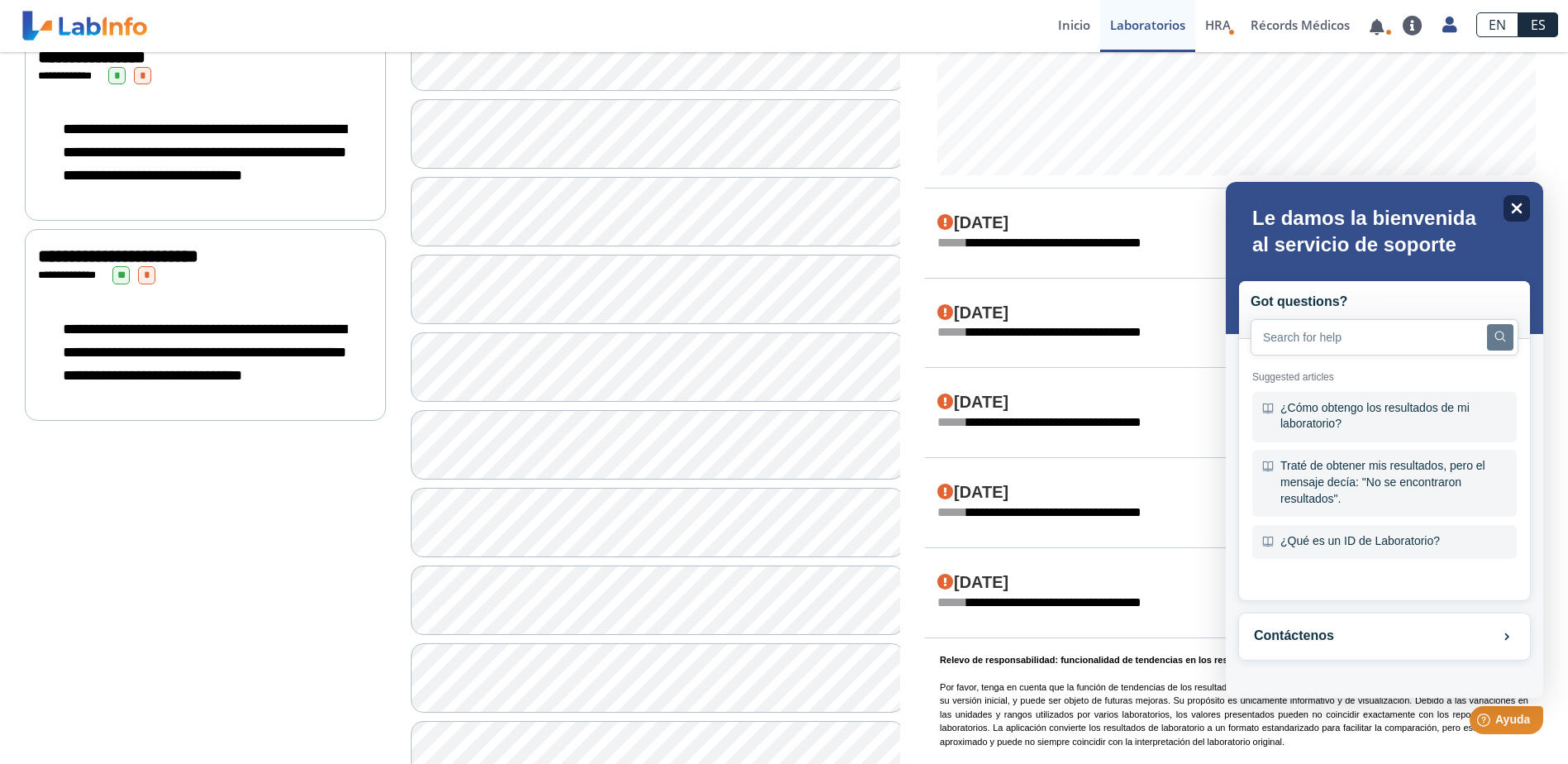
click at [1523, 209] on icon "Close" at bounding box center [1516, 208] width 13 height 13
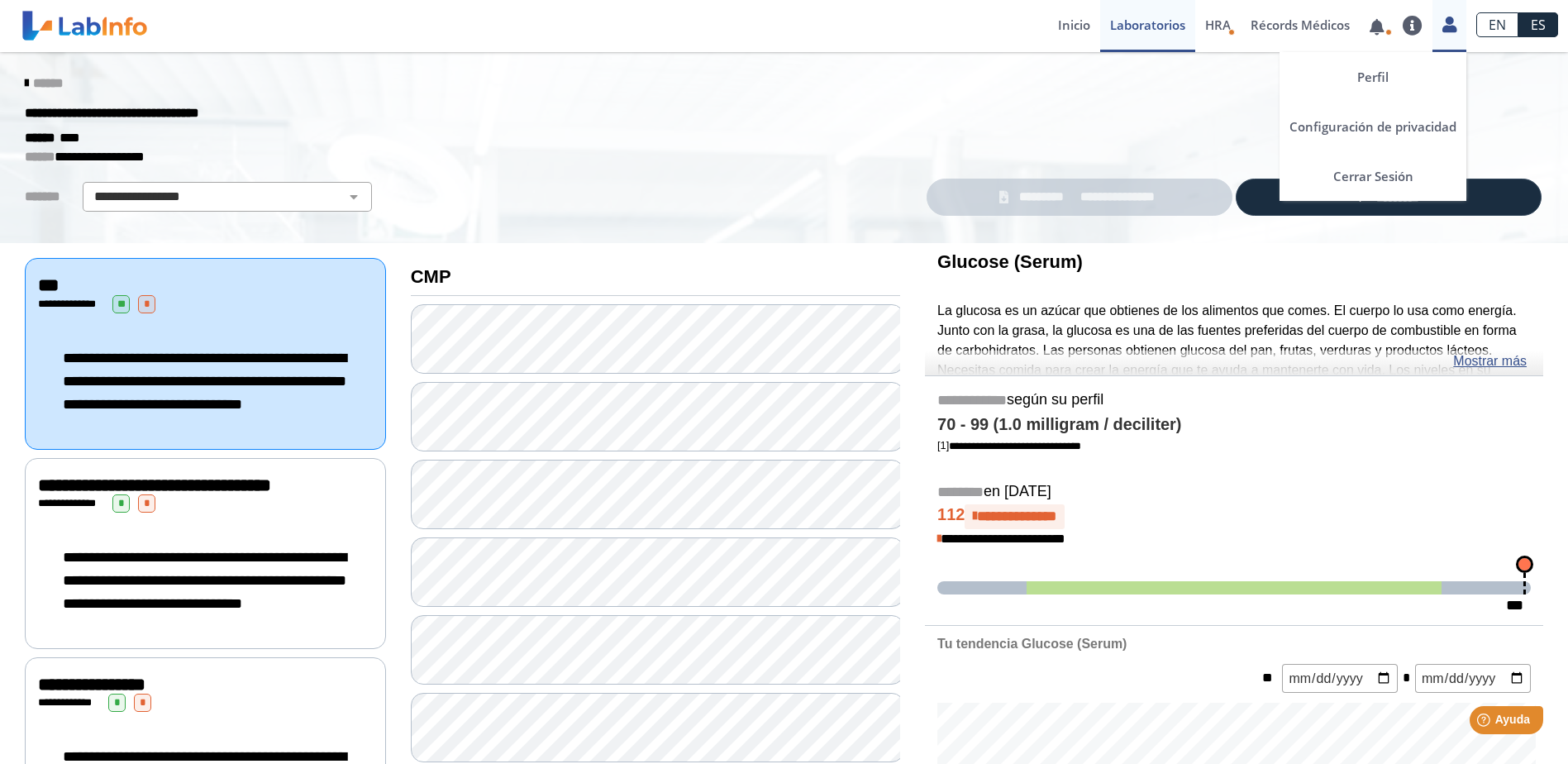
click at [1450, 25] on icon at bounding box center [1450, 24] width 14 height 13
click at [1373, 175] on link "Cerrar Sesión" at bounding box center [1373, 176] width 187 height 50
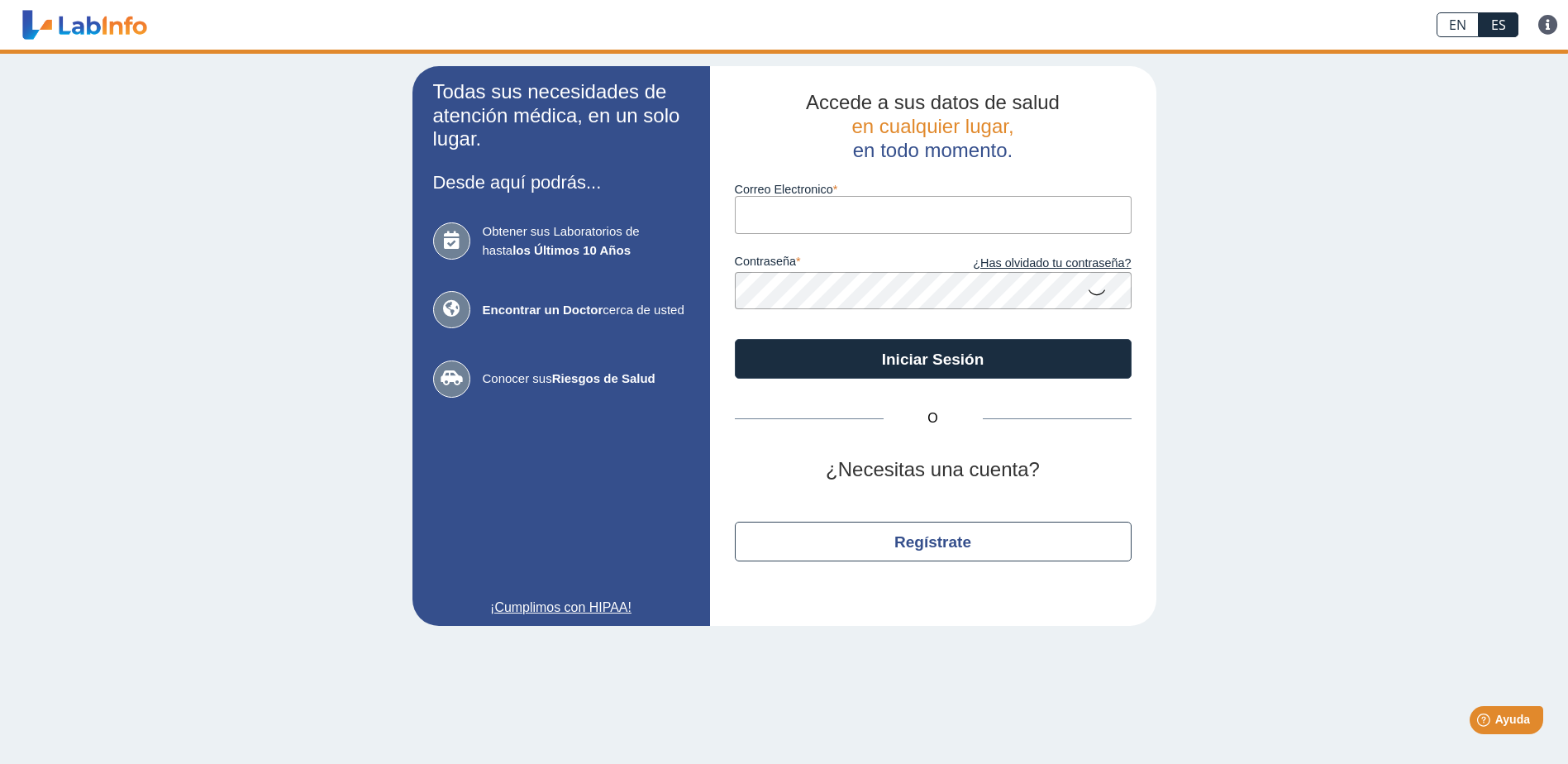
type input "[EMAIL_ADDRESS][DOMAIN_NAME]"
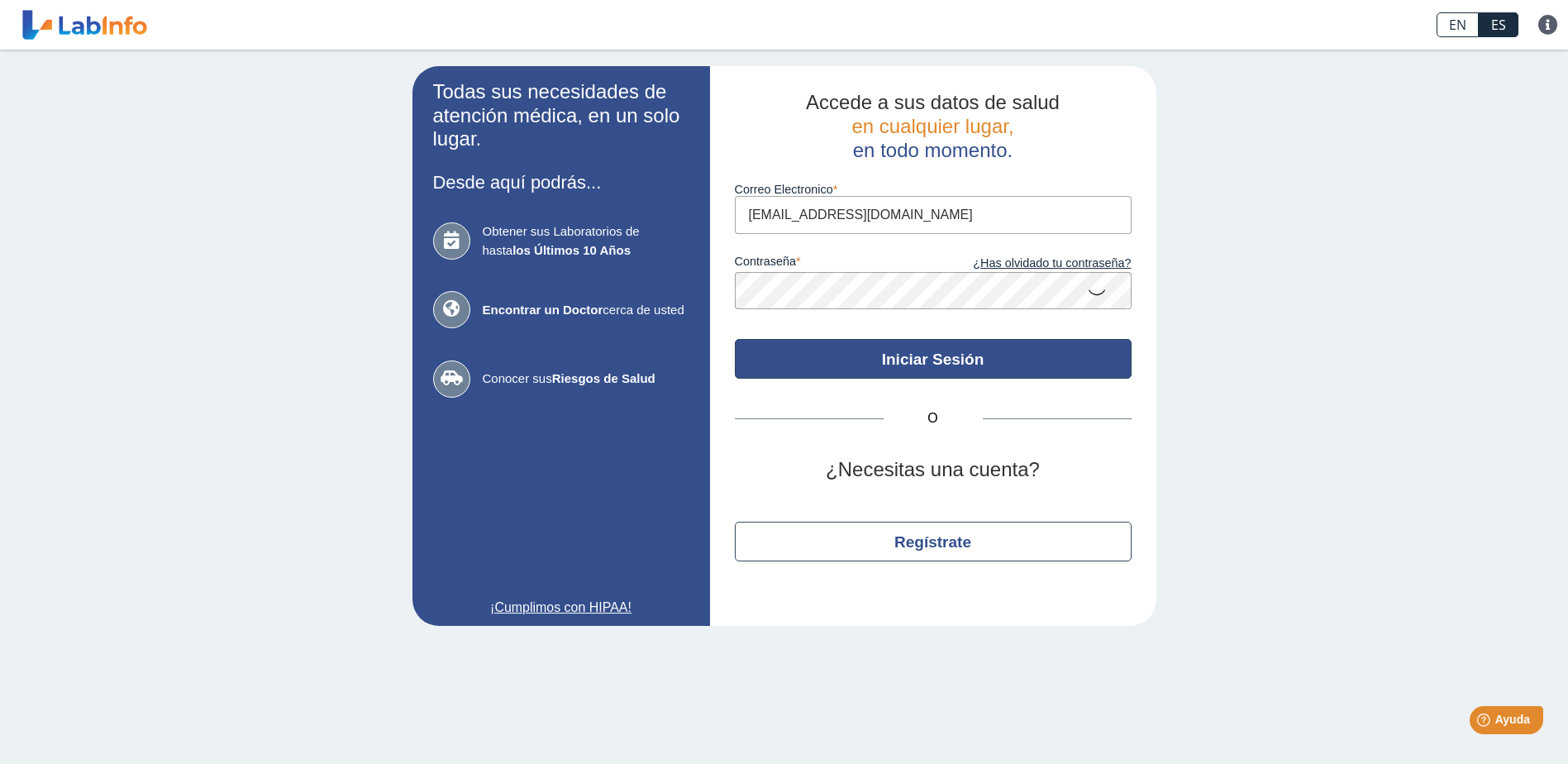
click at [944, 363] on button "Iniciar Sesión" at bounding box center [934, 358] width 397 height 40
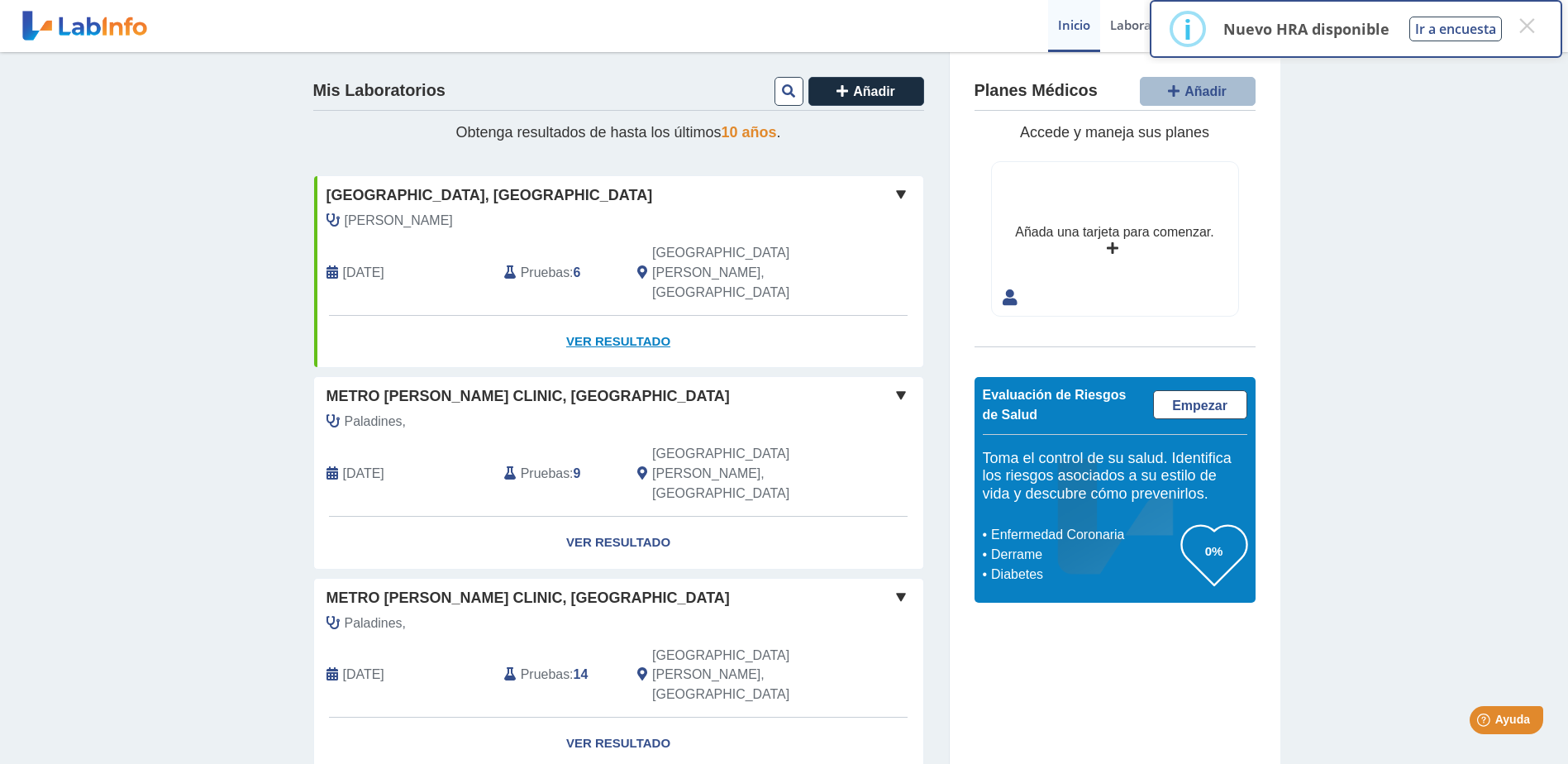
click at [611, 316] on link "Ver Resultado" at bounding box center [618, 342] width 609 height 52
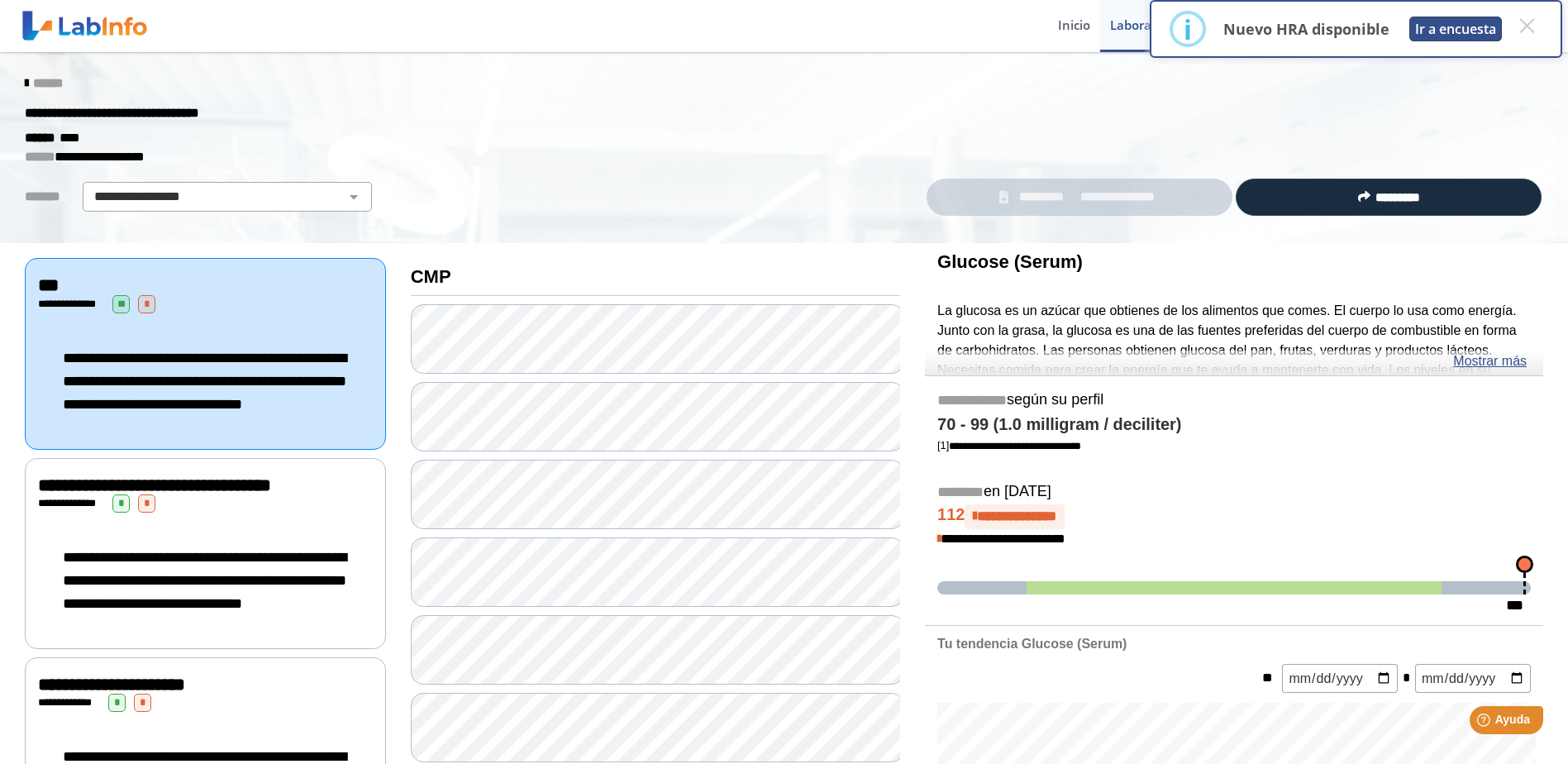
click at [1461, 30] on button "Ir a encuesta" at bounding box center [1455, 29] width 92 height 25
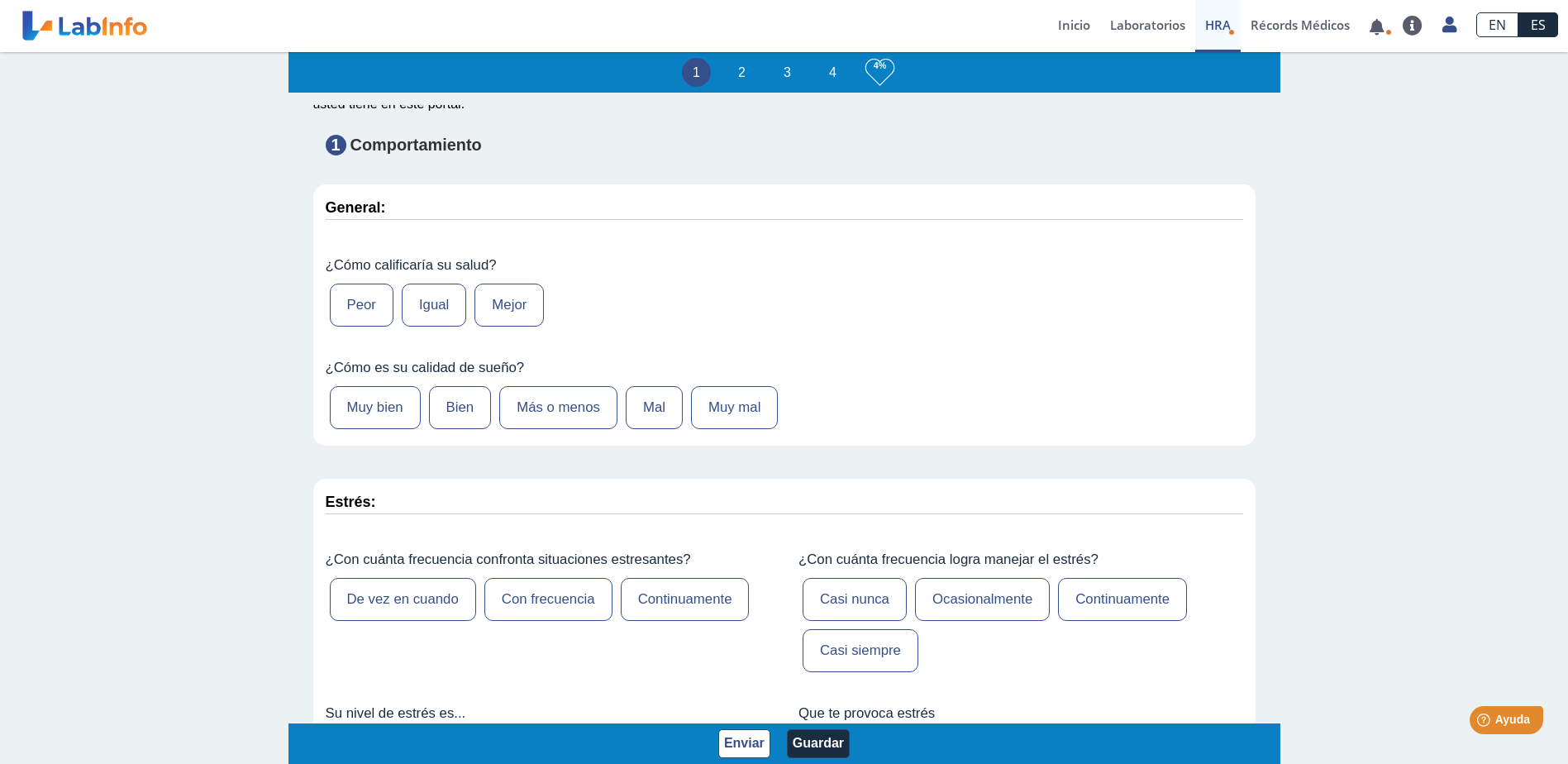
scroll to position [579, 0]
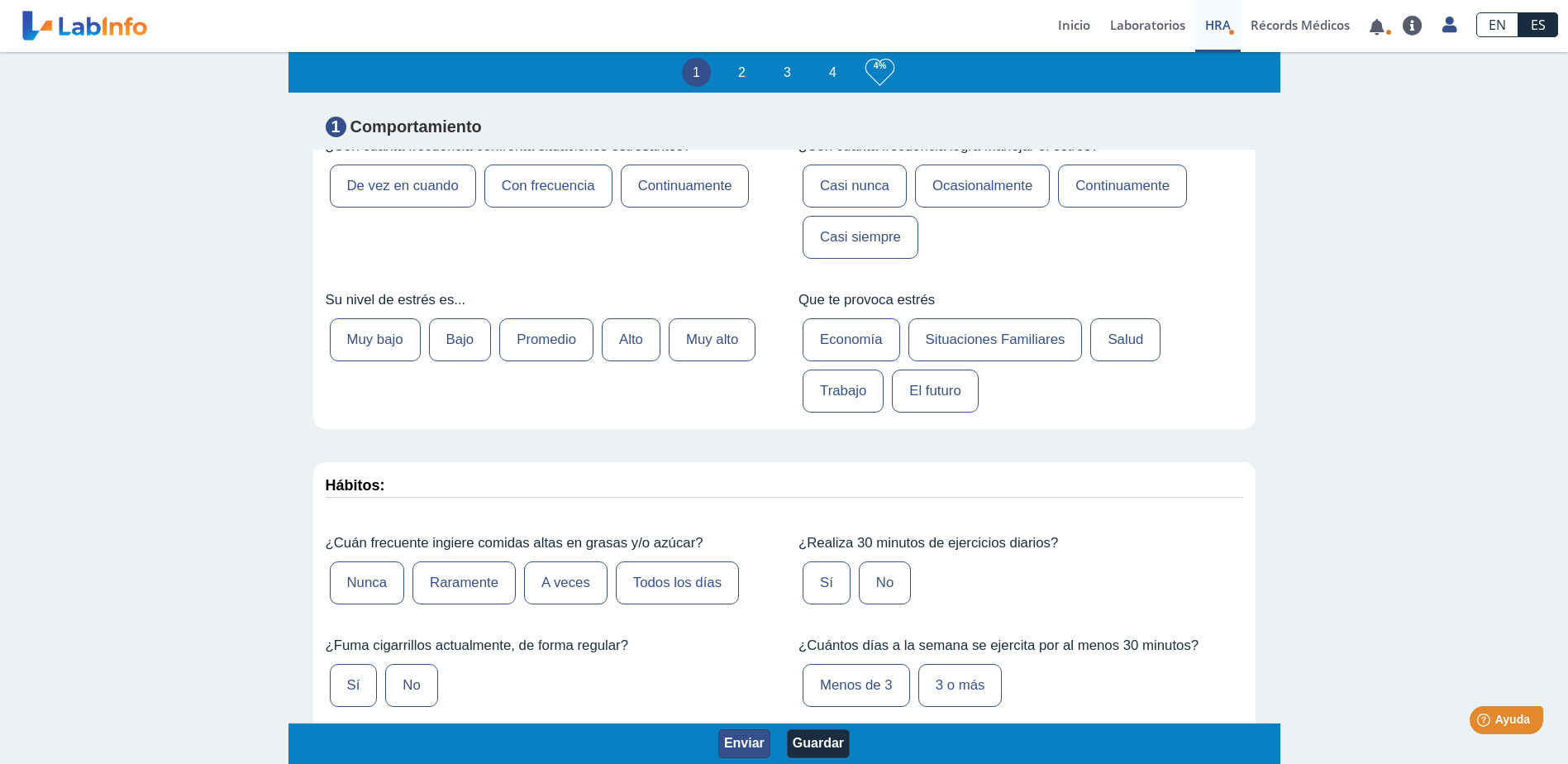
click at [746, 745] on button "Enviar" at bounding box center [745, 744] width 52 height 29
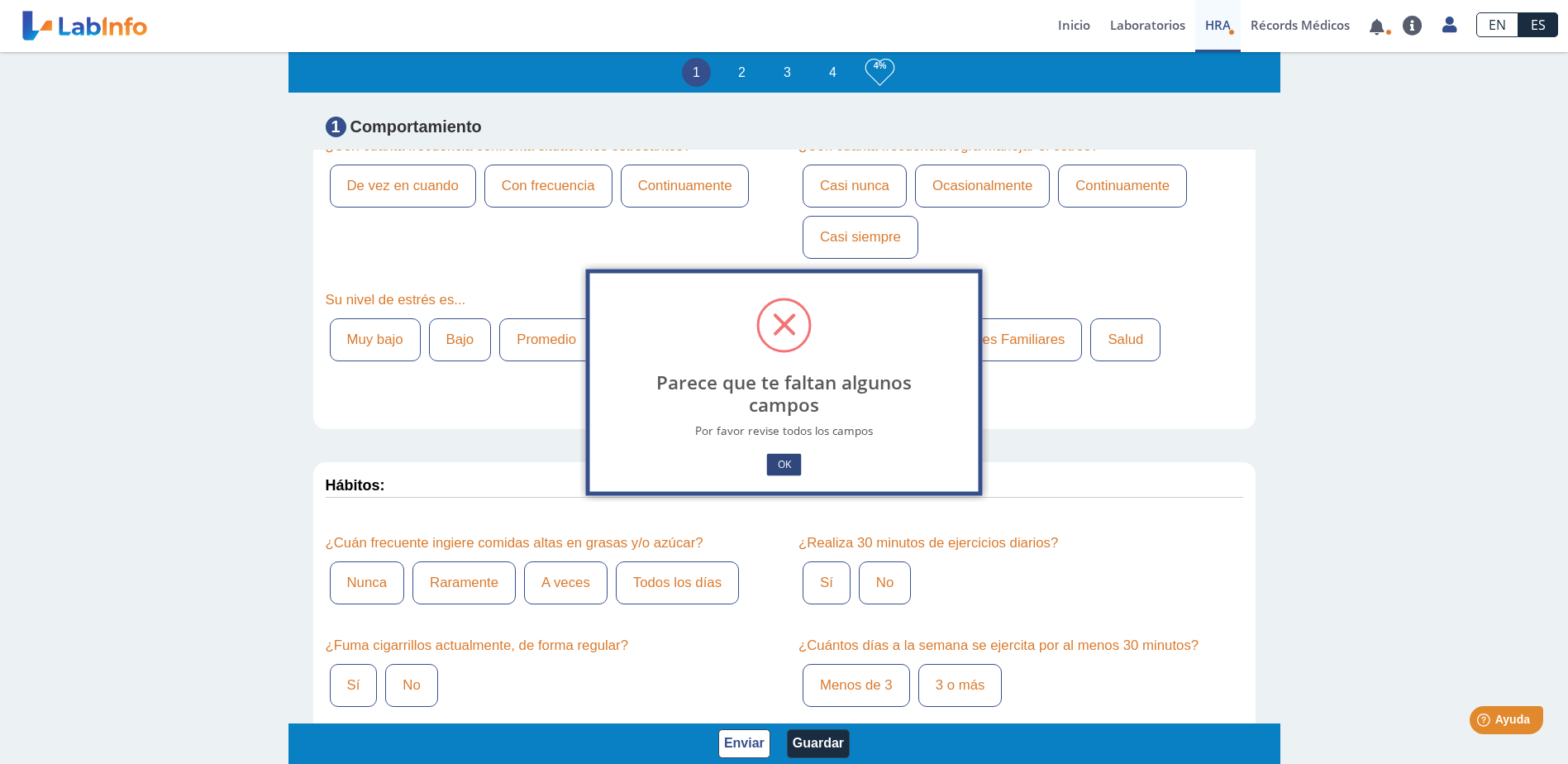
click at [784, 471] on button "OK" at bounding box center [783, 464] width 34 height 23
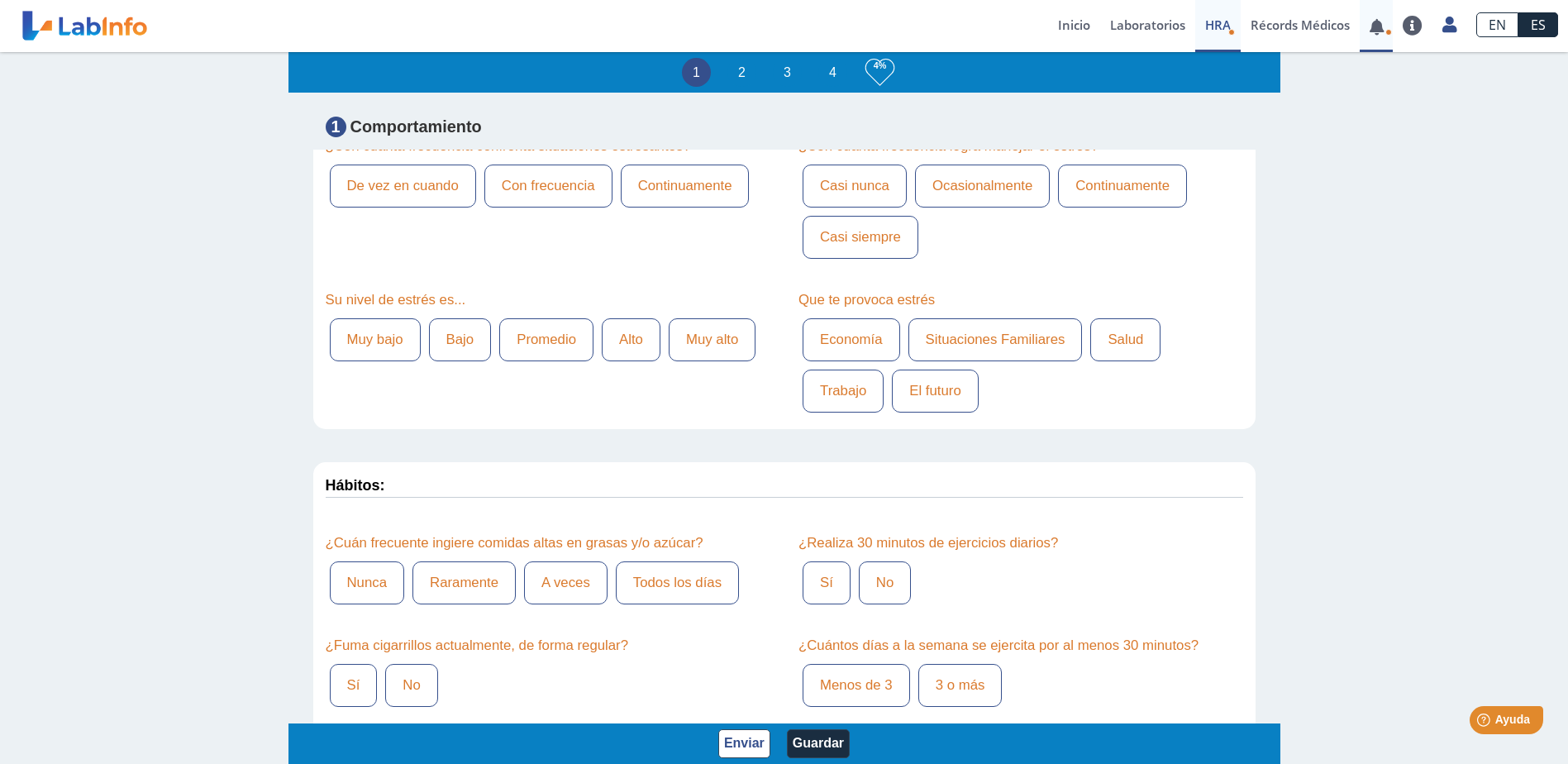
click at [1382, 27] on link at bounding box center [1376, 27] width 34 height 13
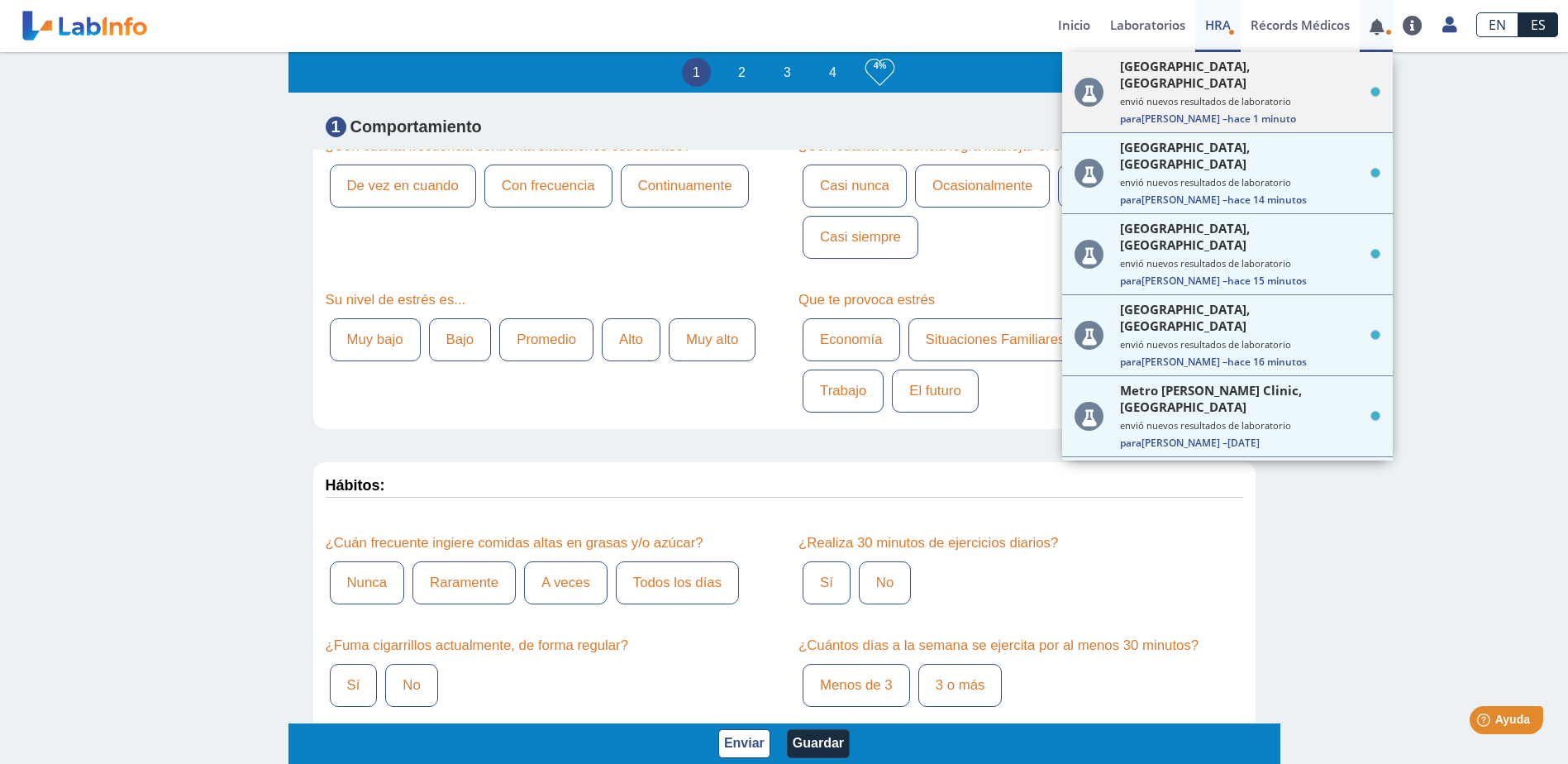
click at [1371, 87] on icon at bounding box center [1376, 92] width 10 height 10
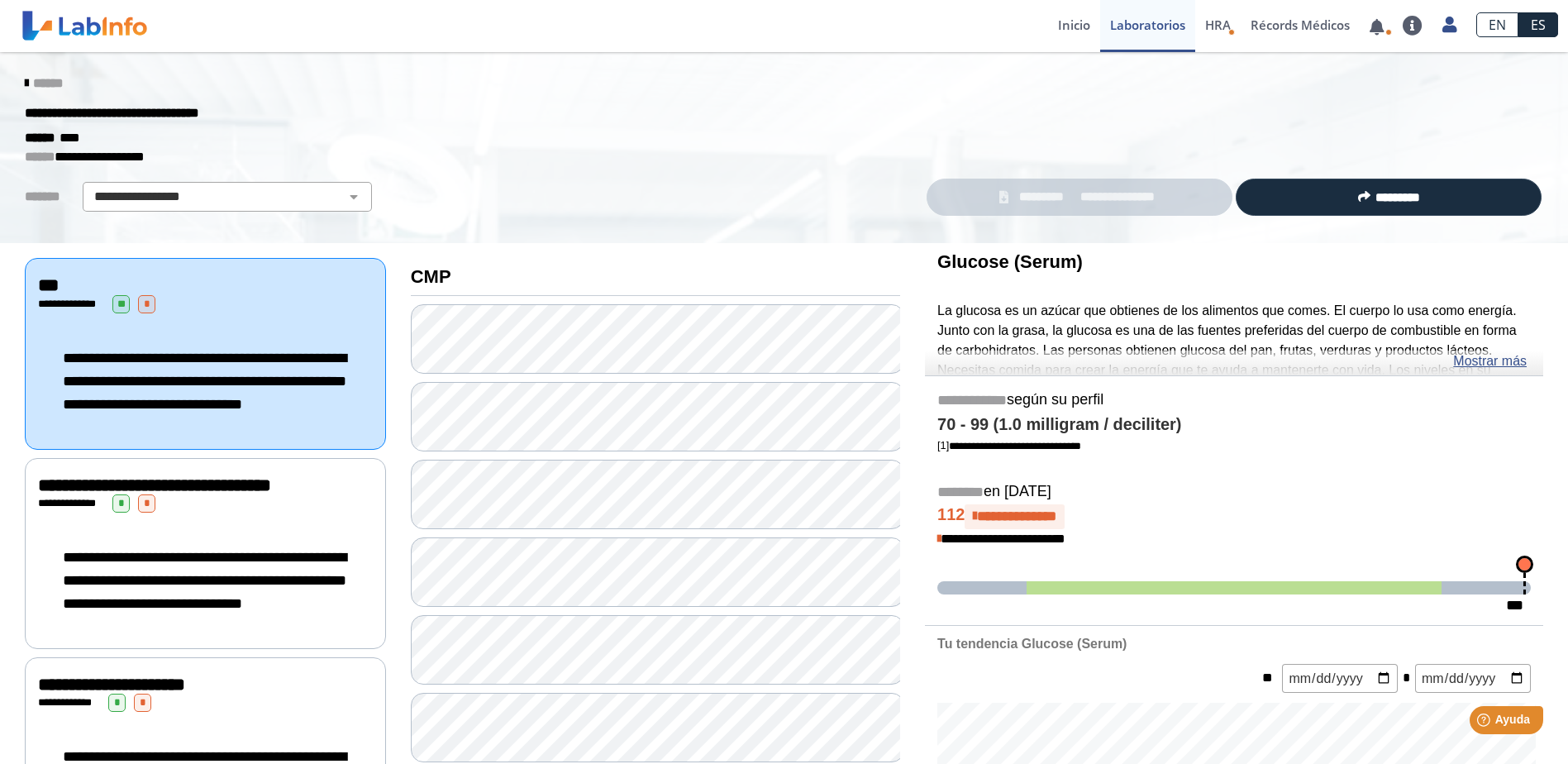
click at [1170, 192] on link "**********" at bounding box center [1080, 197] width 306 height 37
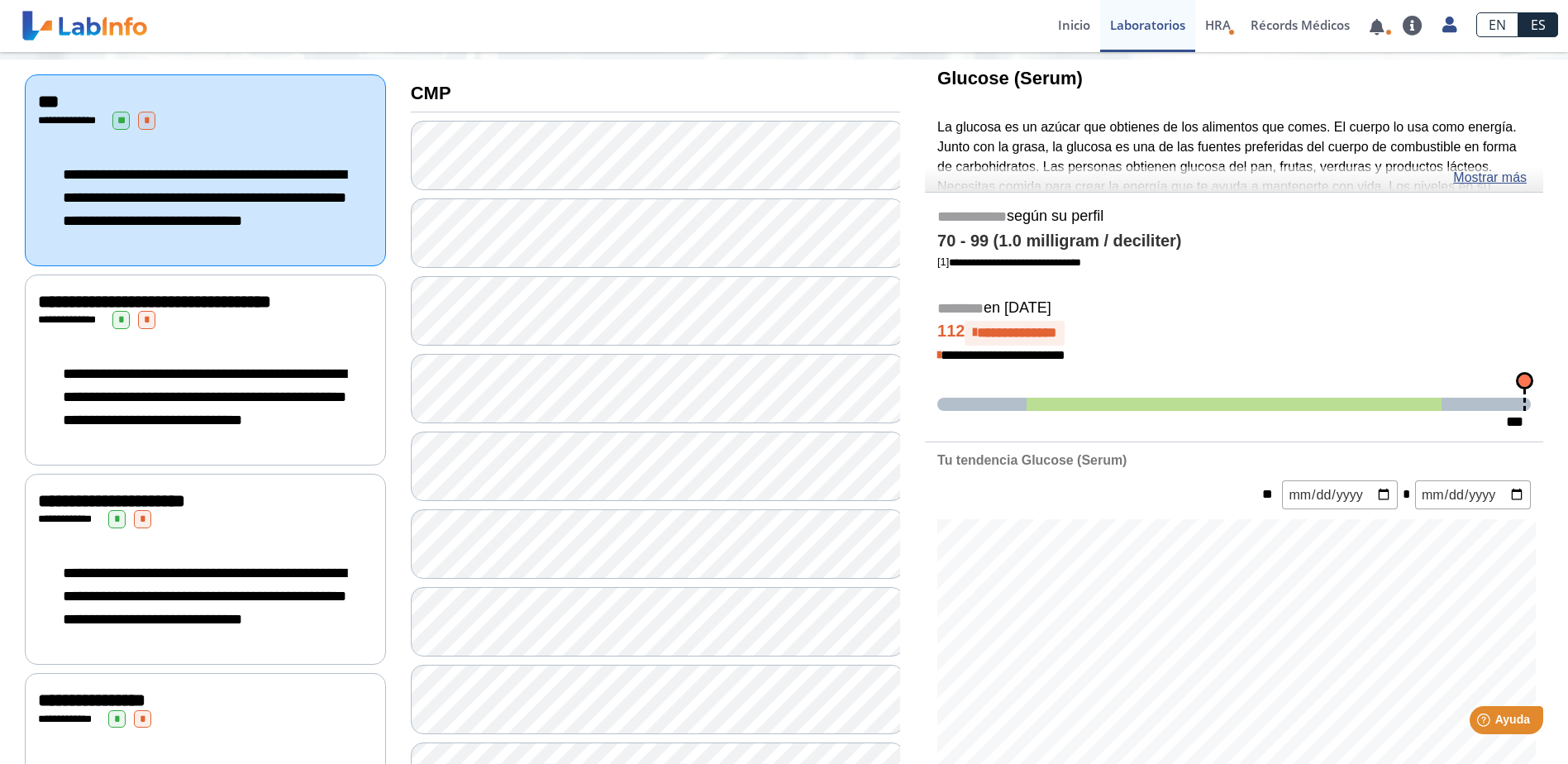
scroll to position [248, 0]
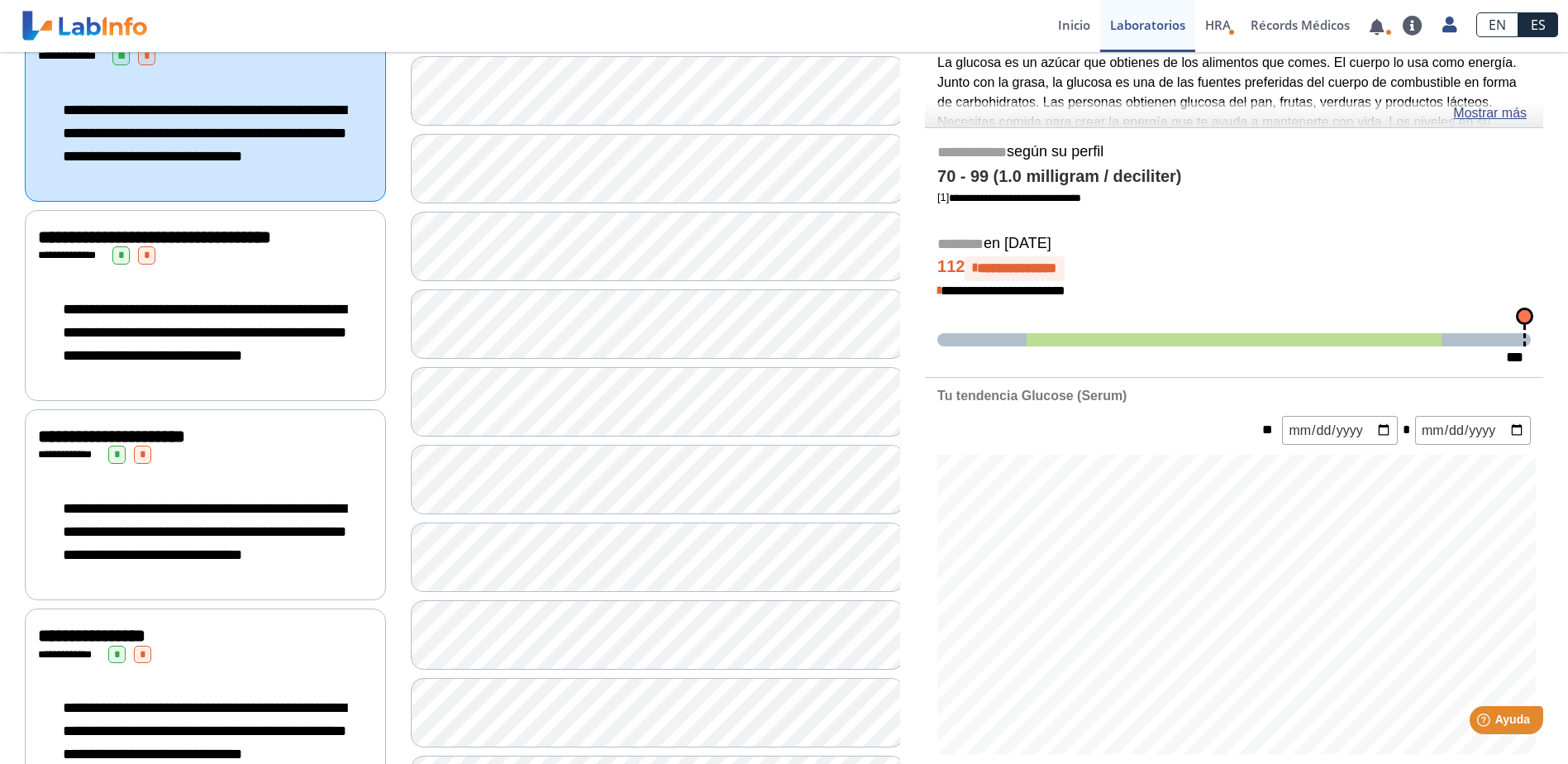
click at [1039, 267] on span "**********" at bounding box center [1017, 268] width 79 height 14
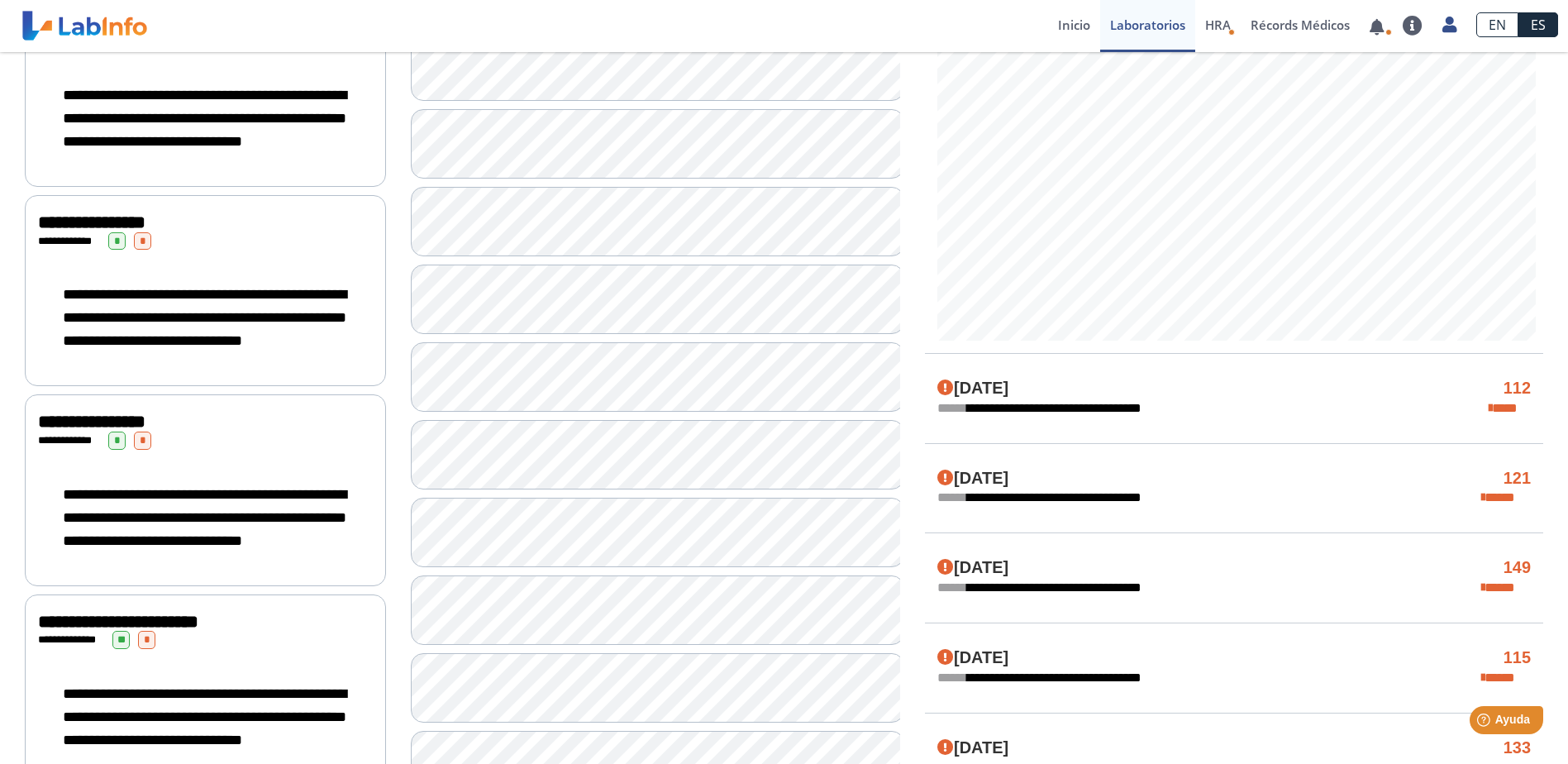
scroll to position [744, 0]
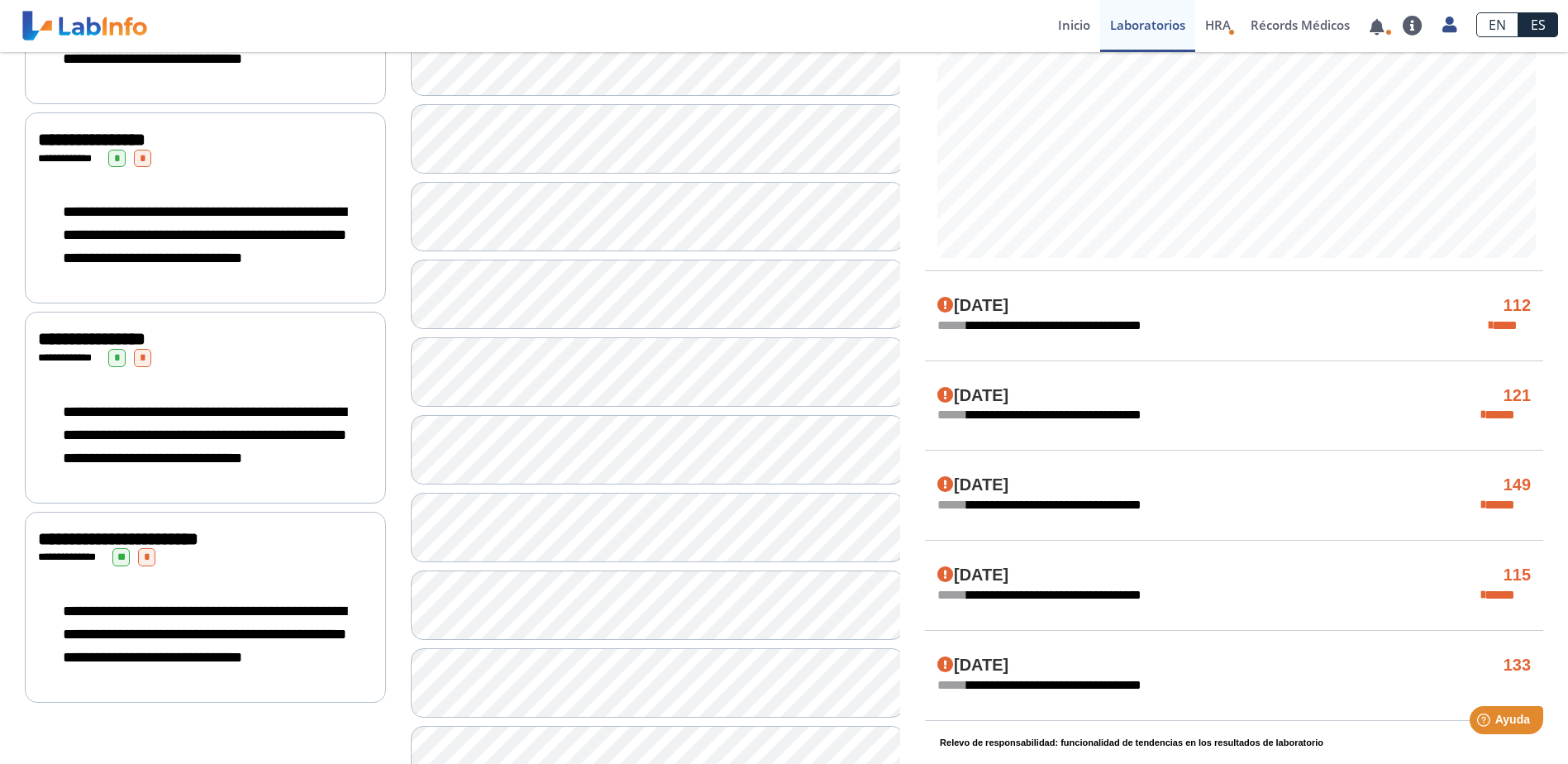
click at [1186, 316] on div "**********" at bounding box center [1234, 326] width 618 height 20
click at [1492, 323] on icon at bounding box center [1491, 326] width 3 height 13
click at [1137, 320] on span "**********" at bounding box center [1051, 326] width 227 height 20
click at [1093, 419] on span "**********" at bounding box center [1051, 415] width 227 height 20
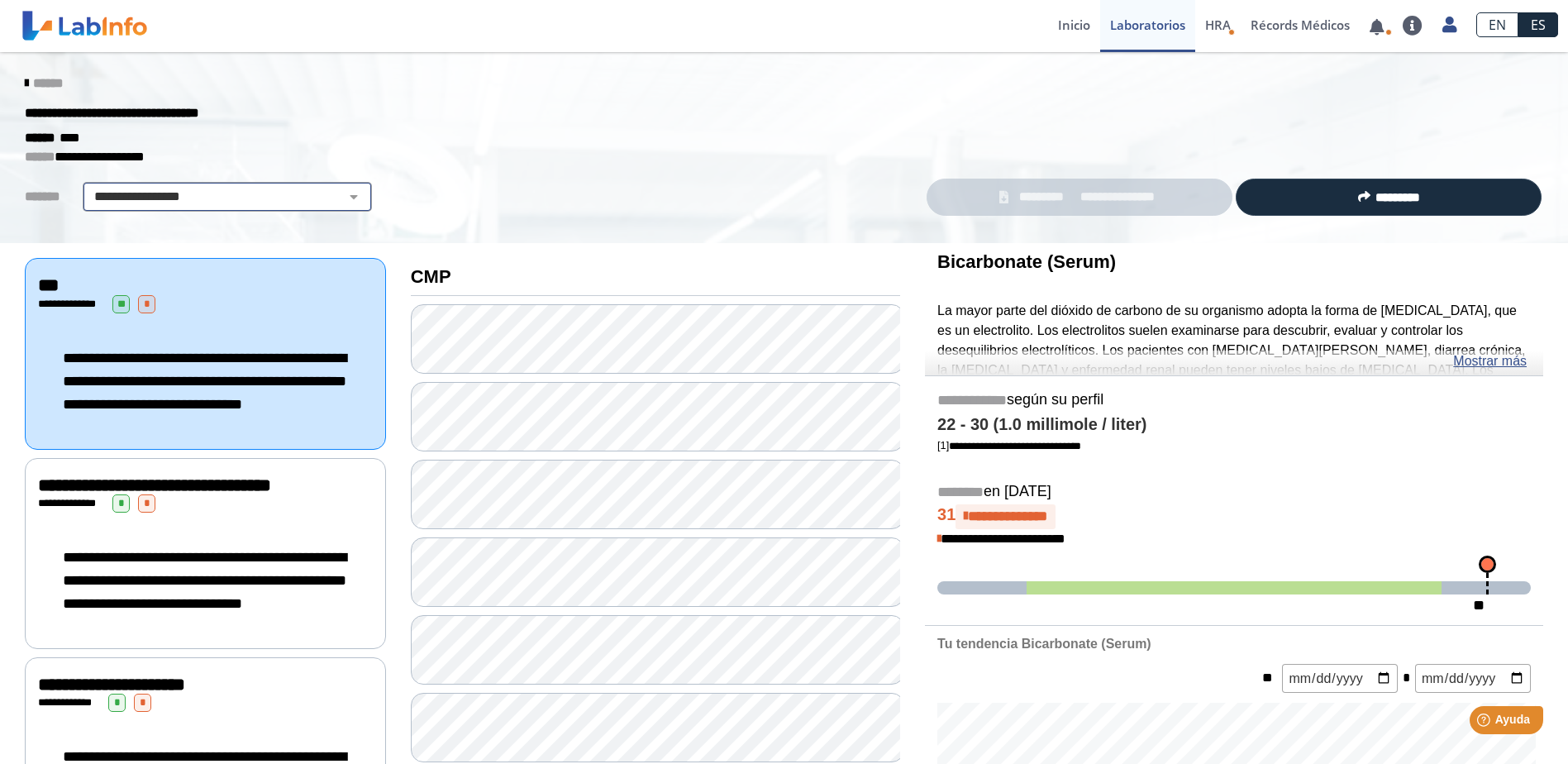
click at [346, 203] on select "**********" at bounding box center [227, 197] width 280 height 20
click at [115, 29] on link at bounding box center [85, 25] width 136 height 41
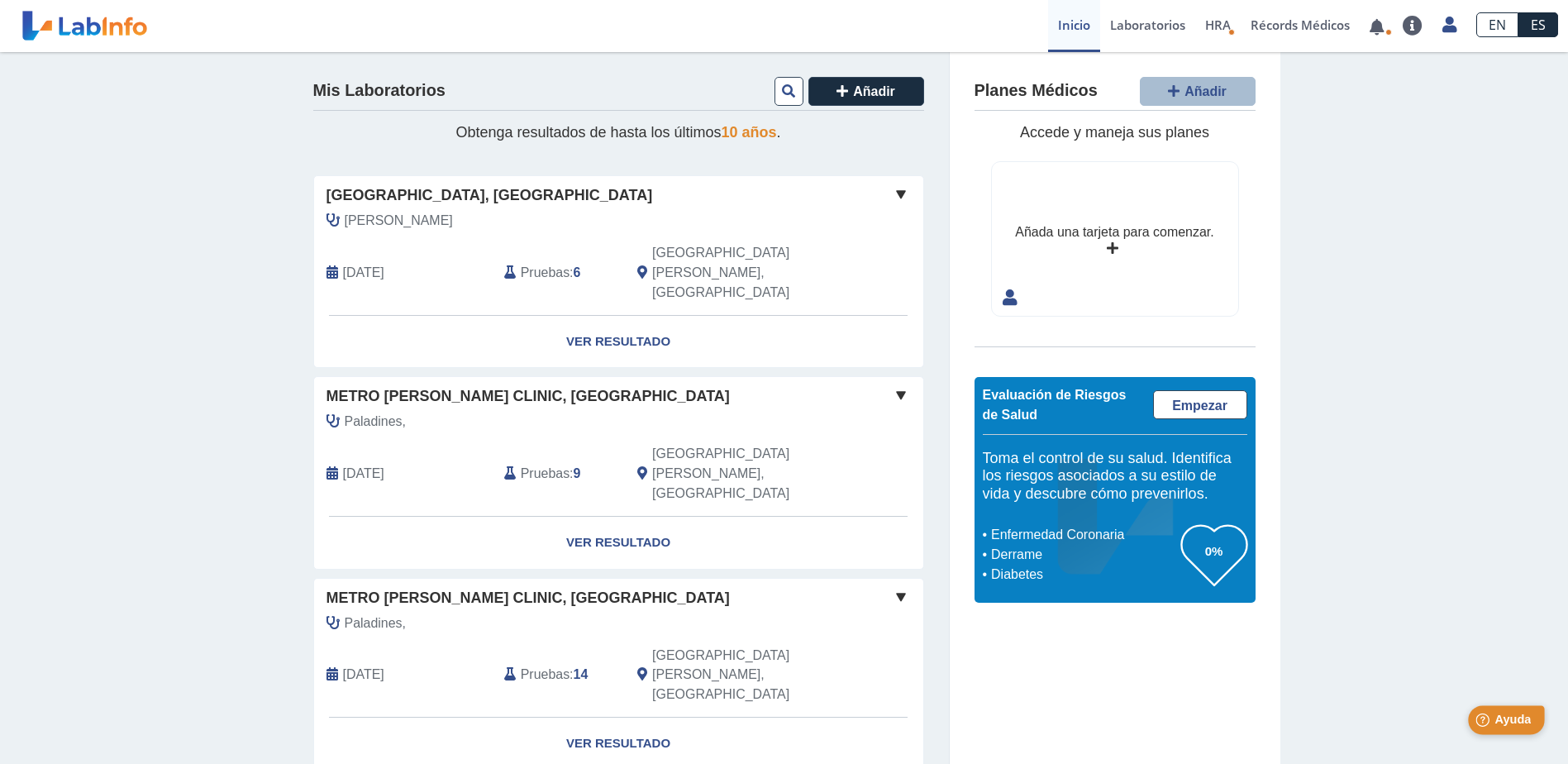
click at [1515, 719] on span "Ayuda" at bounding box center [1513, 719] width 36 height 14
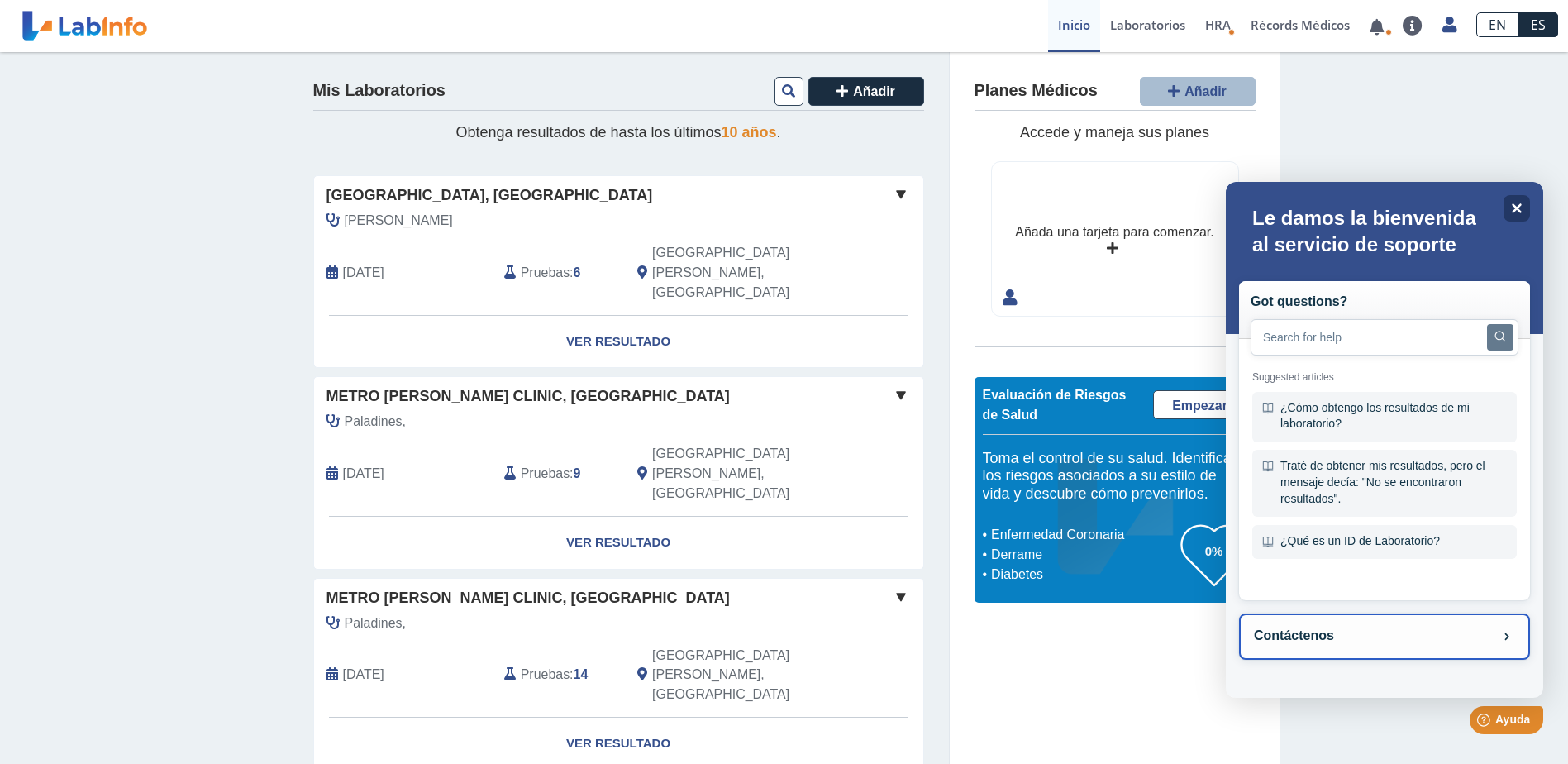
click at [1511, 632] on icon at bounding box center [1507, 637] width 10 height 10
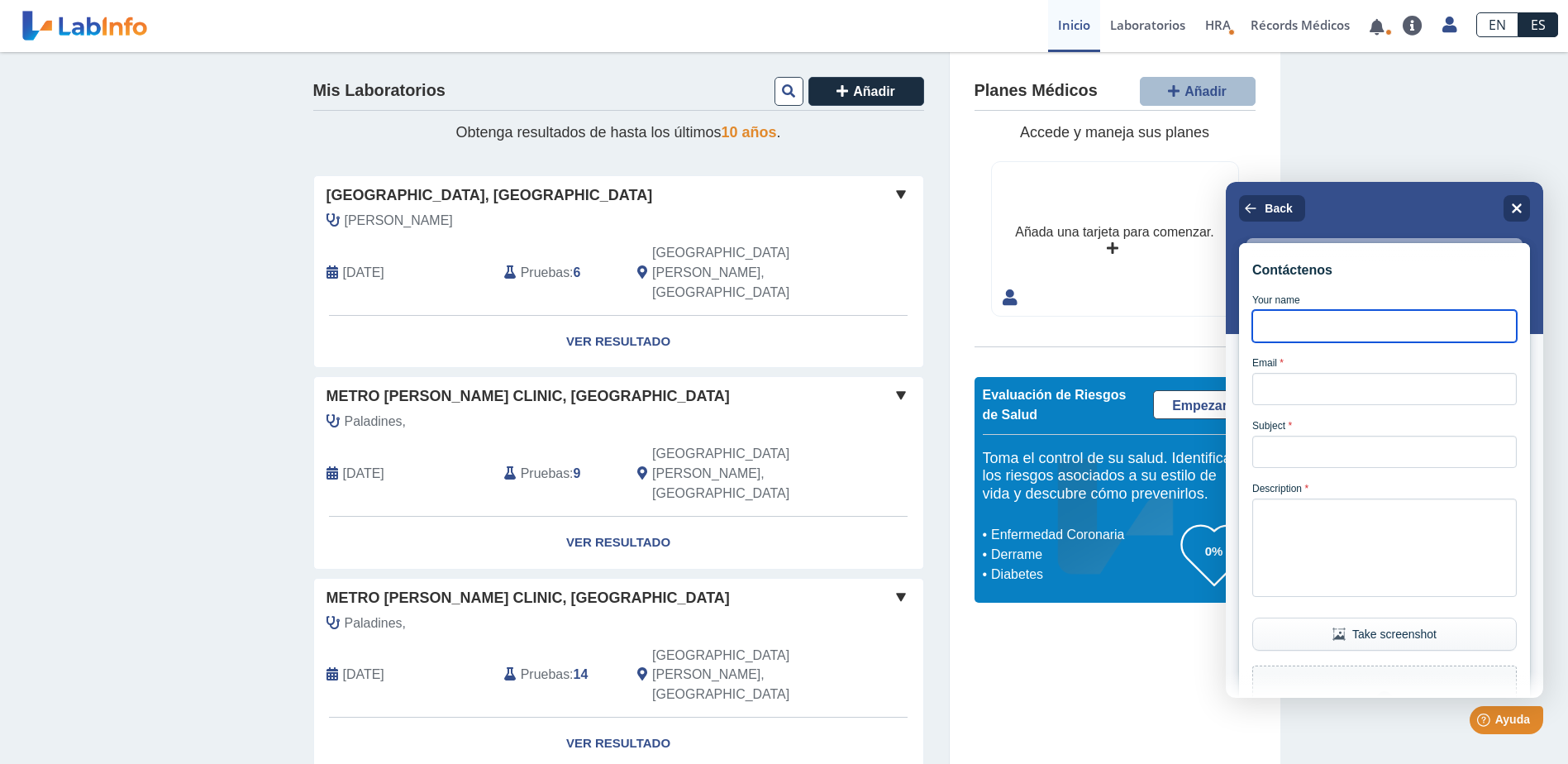
click at [1346, 331] on input "Your name" at bounding box center [1384, 326] width 265 height 32
type input "[PERSON_NAME]"
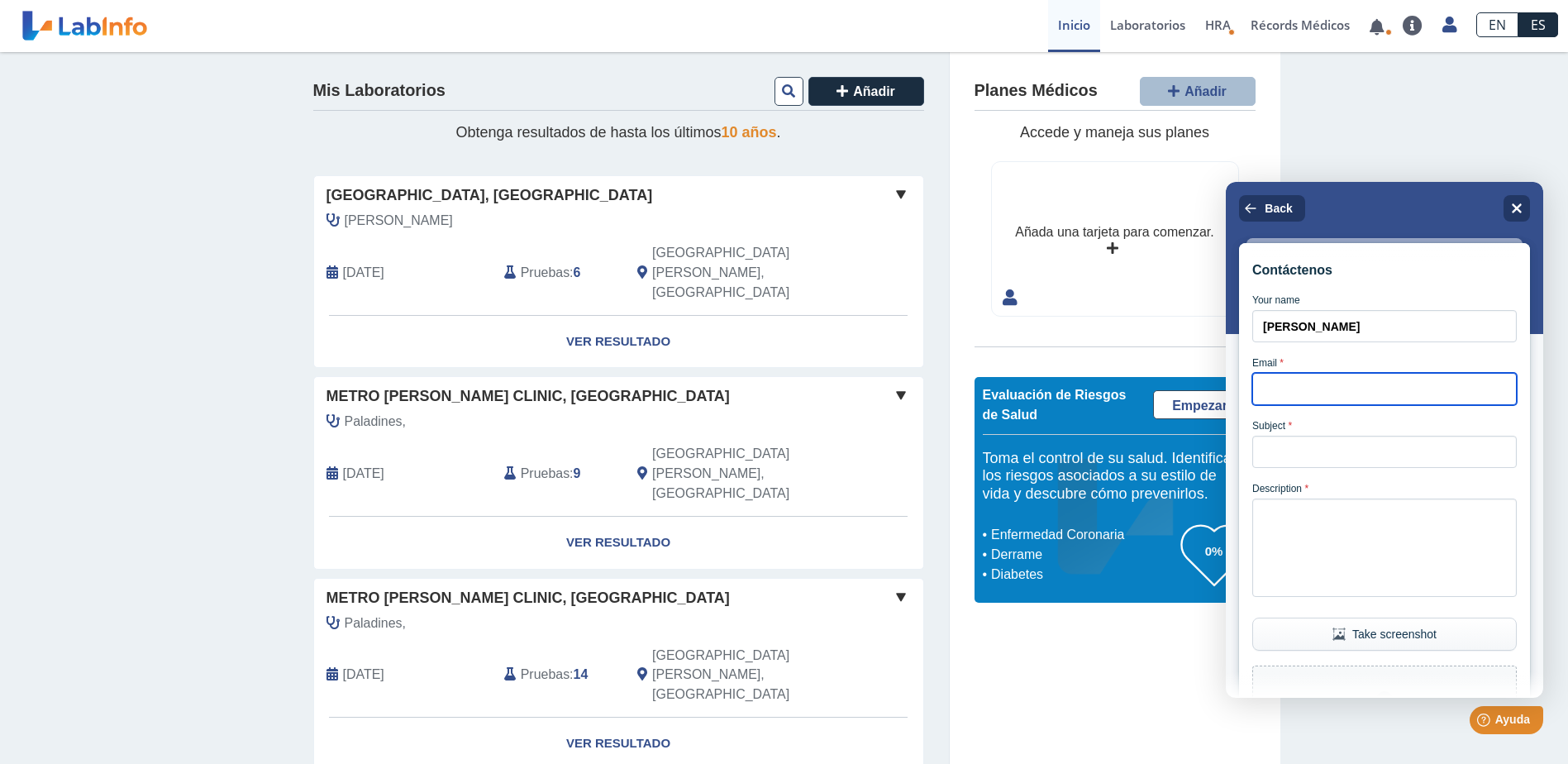
click at [1317, 403] on input "Email *" at bounding box center [1384, 389] width 265 height 32
type input "[EMAIL_ADDRESS][DOMAIN_NAME]"
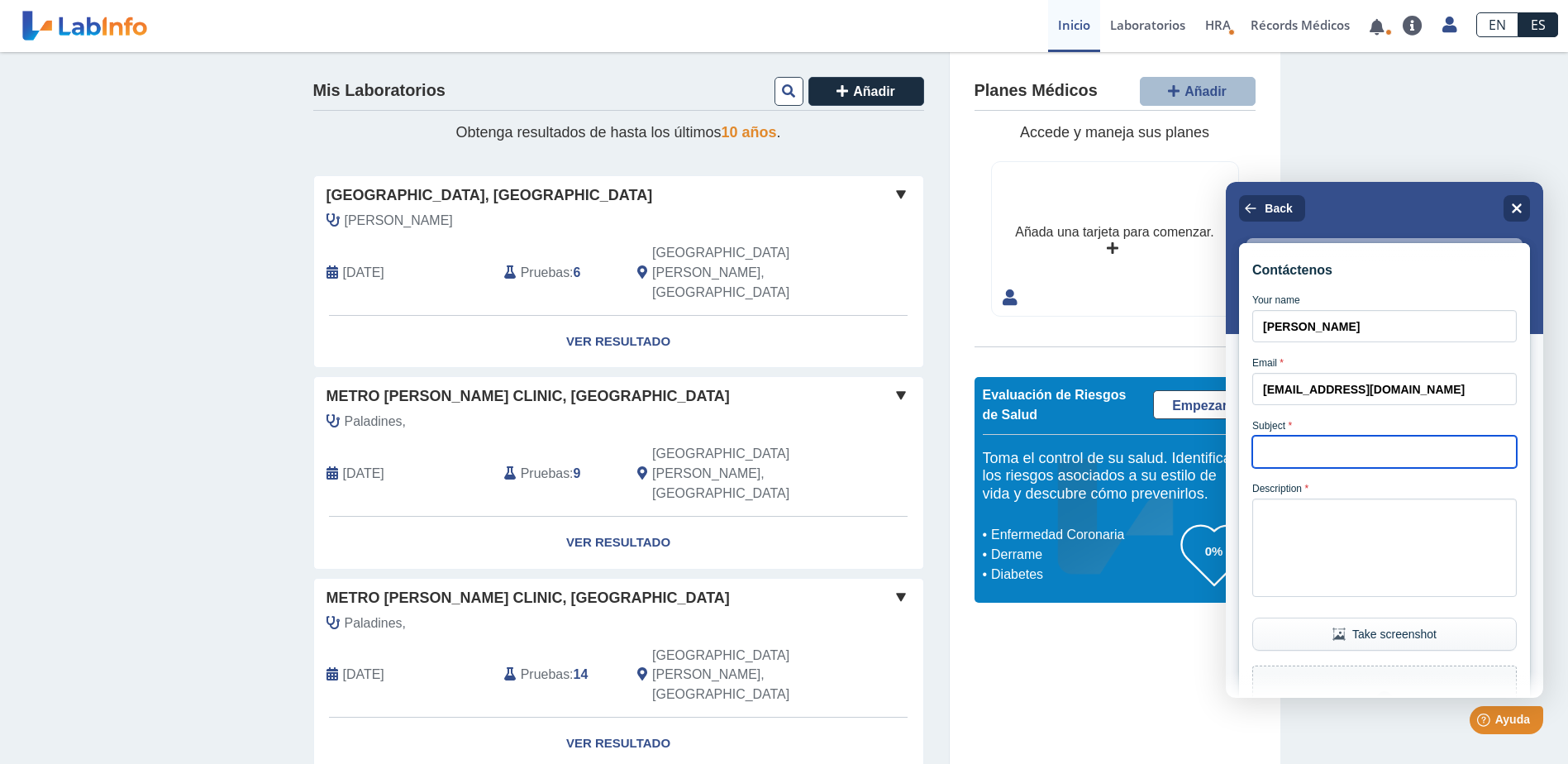
click at [1286, 459] on input "Subject *" at bounding box center [1384, 451] width 265 height 32
type input "LABORATORIO"
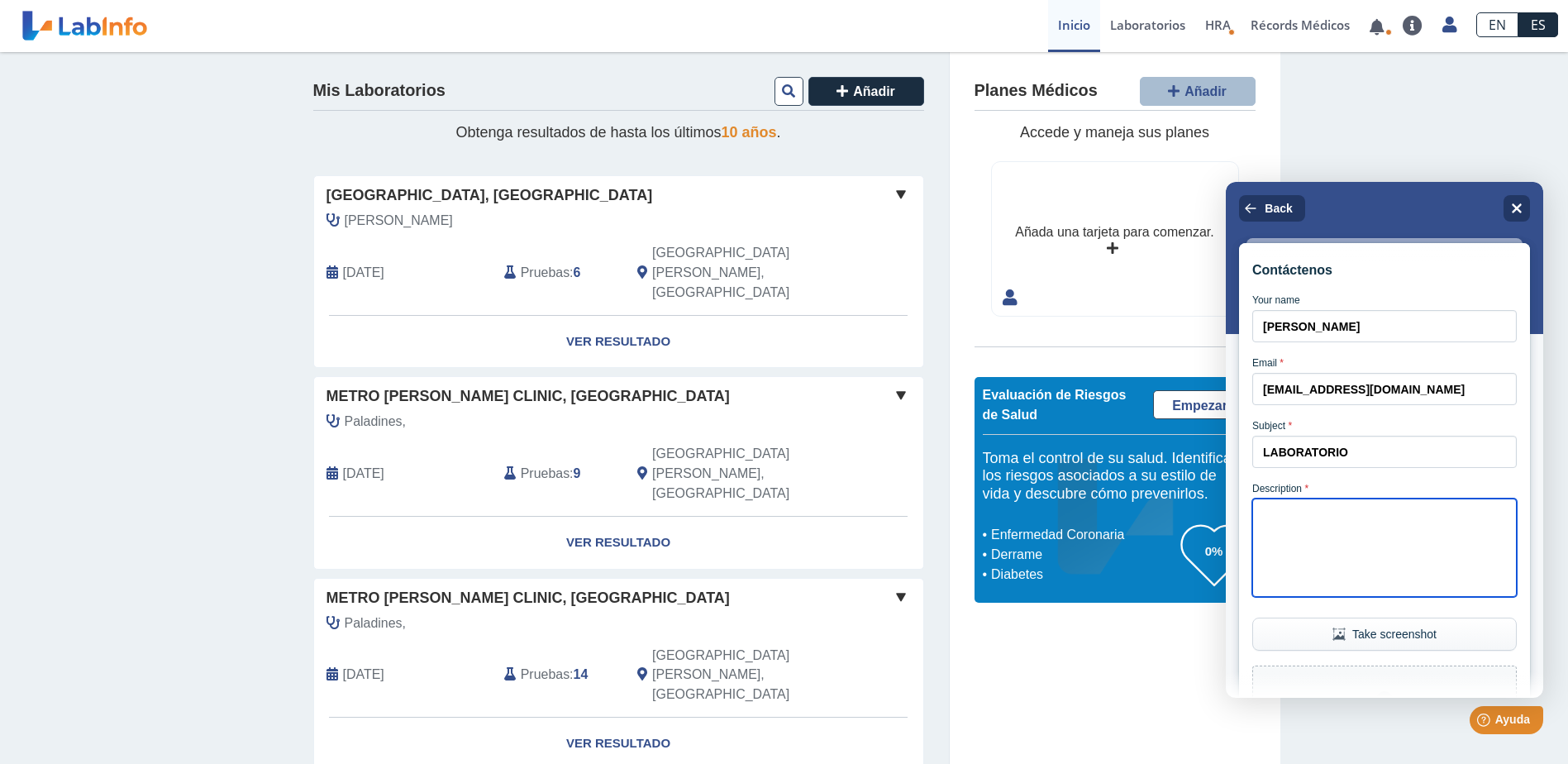
click at [1330, 517] on textarea "Description *" at bounding box center [1384, 547] width 265 height 98
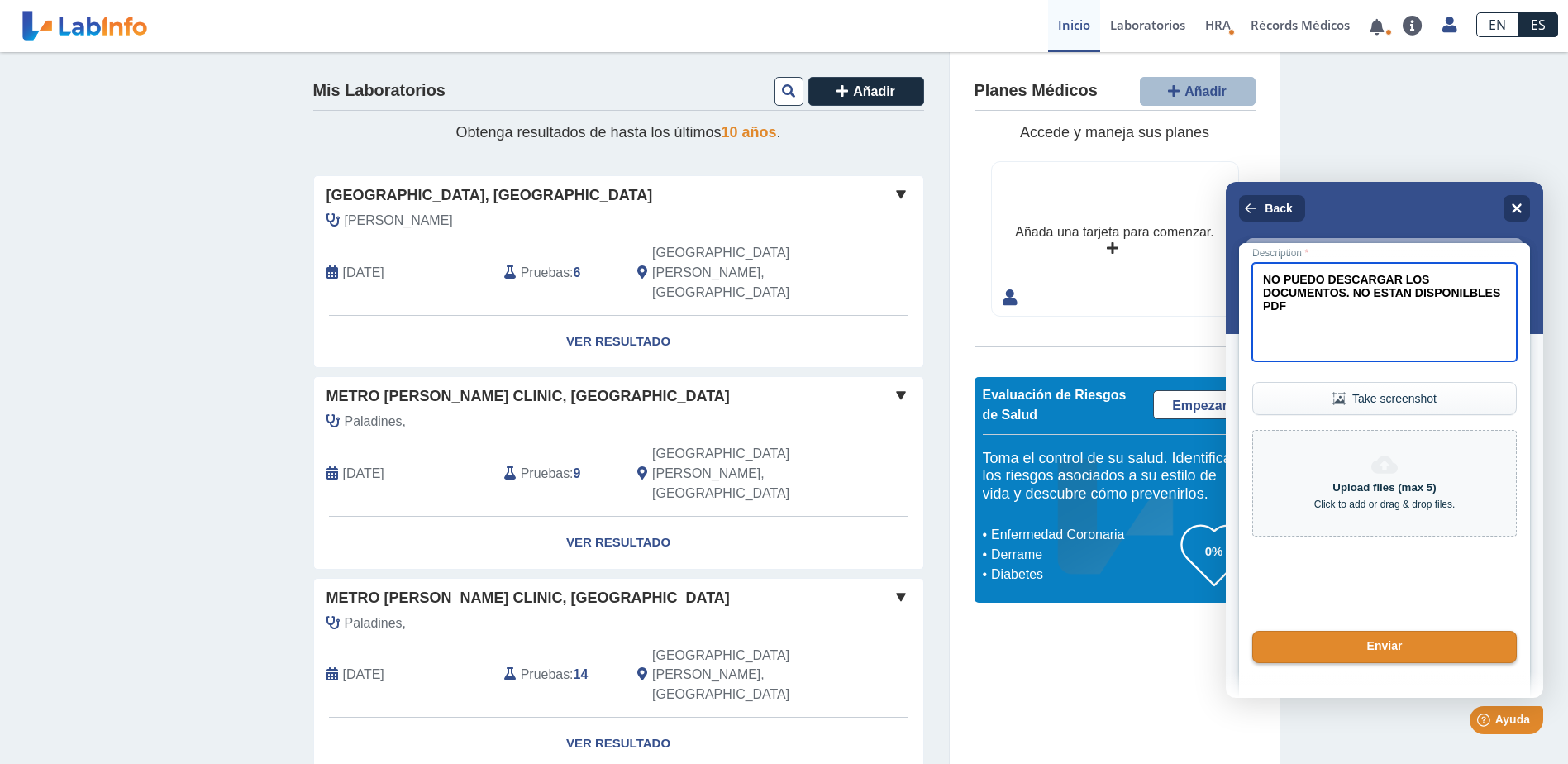
scroll to position [263, 0]
drag, startPoint x: 1523, startPoint y: 365, endPoint x: 2774, endPoint y: 719, distance: 1300.1
type textarea "NO PUEDO DESCARGAR LOS DOCUMENTOS. NO ESTAN DISPONILBLES PDF"
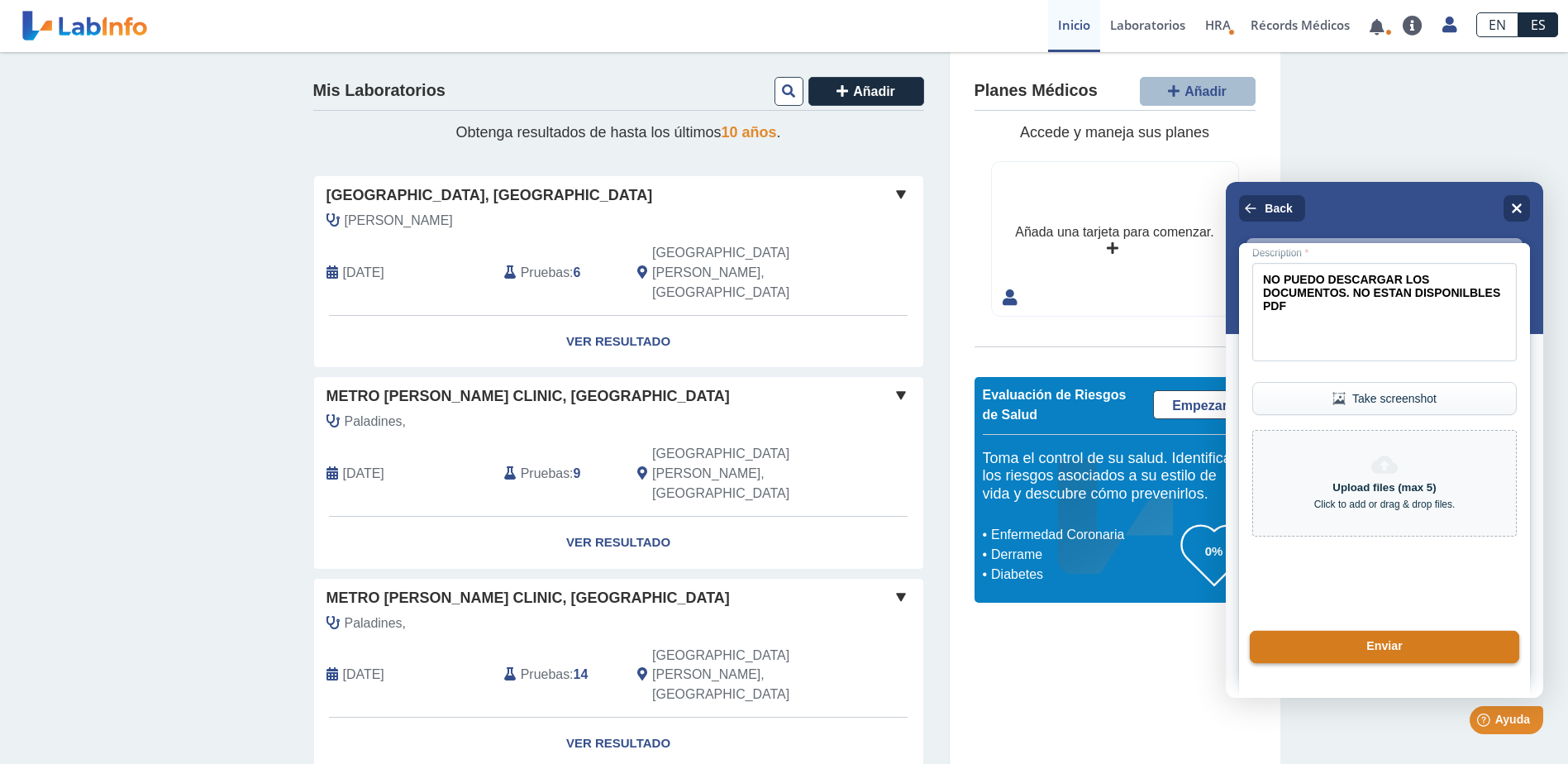
click at [1408, 655] on button "Enviar" at bounding box center [1384, 647] width 270 height 33
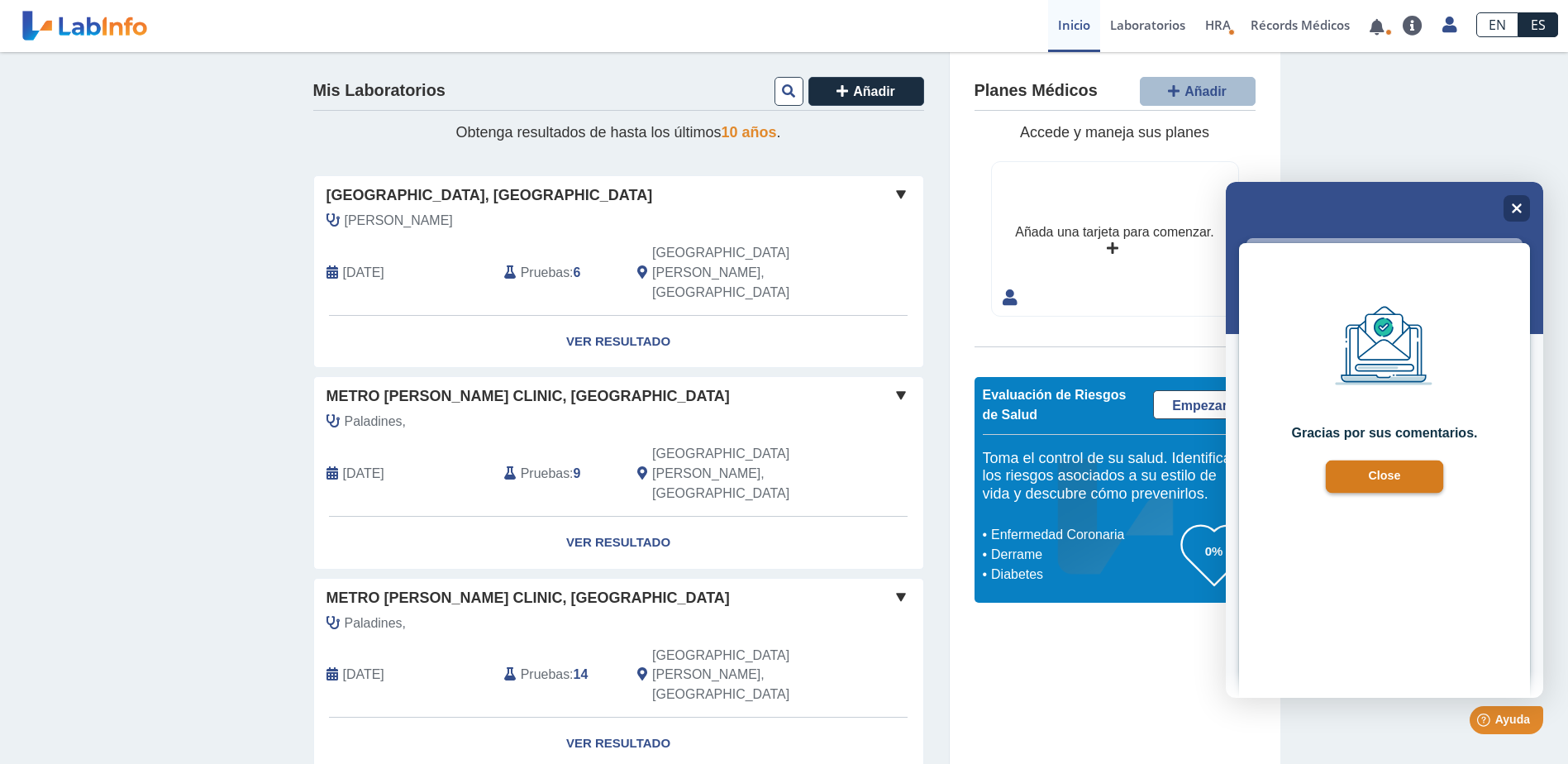
click at [1372, 470] on button "Close" at bounding box center [1385, 477] width 118 height 33
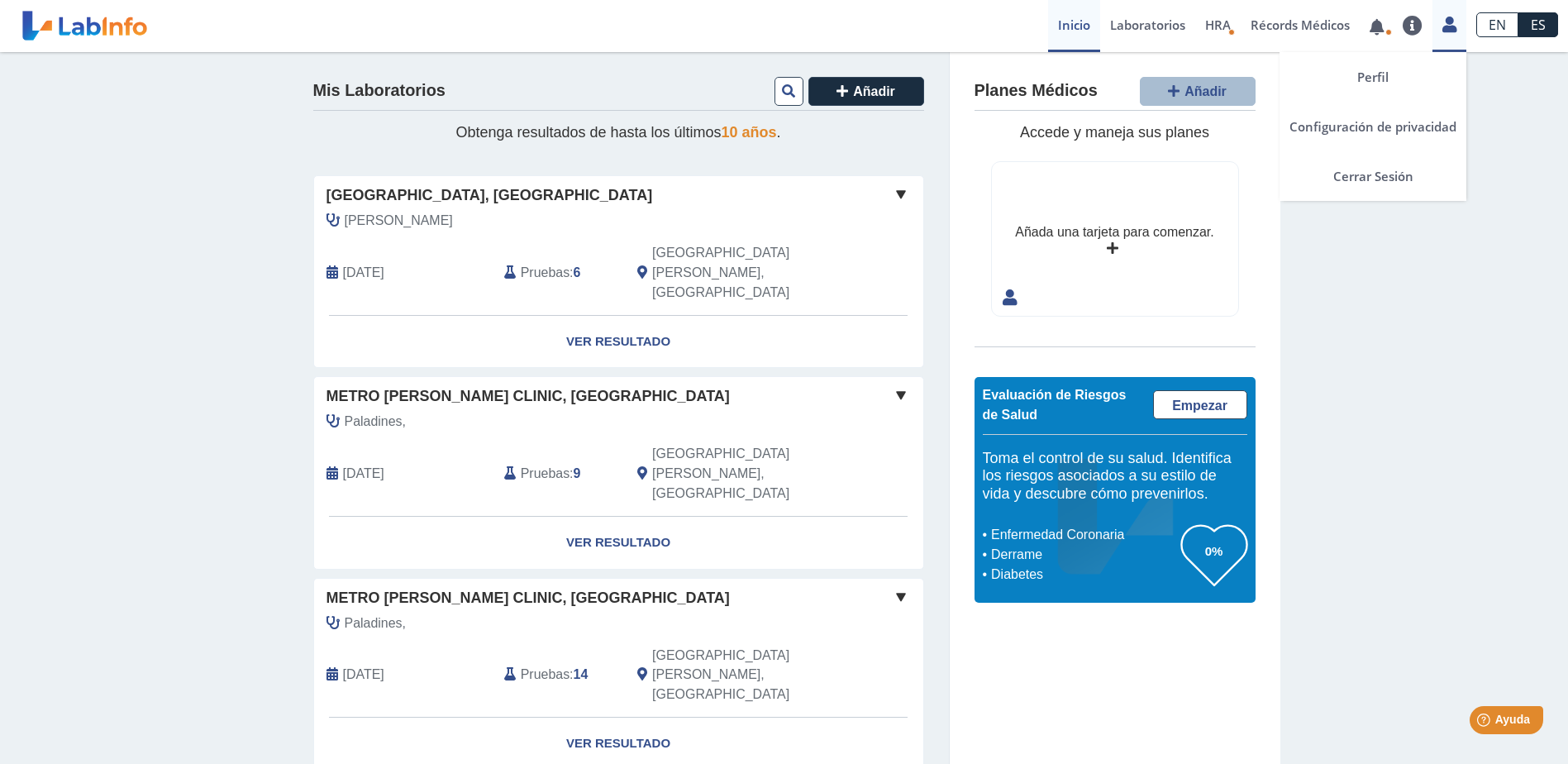
click at [1453, 34] on div "Perfil Configuración de privacidad Cerrar Sesión" at bounding box center [1450, 26] width 34 height 52
click at [1395, 175] on link "Cerrar Sesión" at bounding box center [1373, 176] width 187 height 50
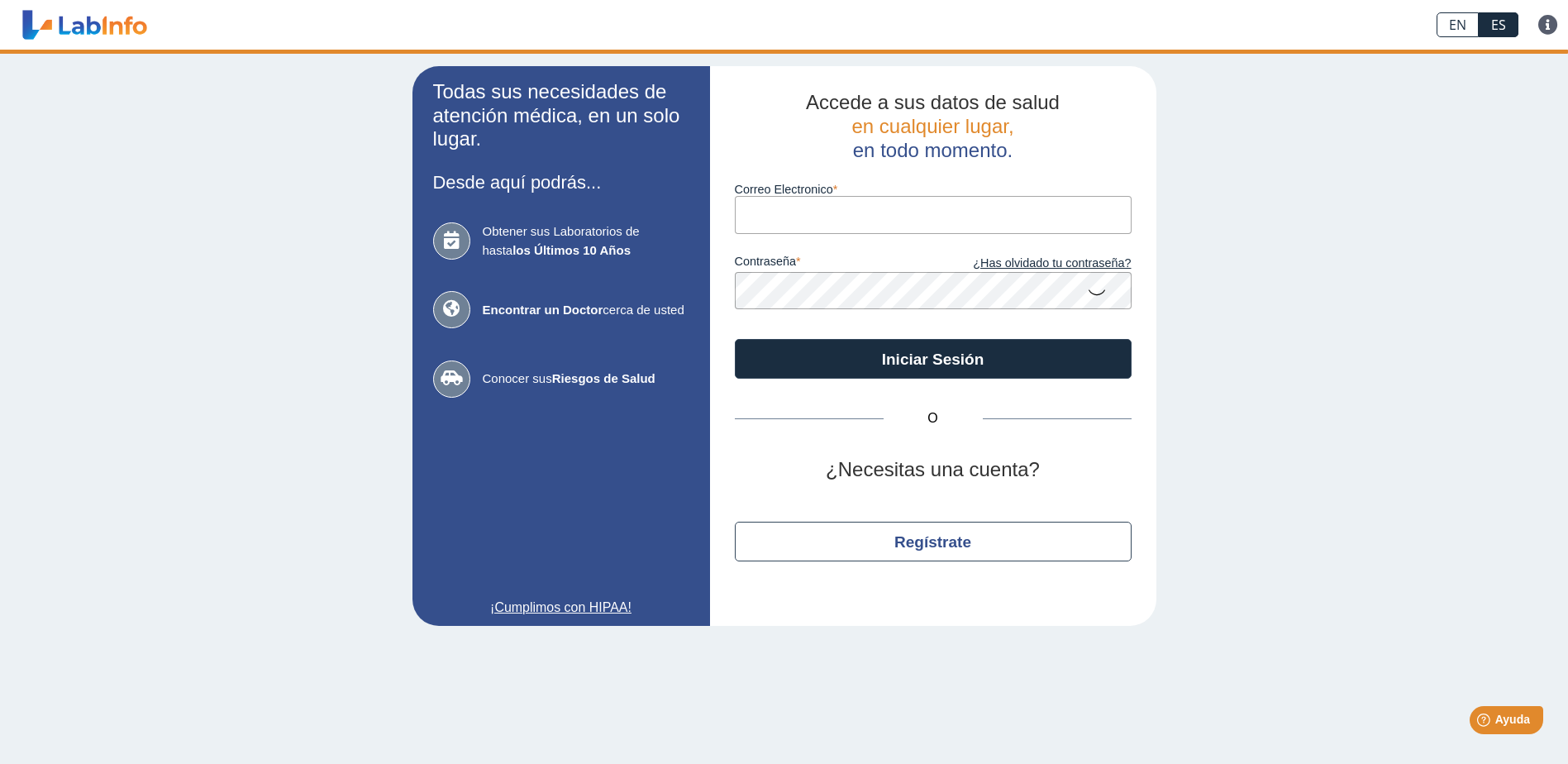
type input "[EMAIL_ADDRESS][DOMAIN_NAME]"
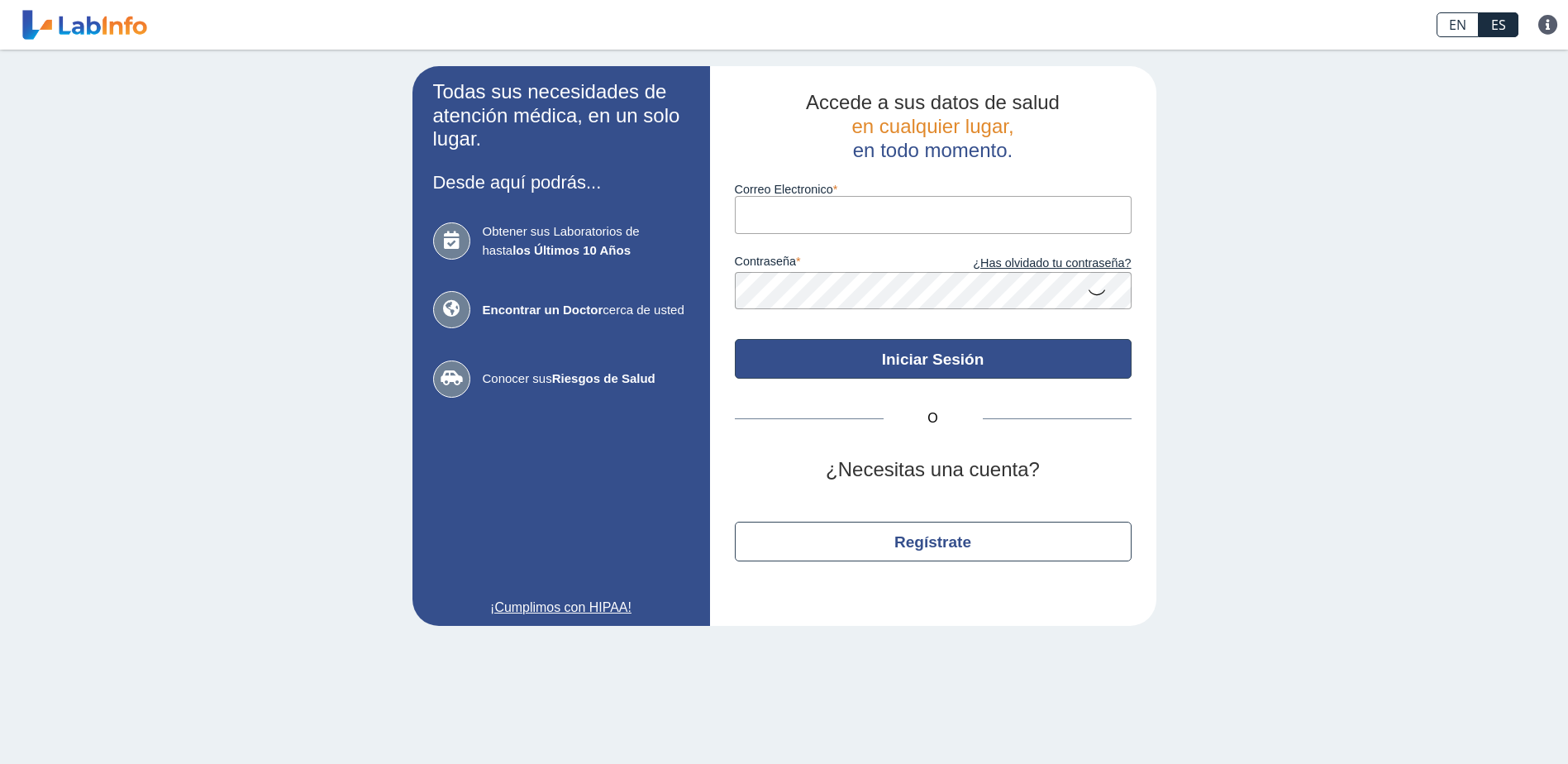
type input "[EMAIL_ADDRESS][DOMAIN_NAME]"
click at [938, 371] on button "Iniciar Sesión" at bounding box center [934, 358] width 397 height 40
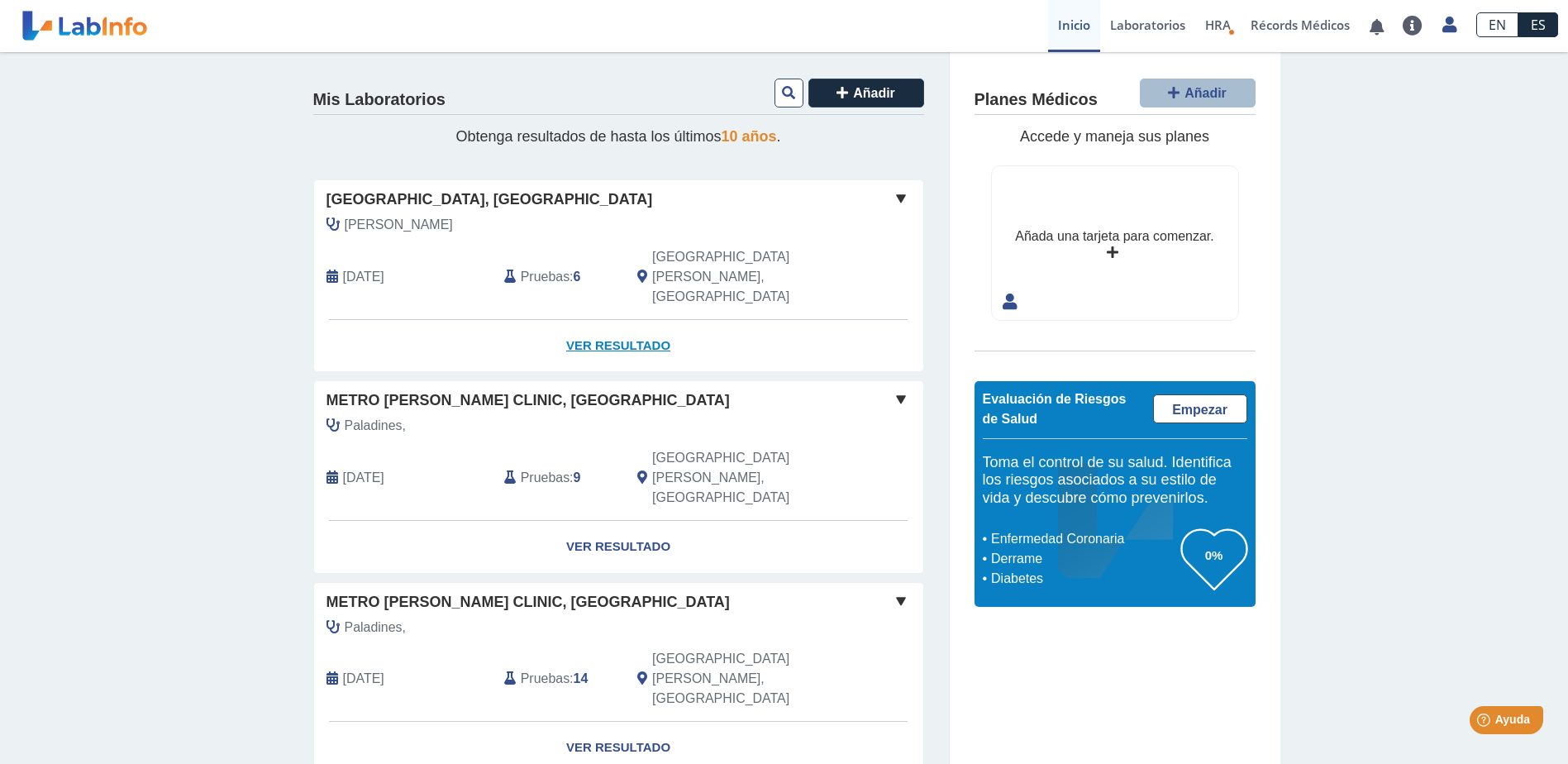
click at [612, 320] on link "Ver Resultado" at bounding box center [618, 346] width 609 height 52
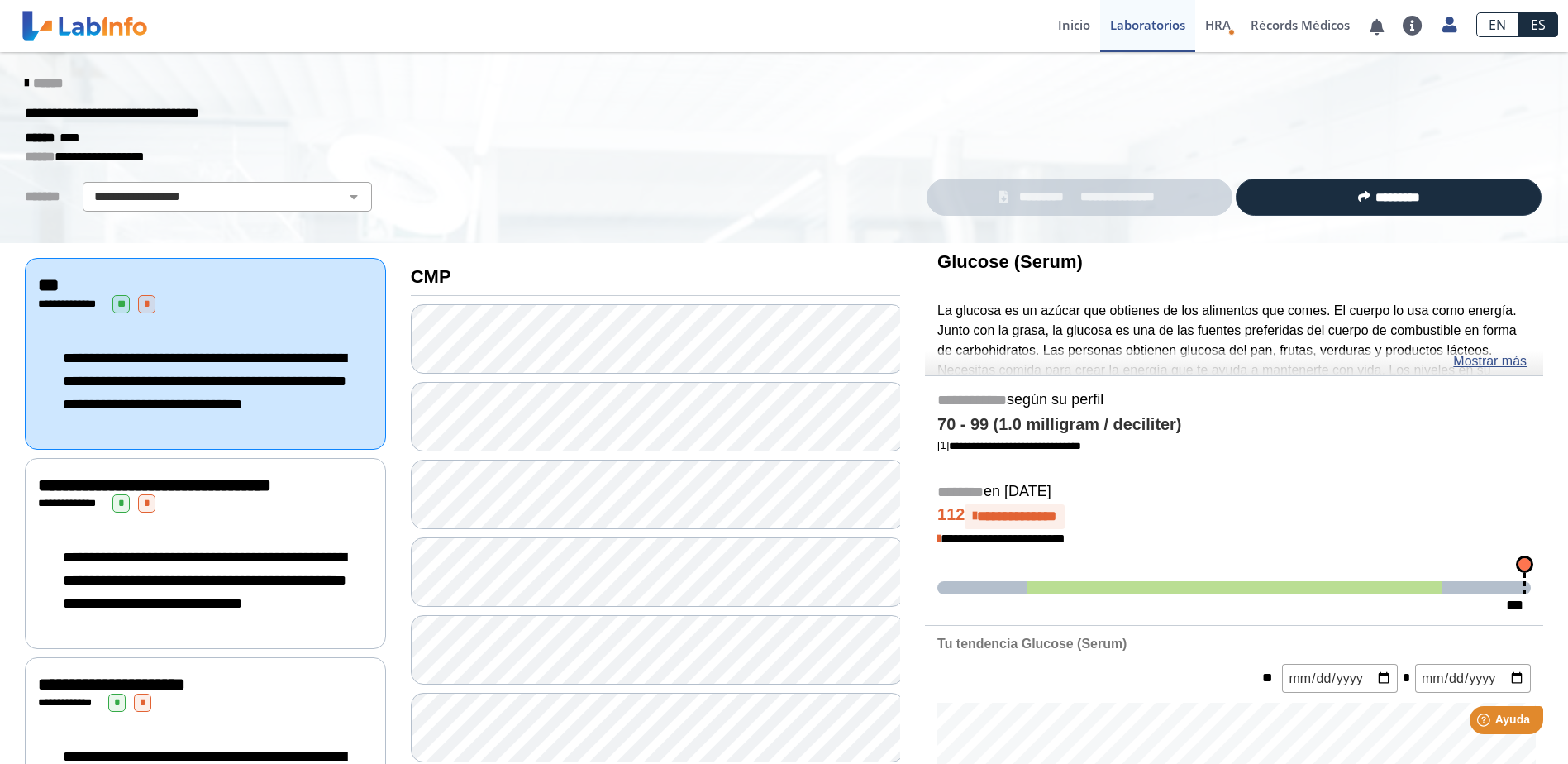
click at [1038, 196] on span "*********" at bounding box center [1042, 197] width 57 height 19
click at [1036, 197] on span "*********" at bounding box center [1042, 197] width 57 height 19
drag, startPoint x: 1159, startPoint y: 200, endPoint x: 1293, endPoint y: 498, distance: 326.7
click at [1293, 498] on h5 "******** en Oct 1, 2025" at bounding box center [1234, 493] width 593 height 19
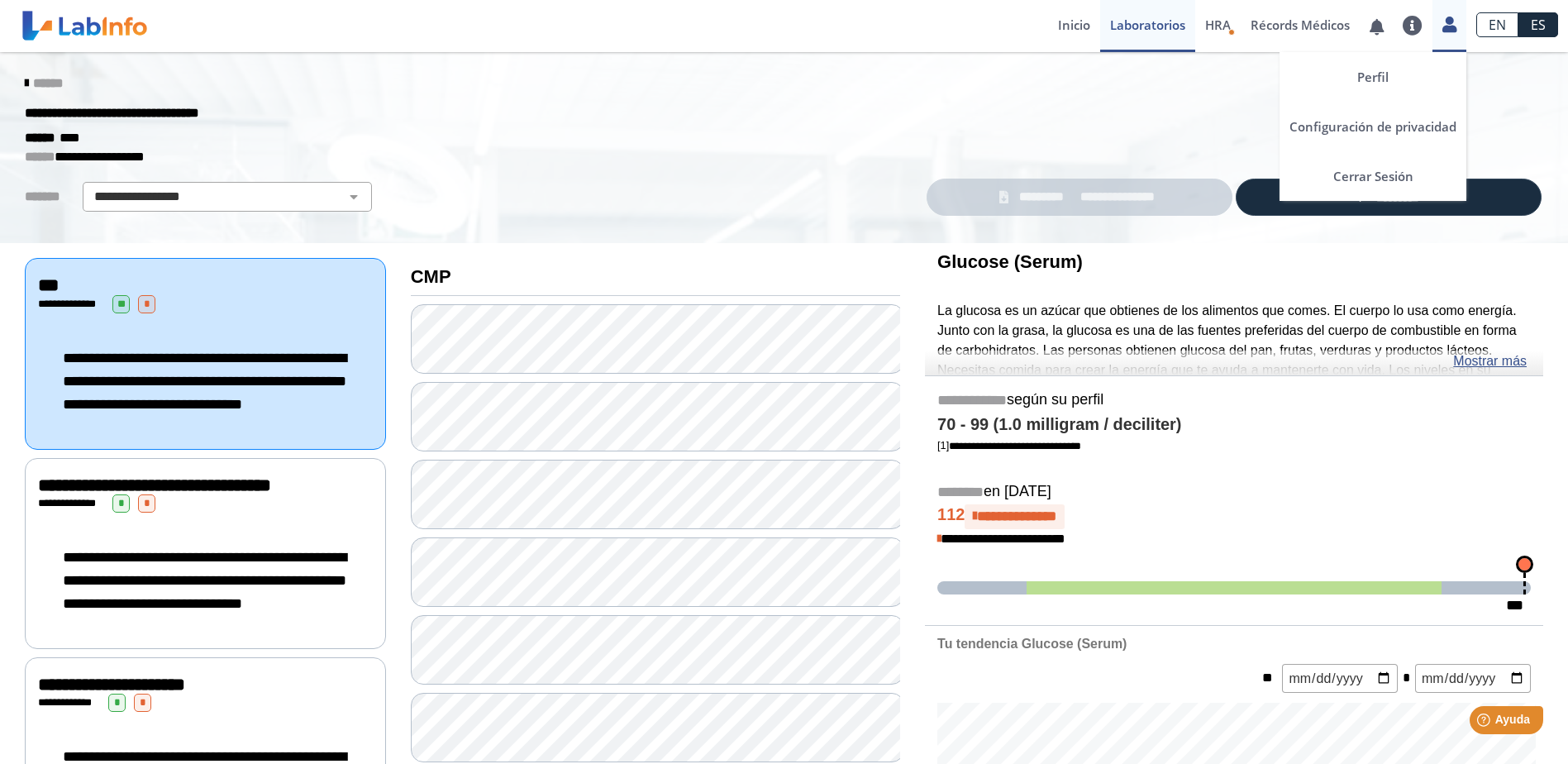
click at [1444, 30] on icon at bounding box center [1450, 24] width 14 height 13
click at [1364, 165] on link "Cerrar Sesión" at bounding box center [1373, 176] width 187 height 50
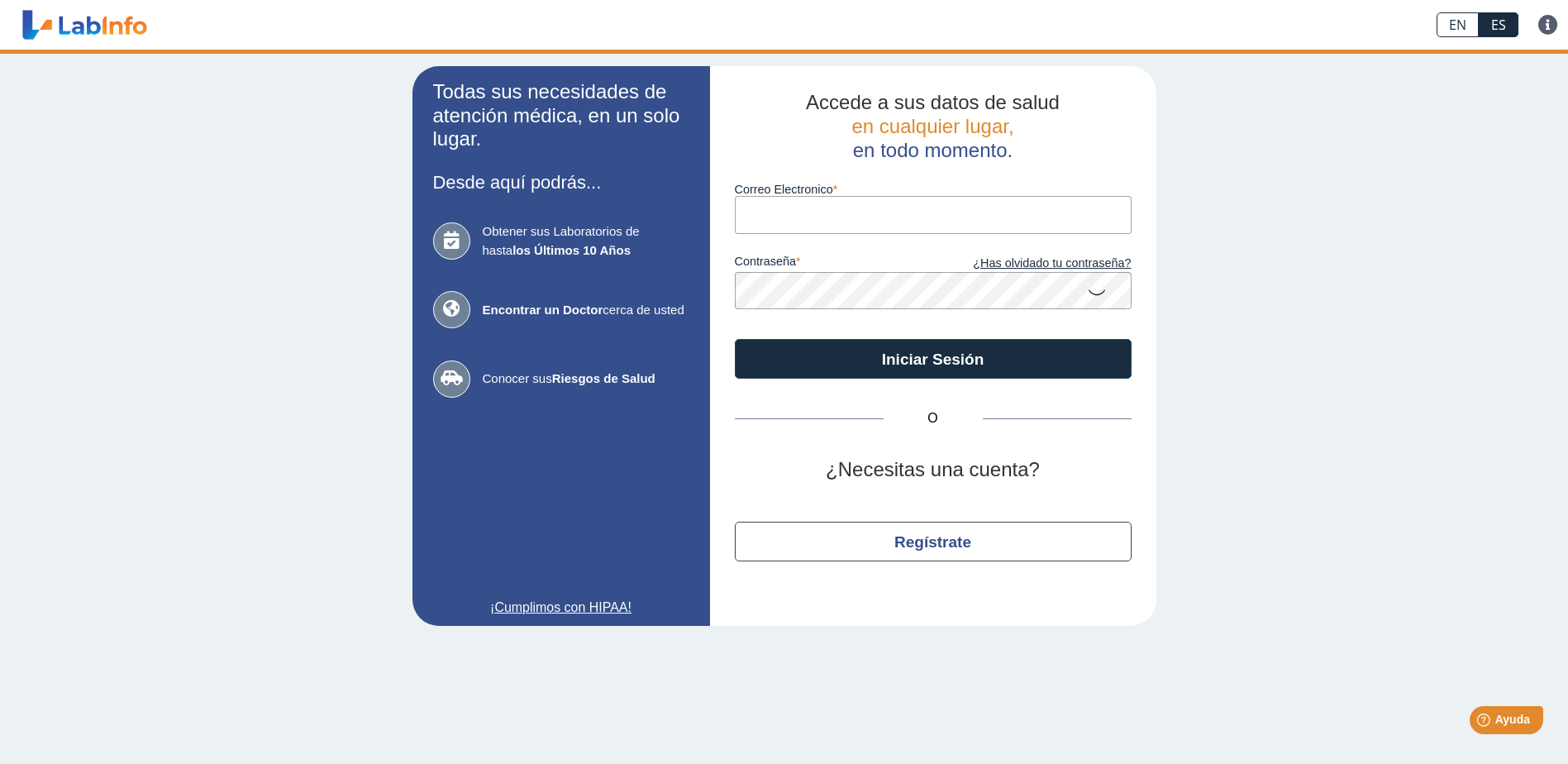
type input "[EMAIL_ADDRESS][DOMAIN_NAME]"
